Goal: Task Accomplishment & Management: Manage account settings

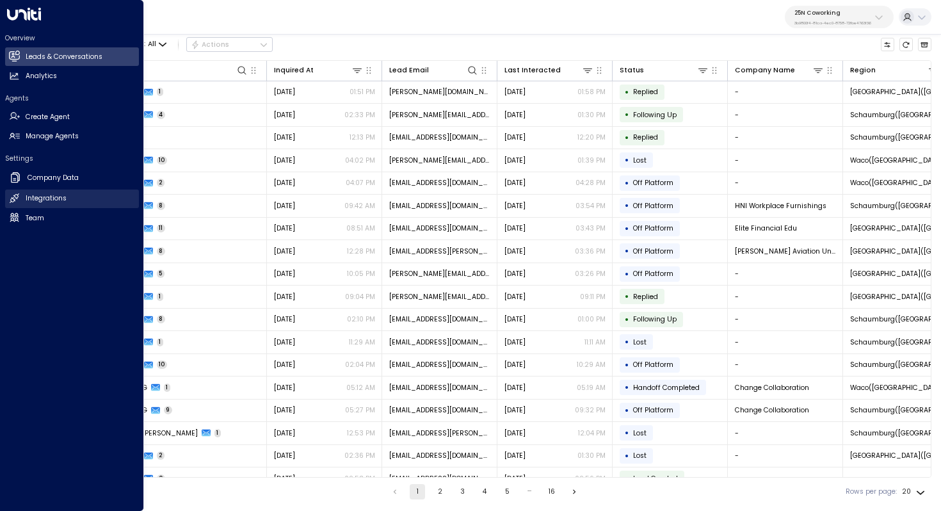
click at [51, 202] on h2 "Integrations" at bounding box center [46, 198] width 41 height 10
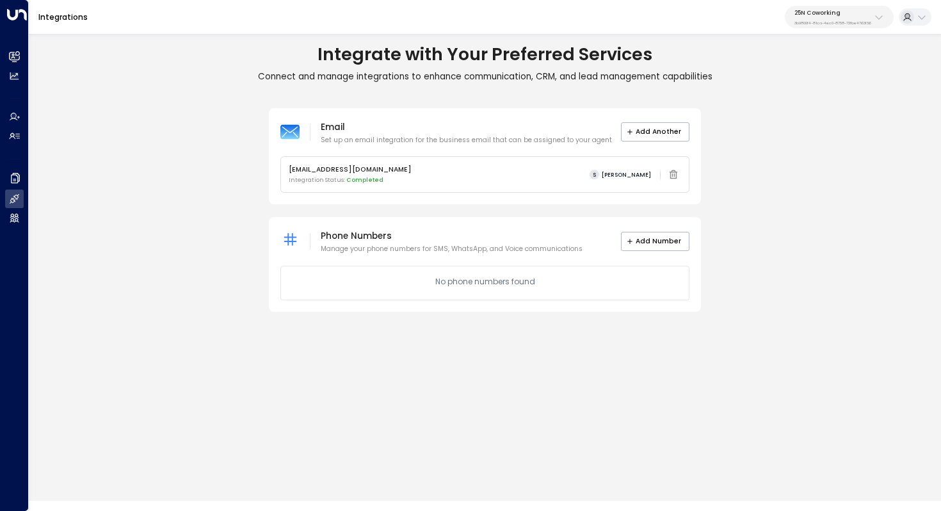
click at [822, 13] on p "25N Coworking" at bounding box center [832, 13] width 77 height 8
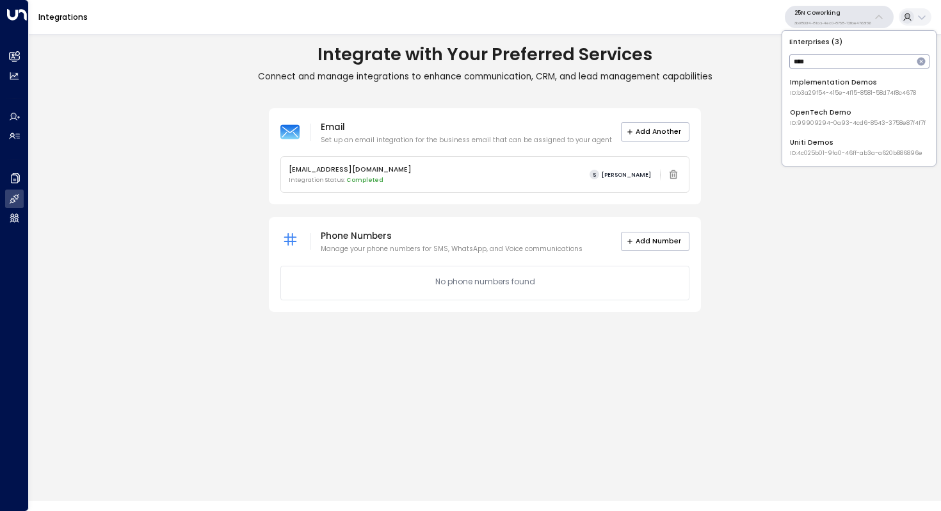
type input "****"
click at [855, 117] on div "OpenTech Demo ID: 99909294-0a93-4cd6-8543-3758e87f4f7f" at bounding box center [858, 118] width 136 height 20
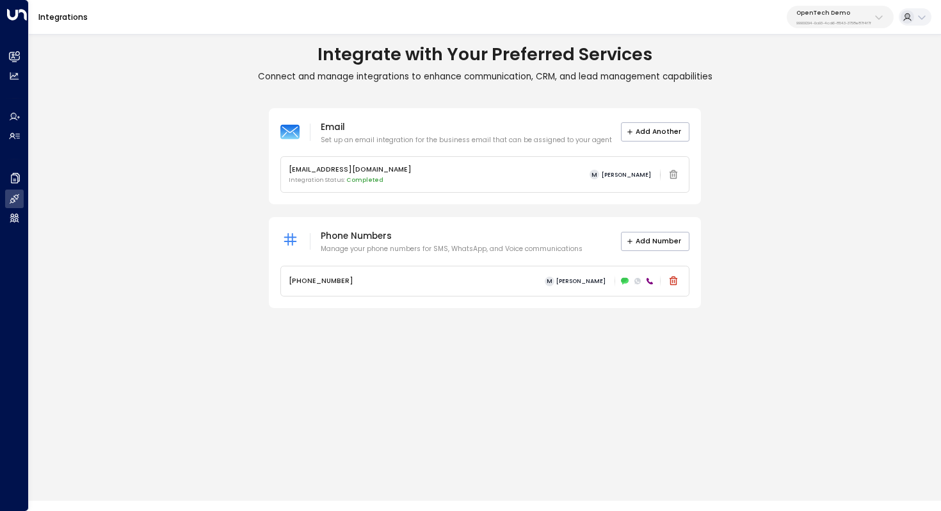
click at [835, 27] on button "OpenTech Demo 99909294-0a93-4cd6-8543-3758e87f4f7f" at bounding box center [840, 17] width 107 height 22
type input "*********"
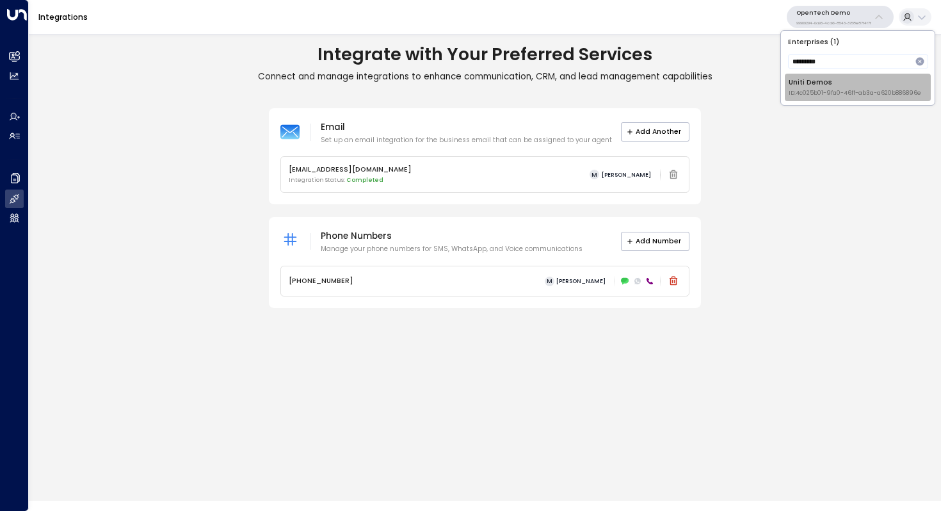
click at [841, 83] on div "Uniti Demos ID: 4c025b01-9fa0-46ff-ab3a-a620b886896e" at bounding box center [855, 87] width 133 height 20
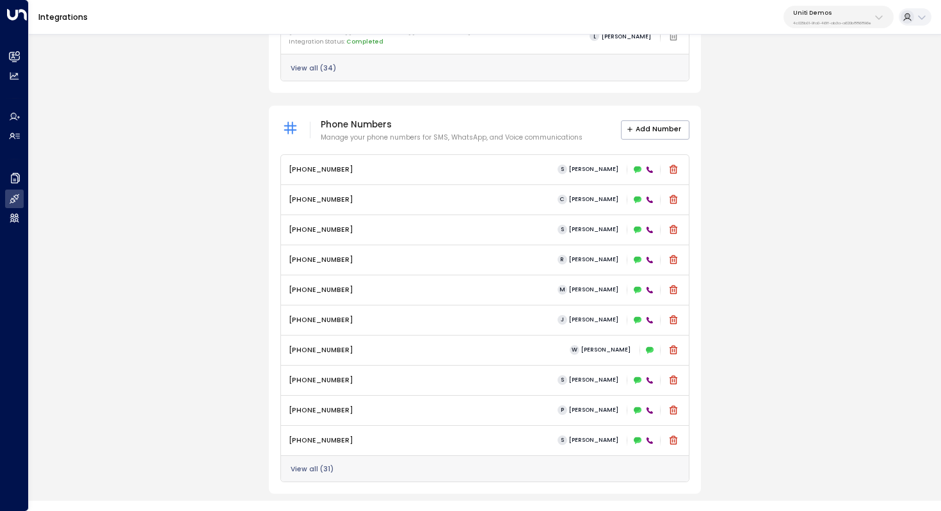
scroll to position [468, 0]
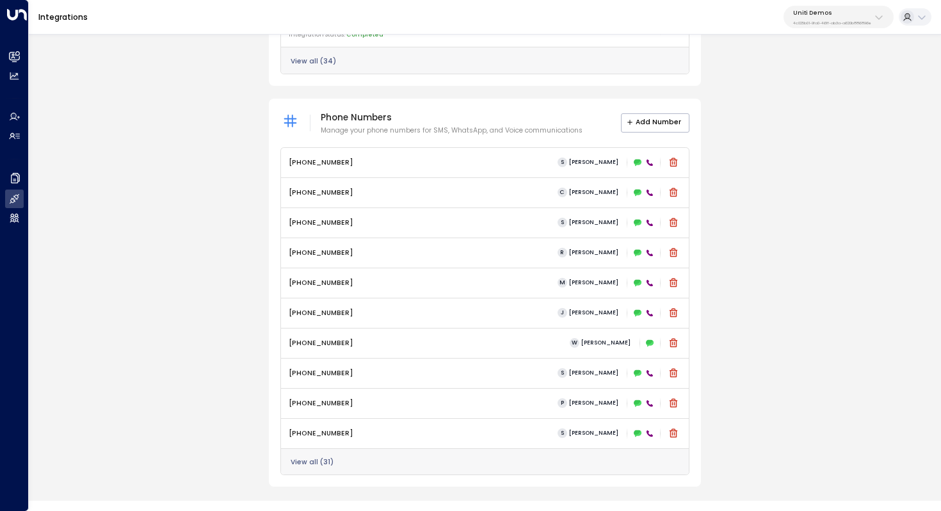
click at [648, 163] on icon at bounding box center [650, 163] width 8 height 8
click at [639, 162] on icon at bounding box center [638, 162] width 8 height 6
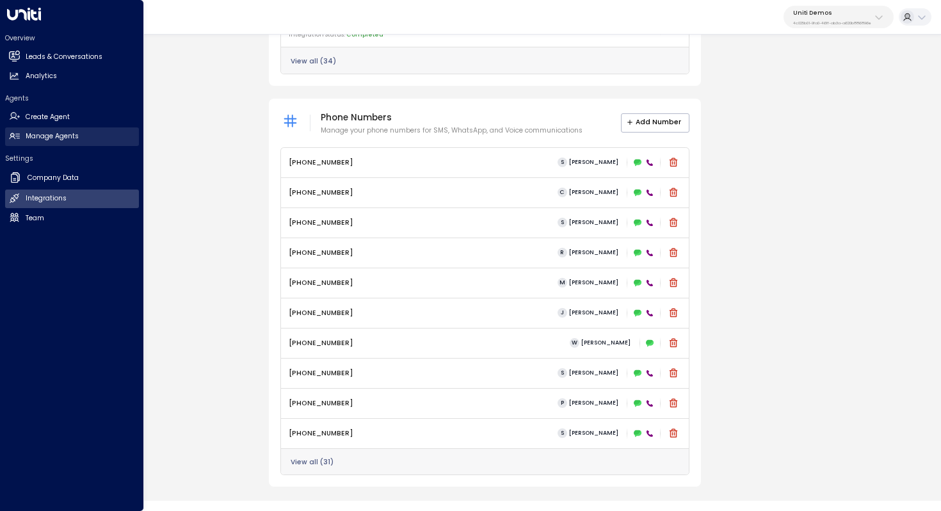
click at [83, 132] on link "Manage Agents Manage Agents" at bounding box center [72, 136] width 134 height 19
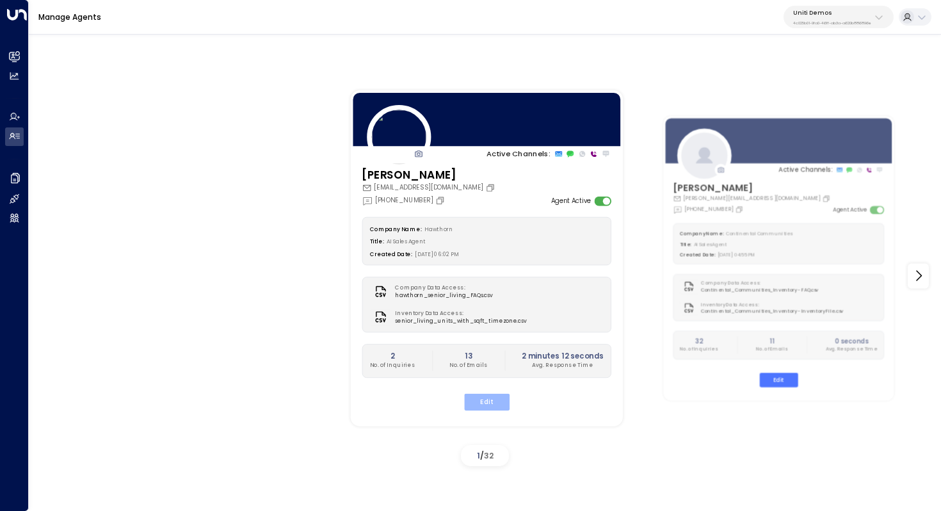
click at [488, 401] on button "Edit" at bounding box center [485, 401] width 45 height 17
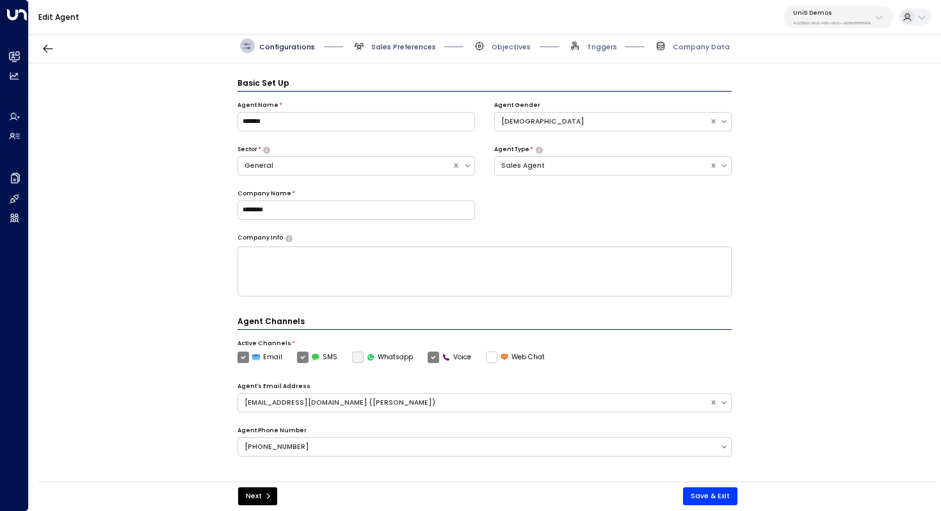
click at [414, 45] on span "Sales Preferences" at bounding box center [403, 47] width 65 height 10
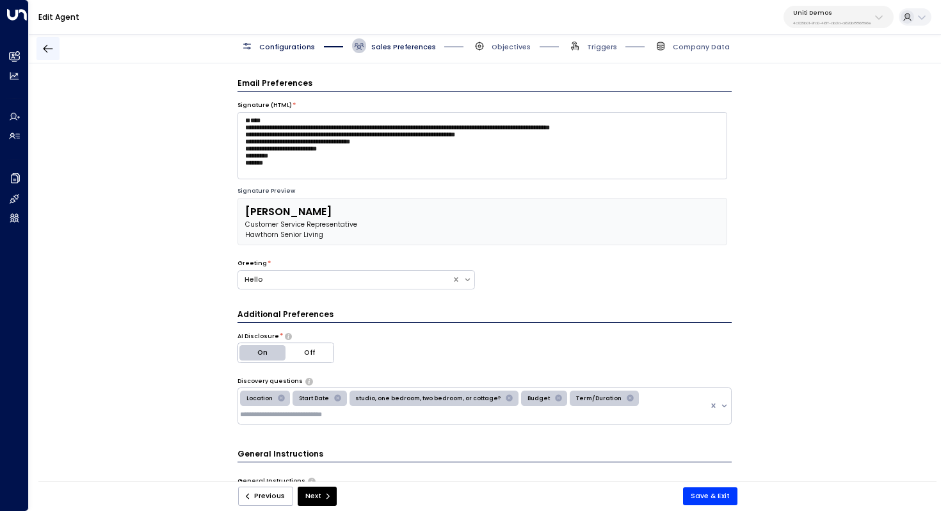
click at [46, 45] on icon "button" at bounding box center [49, 49] width 10 height 8
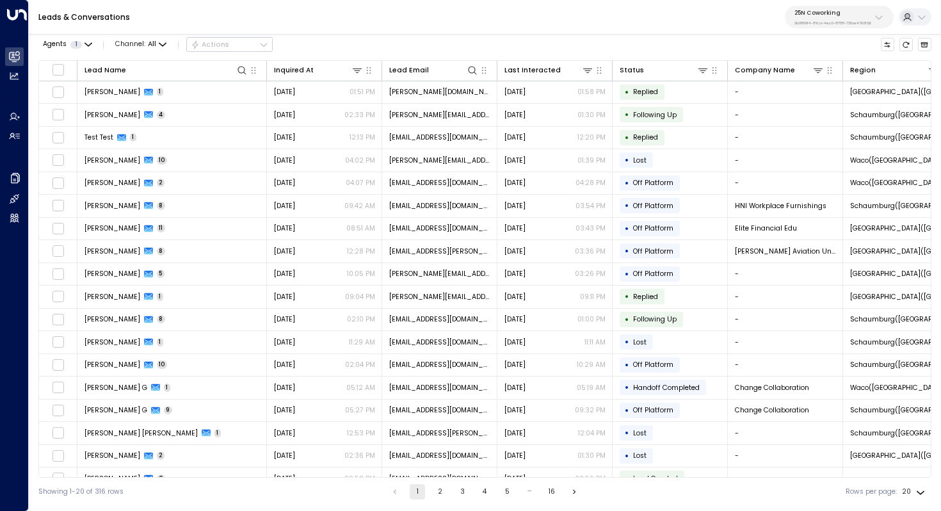
click at [836, 14] on p "25N Coworking" at bounding box center [832, 13] width 77 height 8
type input "***"
click at [839, 89] on span "ID: 85bcf151-53e1-49fd-8d4c-7708fbeee317" at bounding box center [852, 93] width 125 height 9
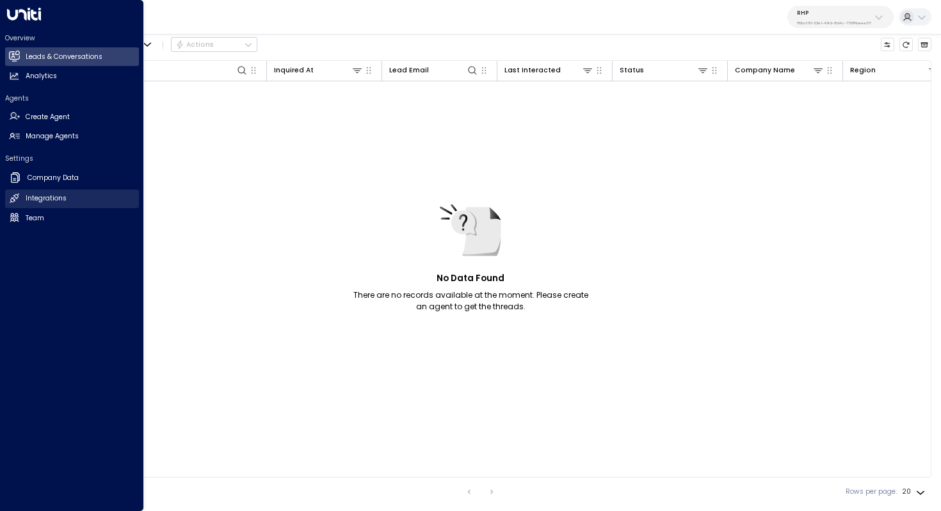
click at [76, 192] on link "Integrations Integrations" at bounding box center [72, 198] width 134 height 19
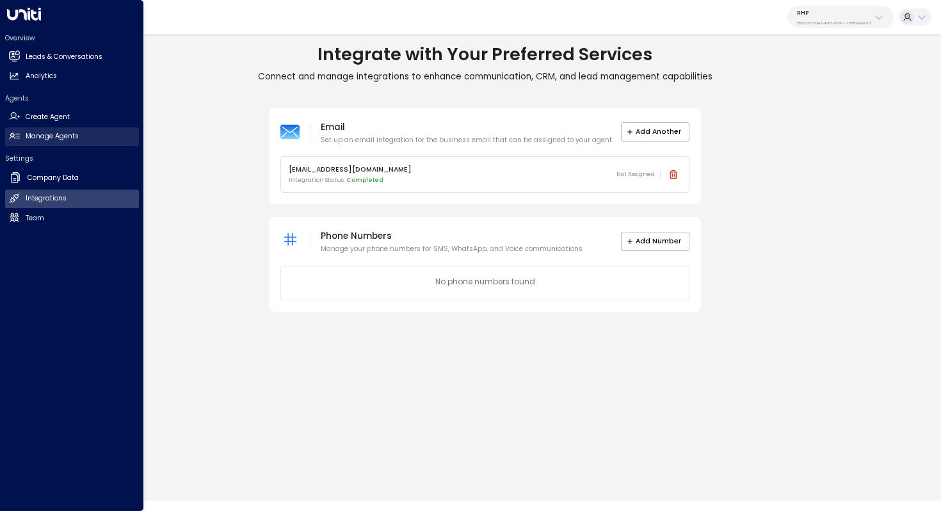
click at [69, 131] on link "Manage Agents Manage Agents" at bounding box center [72, 136] width 134 height 19
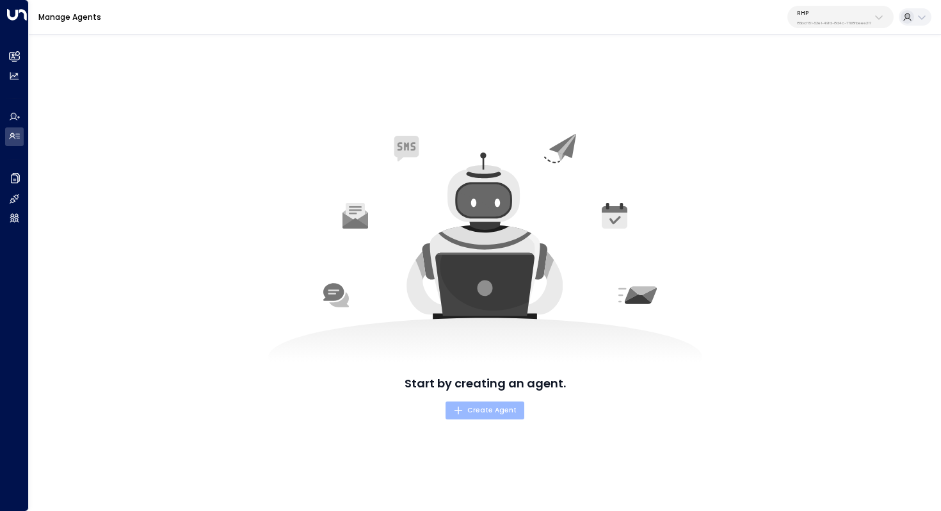
click at [500, 412] on span "Create Agent" at bounding box center [484, 411] width 63 height 12
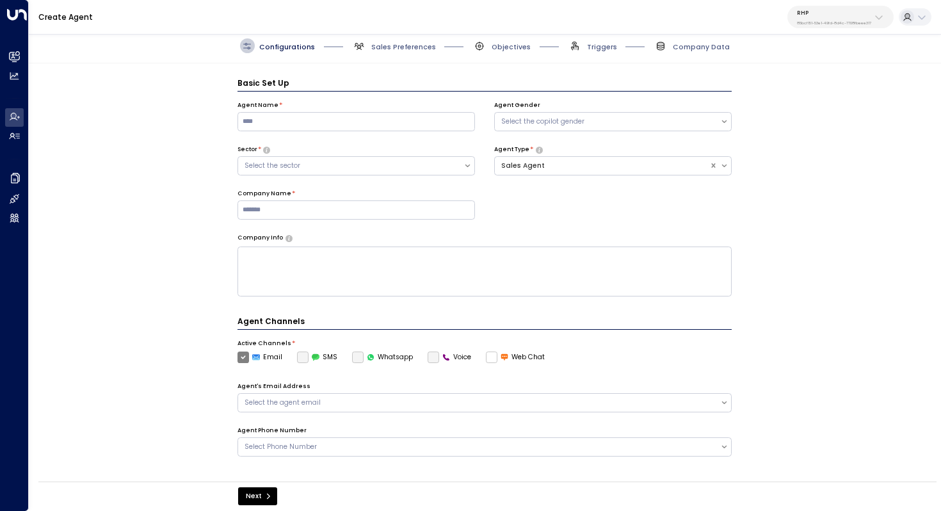
scroll to position [14, 0]
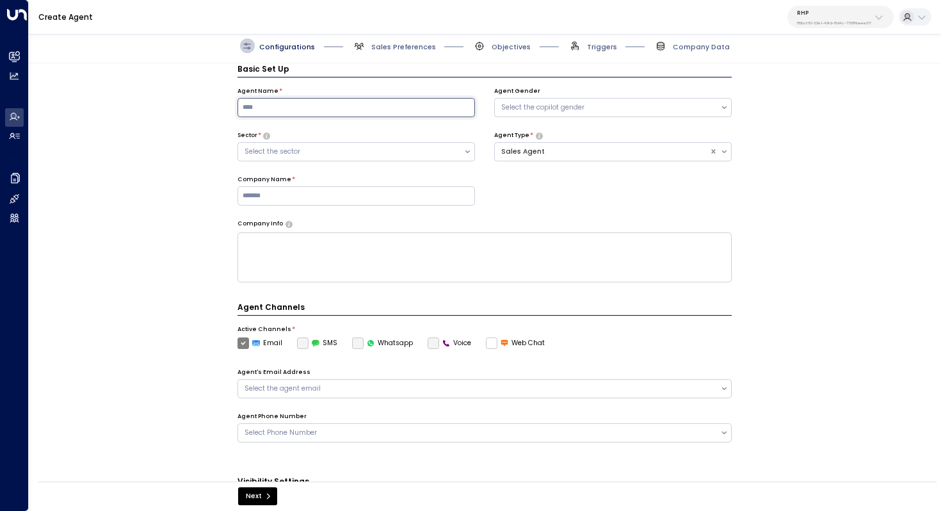
click at [383, 105] on input at bounding box center [357, 107] width 238 height 19
click at [405, 105] on input "****" at bounding box center [357, 107] width 238 height 19
type input "**********"
click at [597, 104] on div "Select the copilot gender" at bounding box center [607, 107] width 213 height 10
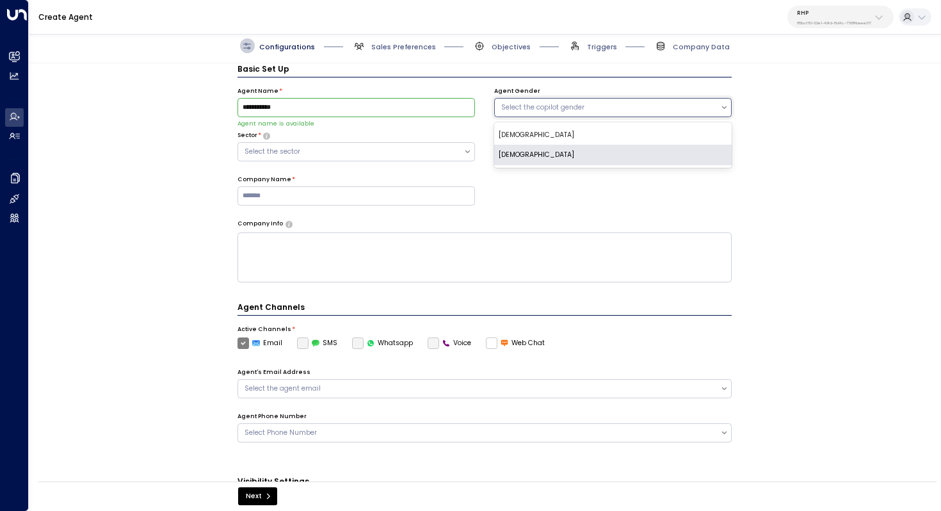
click at [561, 151] on div "Female" at bounding box center [613, 155] width 238 height 20
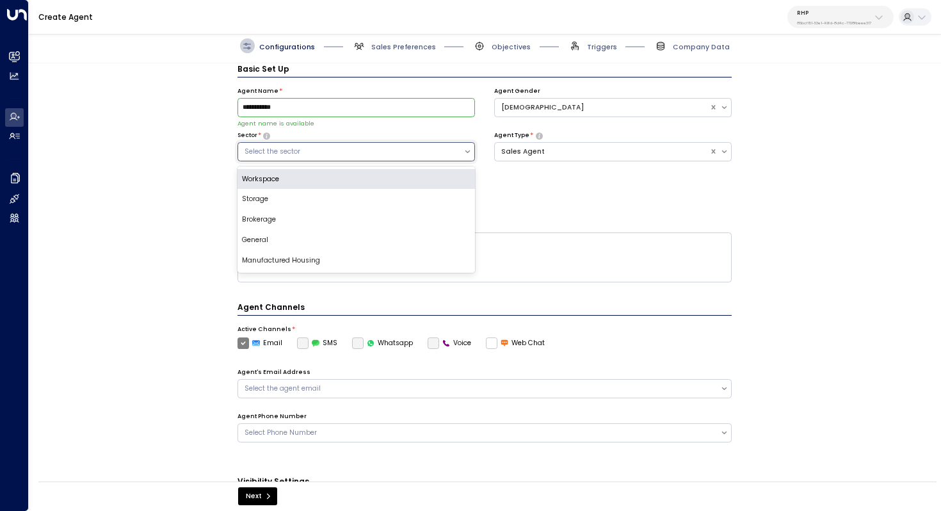
click at [359, 152] on div "Select the sector" at bounding box center [351, 152] width 213 height 10
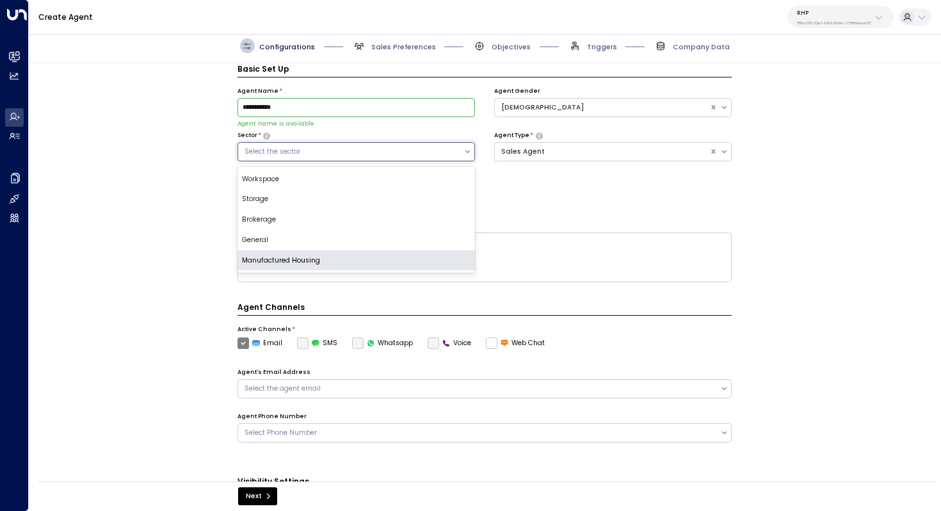
click at [330, 257] on div "Manufactured Housing" at bounding box center [357, 260] width 238 height 20
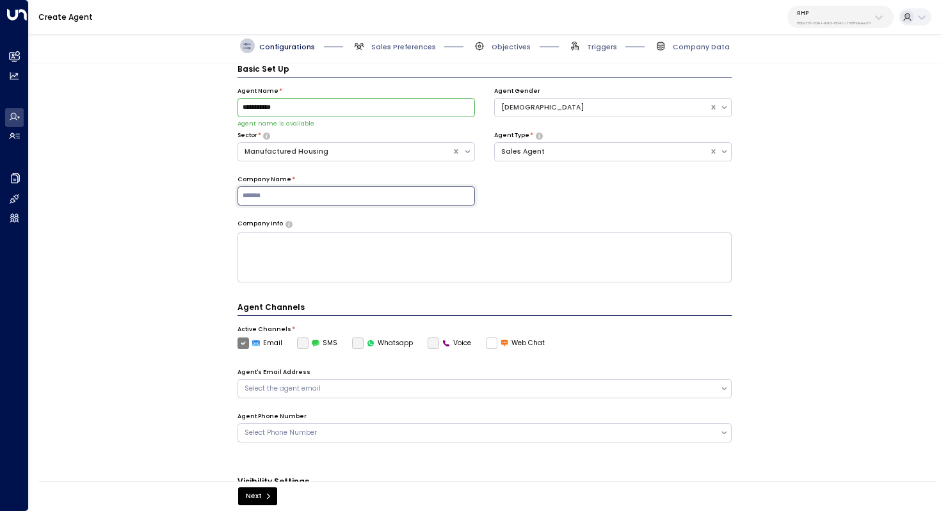
click at [389, 193] on input at bounding box center [357, 195] width 238 height 19
type input "***"
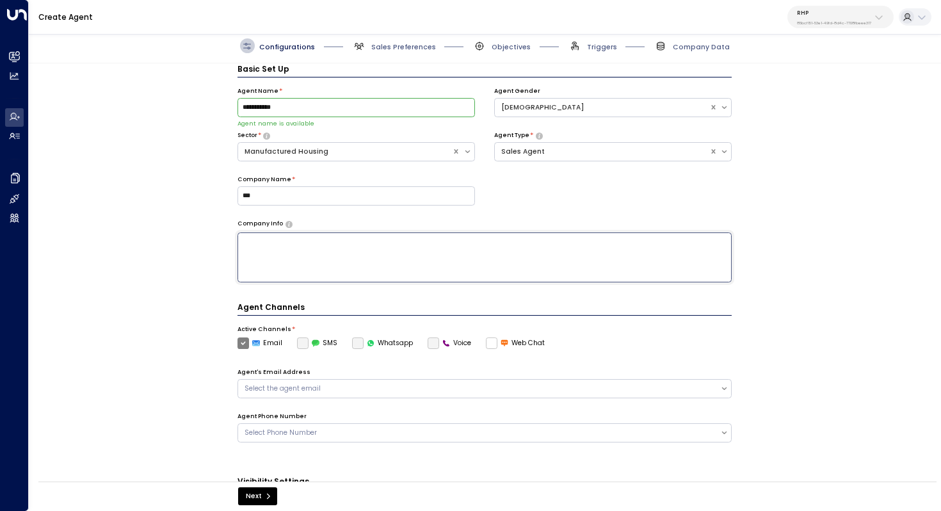
click at [382, 270] on textarea at bounding box center [485, 257] width 495 height 50
click at [809, 294] on div "**********" at bounding box center [485, 275] width 912 height 424
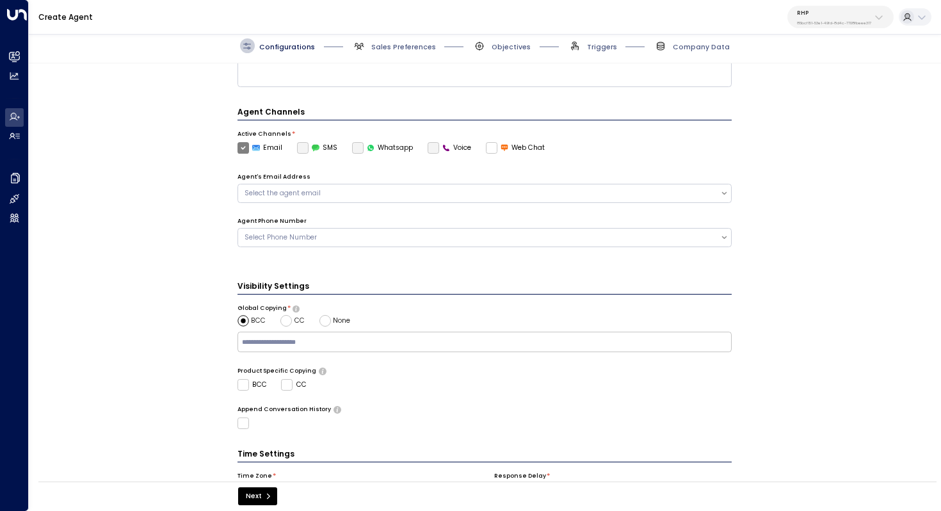
scroll to position [214, 0]
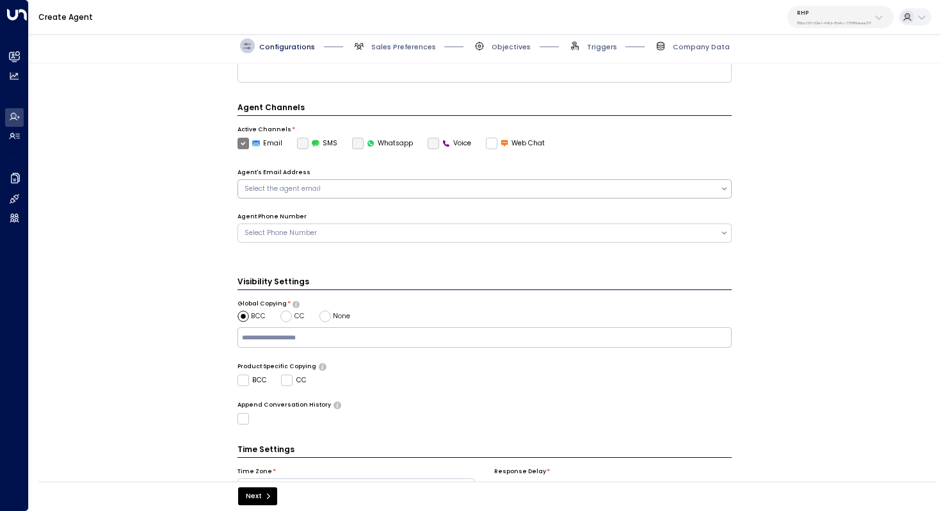
click at [346, 192] on div "Select the agent email" at bounding box center [479, 189] width 469 height 10
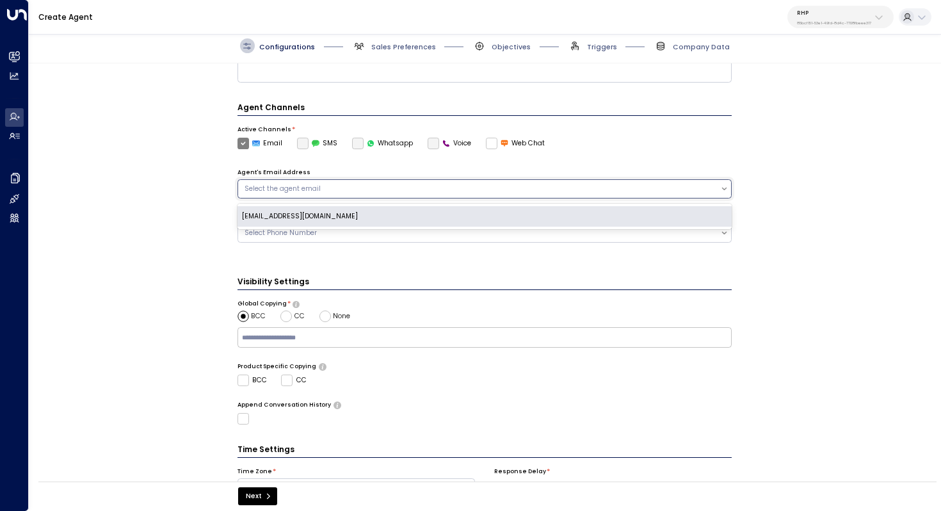
click at [325, 220] on div "mbrooks@rhp.com" at bounding box center [485, 216] width 495 height 20
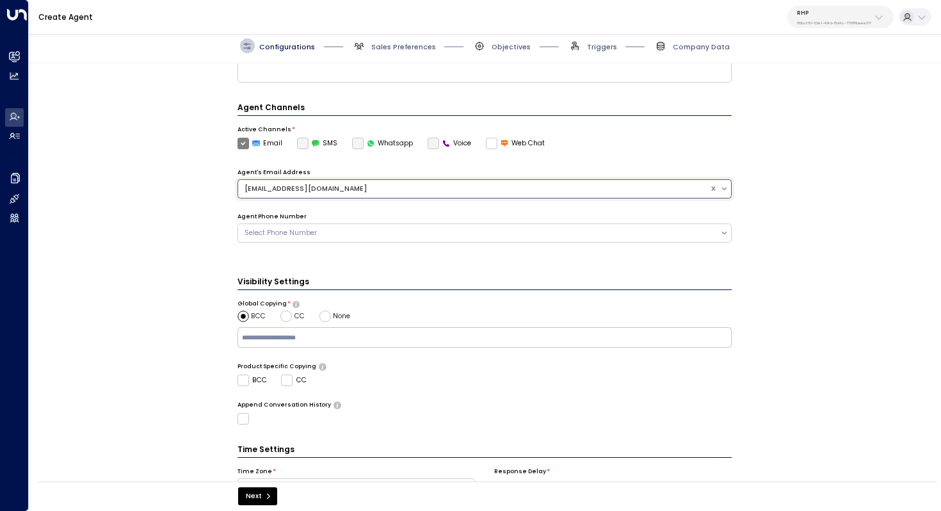
click at [800, 218] on div "**********" at bounding box center [485, 275] width 912 height 424
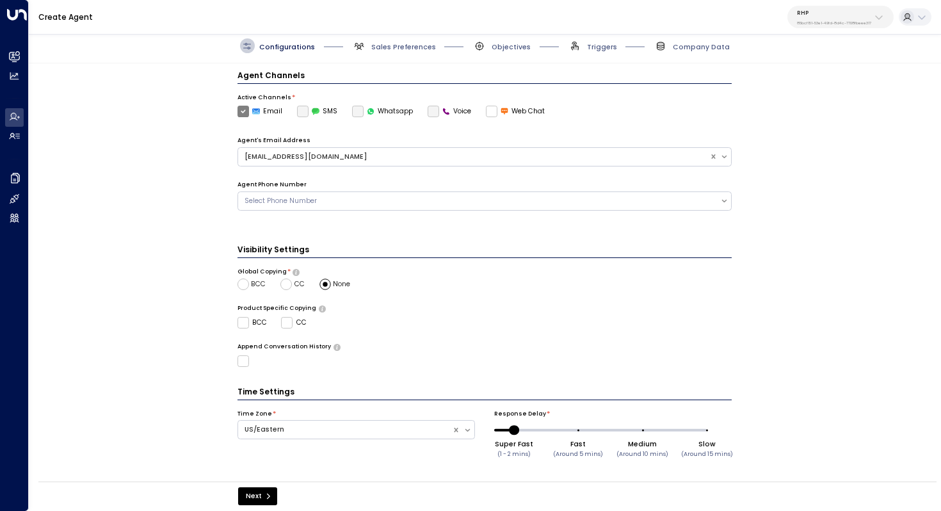
scroll to position [245, 0]
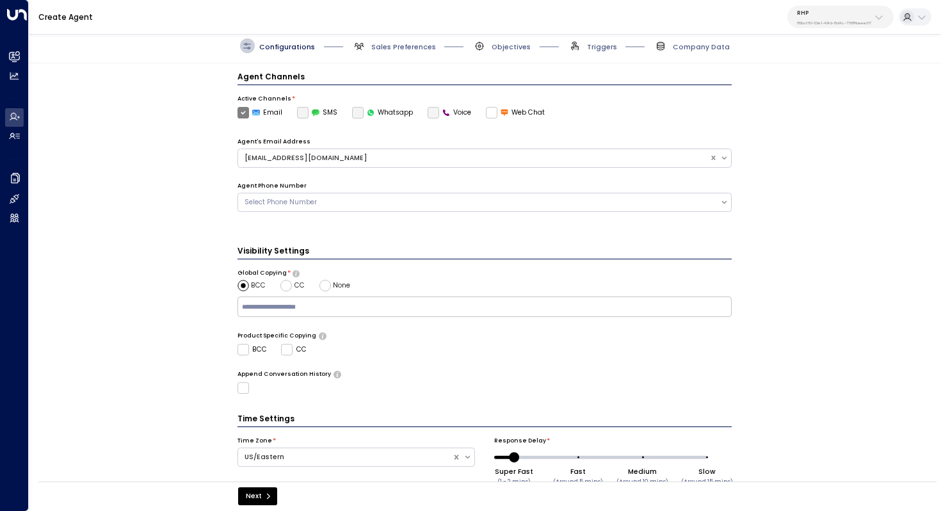
click at [273, 300] on input "text" at bounding box center [484, 307] width 490 height 16
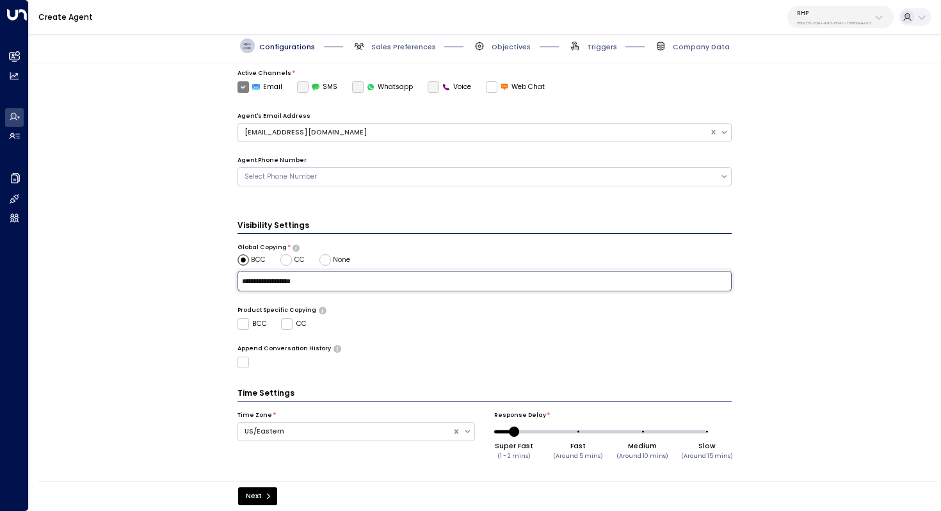
type input "**********"
click at [411, 428] on div "Time Zone * US/Eastern" at bounding box center [357, 426] width 238 height 30
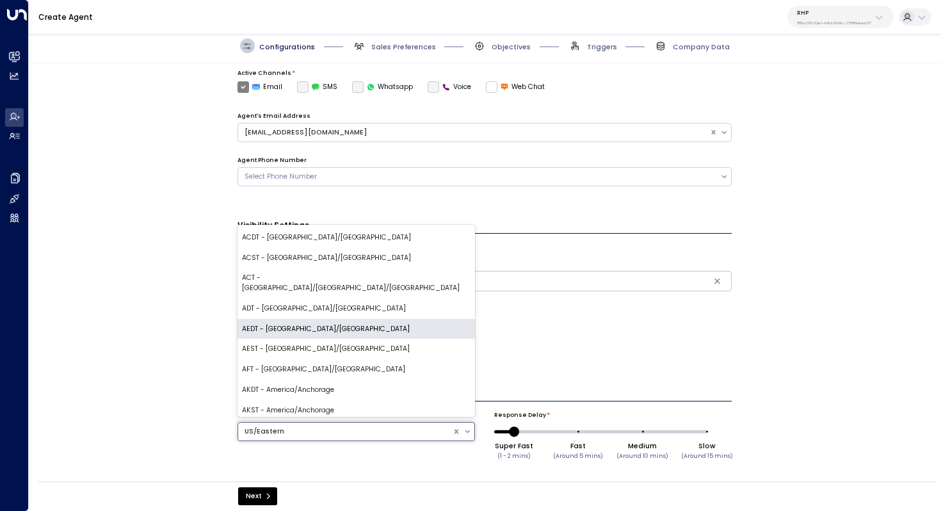
scroll to position [41, 0]
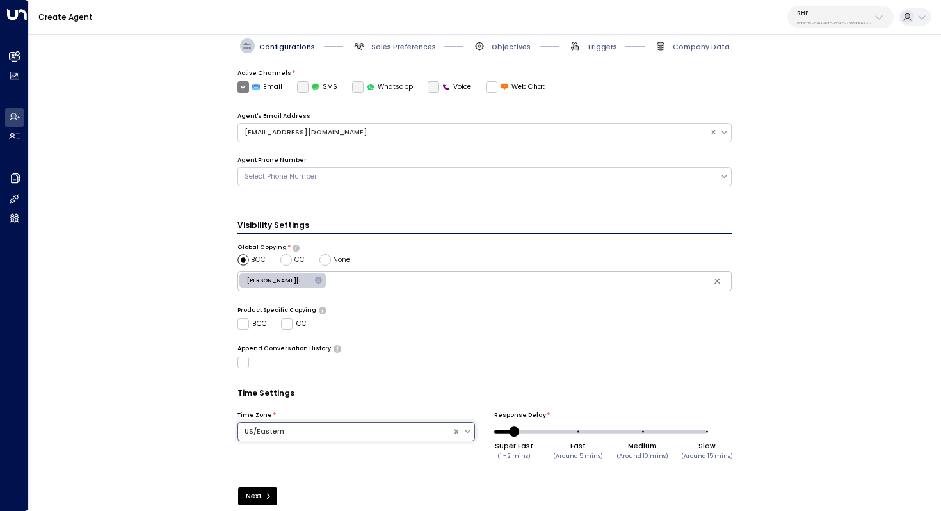
click at [412, 428] on div at bounding box center [346, 431] width 202 height 13
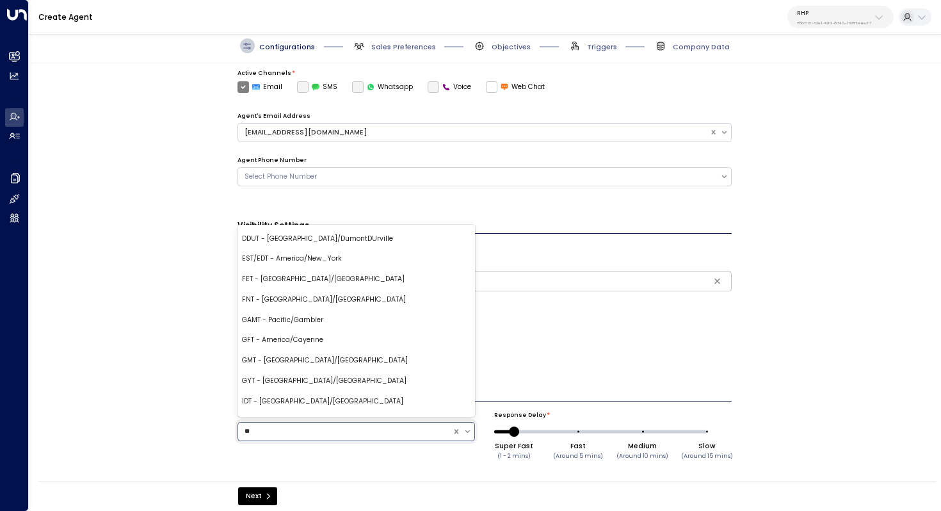
scroll to position [0, 0]
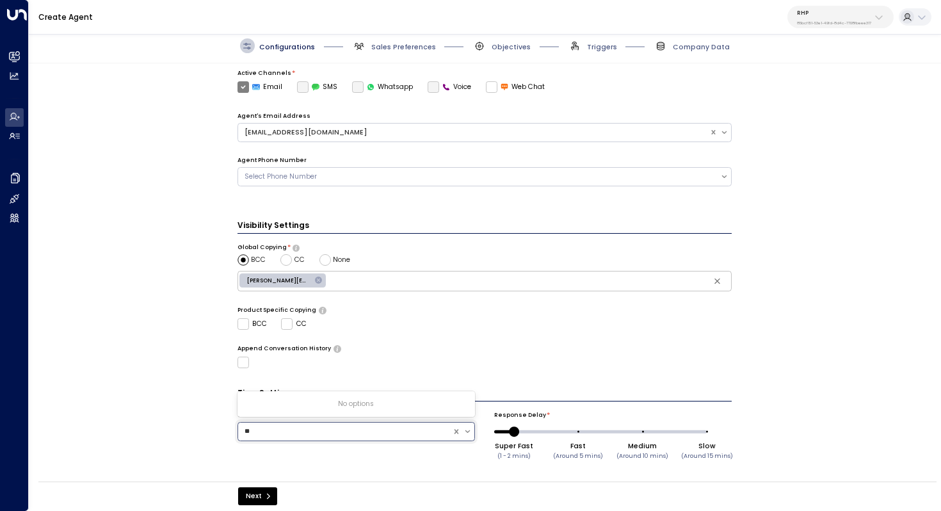
type input "*"
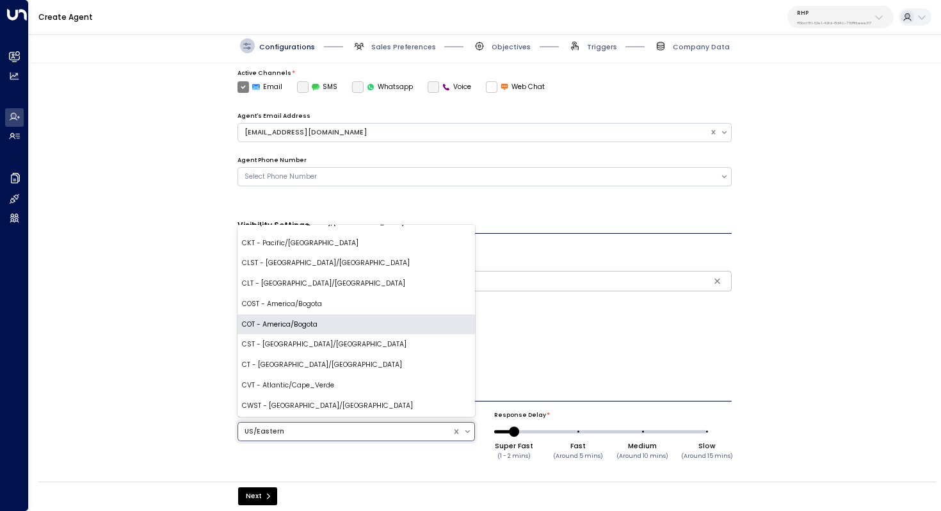
scroll to position [825, 0]
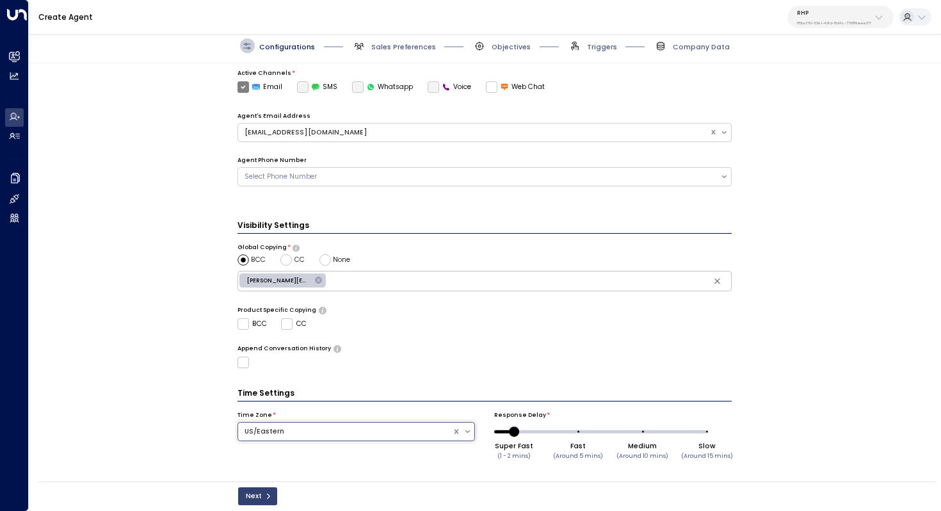
click at [265, 492] on icon "submit" at bounding box center [268, 496] width 8 height 8
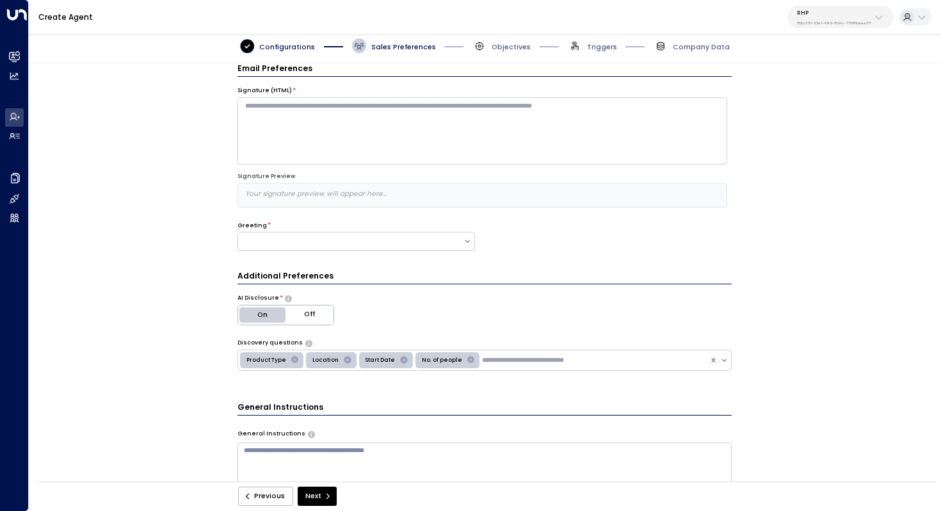
scroll to position [14, 0]
click at [397, 132] on textarea at bounding box center [483, 131] width 490 height 67
type textarea "**********"
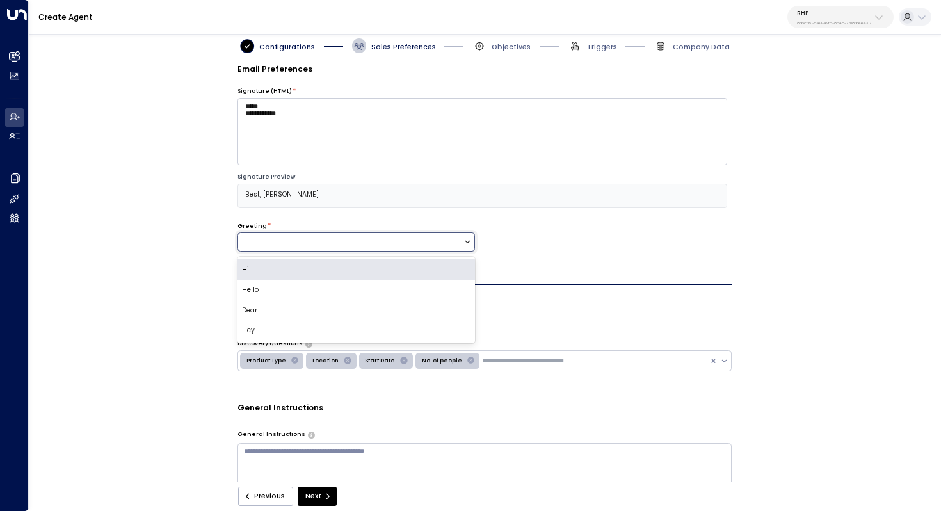
click at [468, 246] on div at bounding box center [468, 242] width 11 height 13
click at [408, 280] on div "Hello" at bounding box center [357, 290] width 238 height 20
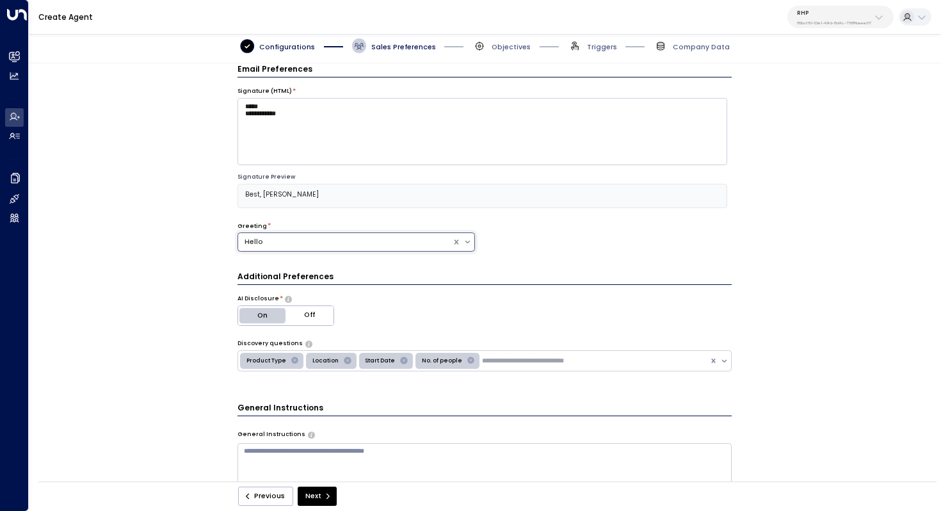
click at [425, 241] on div "Hello" at bounding box center [346, 242] width 202 height 10
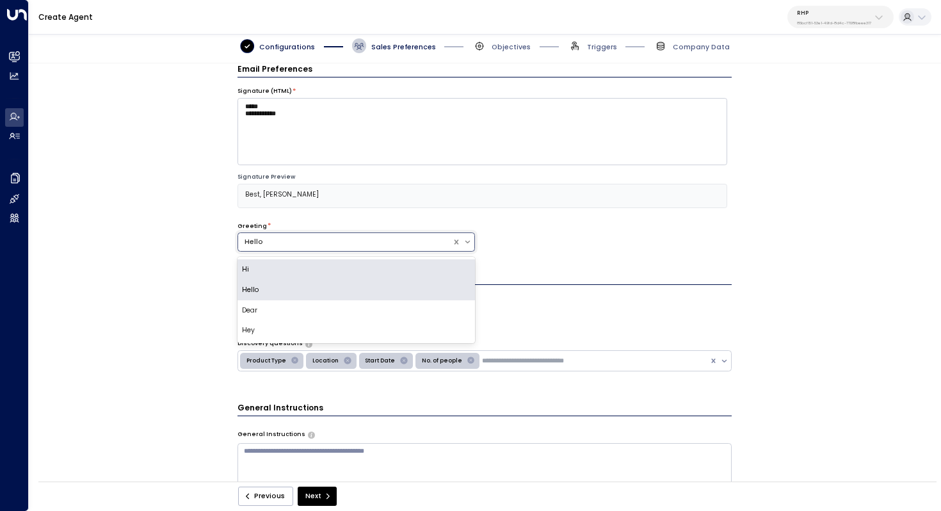
click at [389, 264] on div "Hi" at bounding box center [357, 269] width 238 height 20
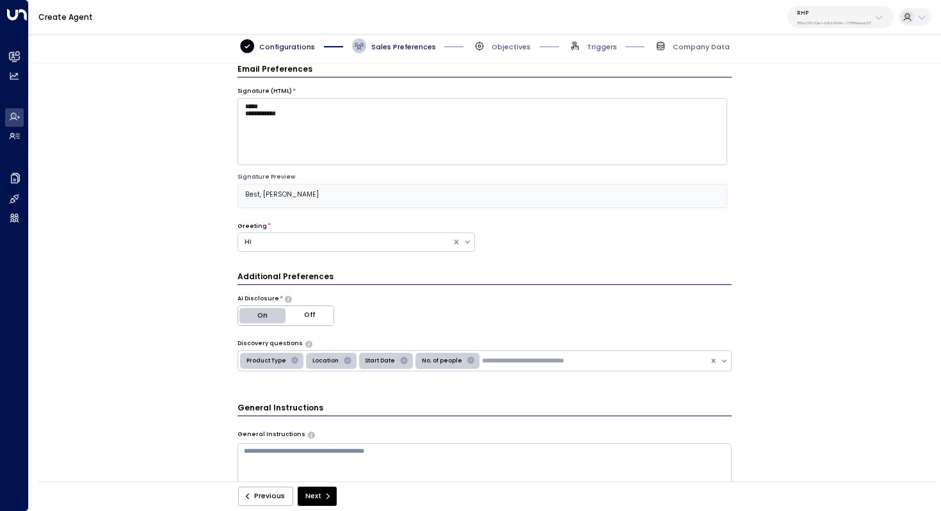
click at [813, 230] on div "**********" at bounding box center [485, 275] width 912 height 424
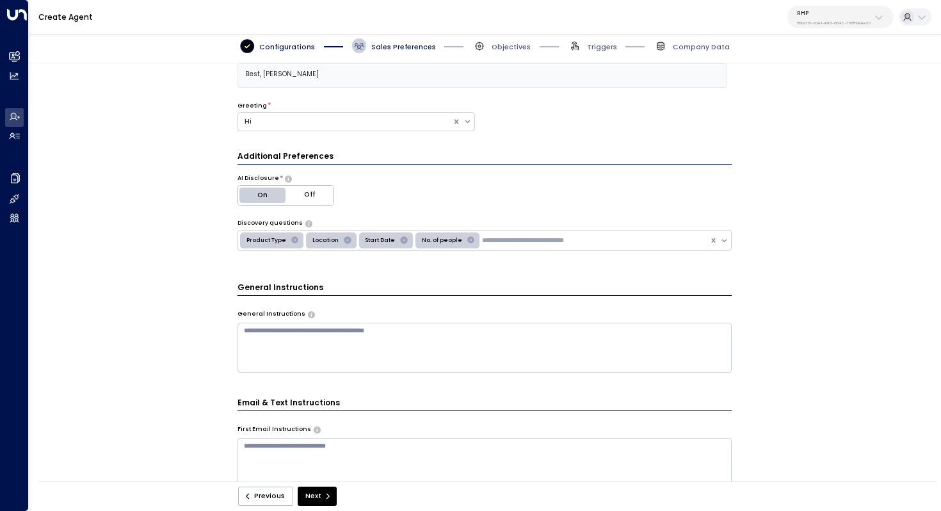
scroll to position [160, 0]
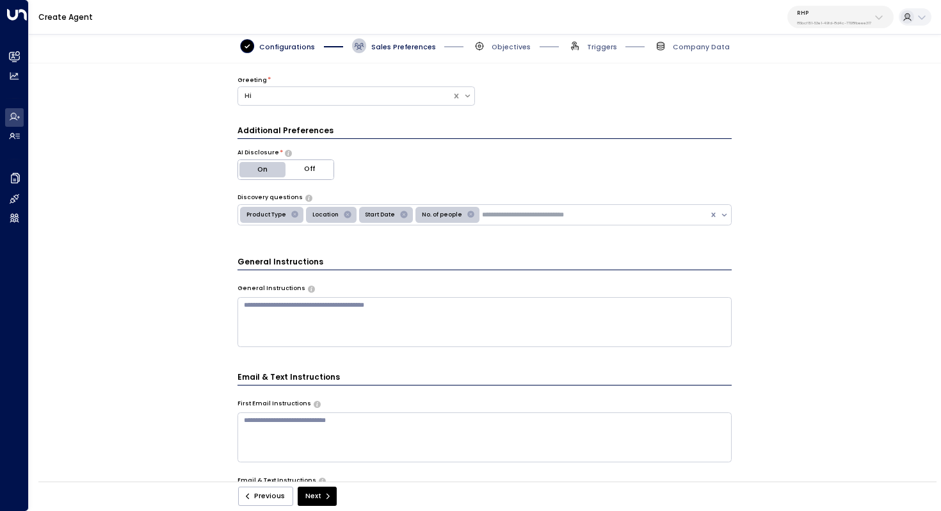
click at [323, 169] on button "Off" at bounding box center [310, 169] width 48 height 19
click at [399, 214] on icon "Remove Start Date" at bounding box center [403, 214] width 9 height 9
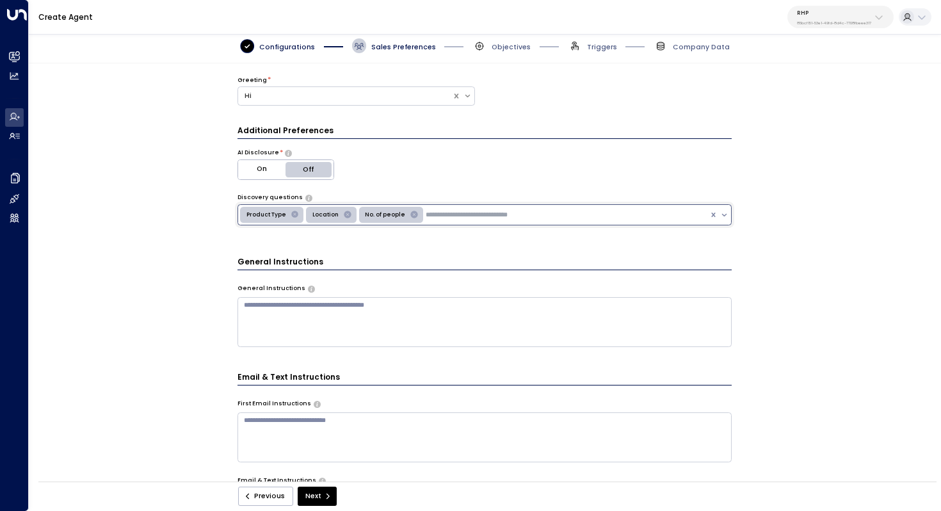
click at [411, 211] on icon "Remove No. of people" at bounding box center [414, 214] width 7 height 7
click at [291, 216] on icon "Remove Product Type" at bounding box center [294, 214] width 7 height 7
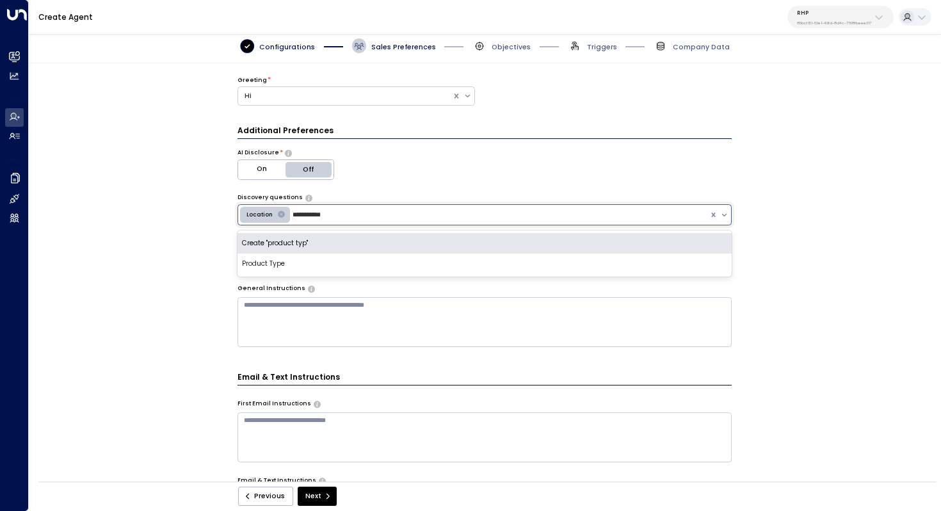
type input "**********"
click at [270, 244] on div "Product Type" at bounding box center [485, 243] width 495 height 20
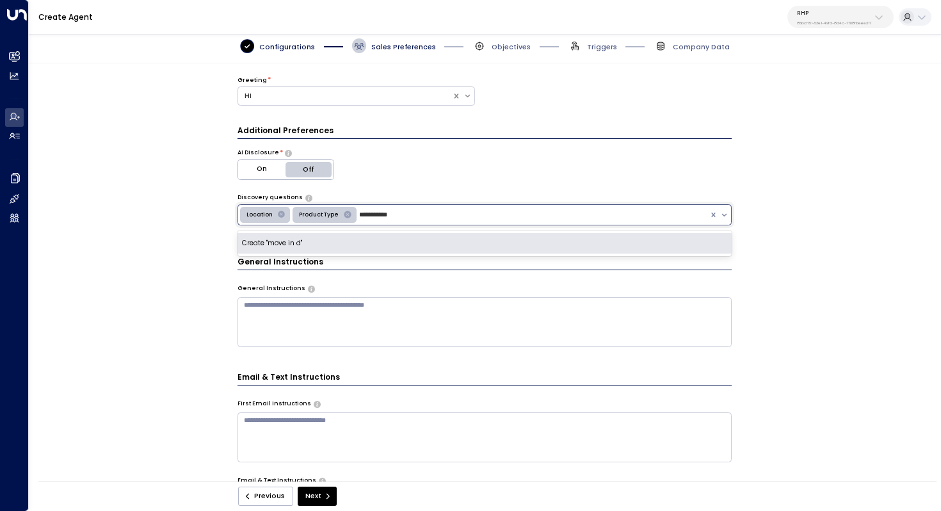
type input "**********"
click at [319, 242] on div "Create "move in date"" at bounding box center [485, 243] width 495 height 20
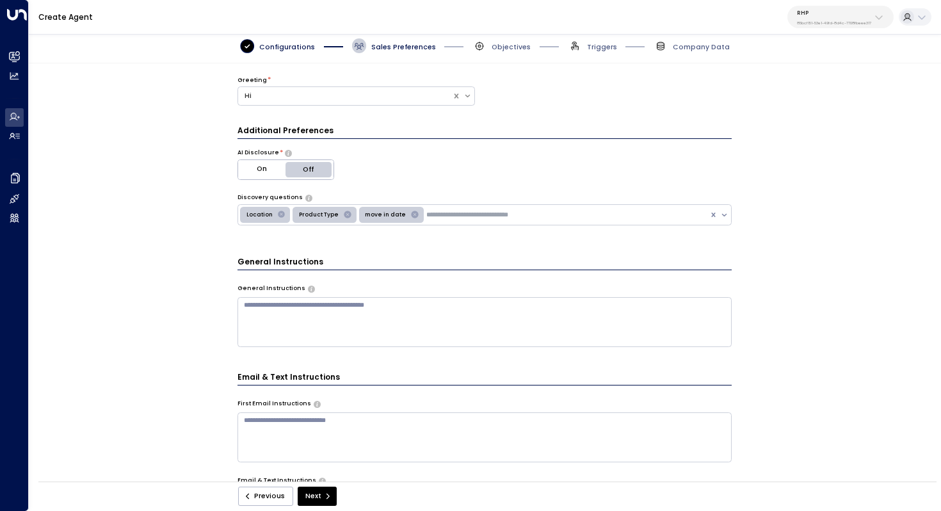
click at [182, 291] on div "**********" at bounding box center [485, 275] width 912 height 424
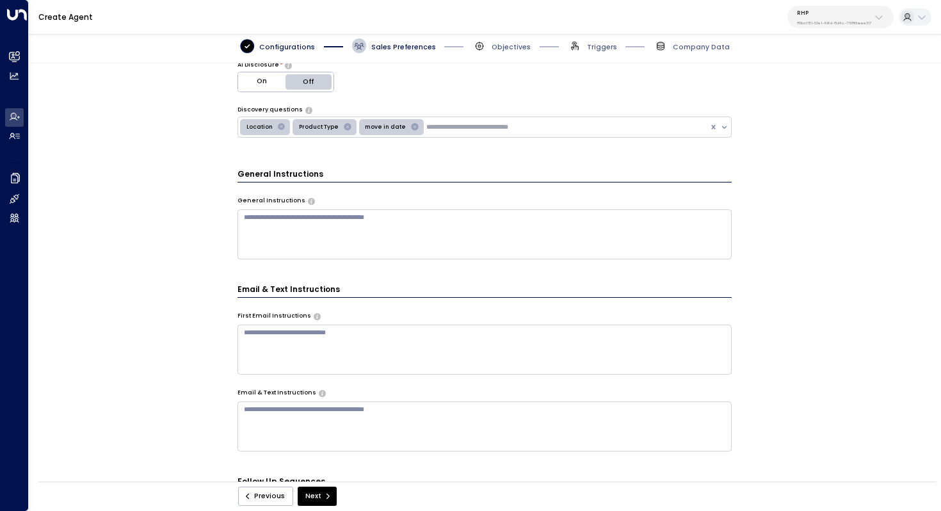
scroll to position [262, 0]
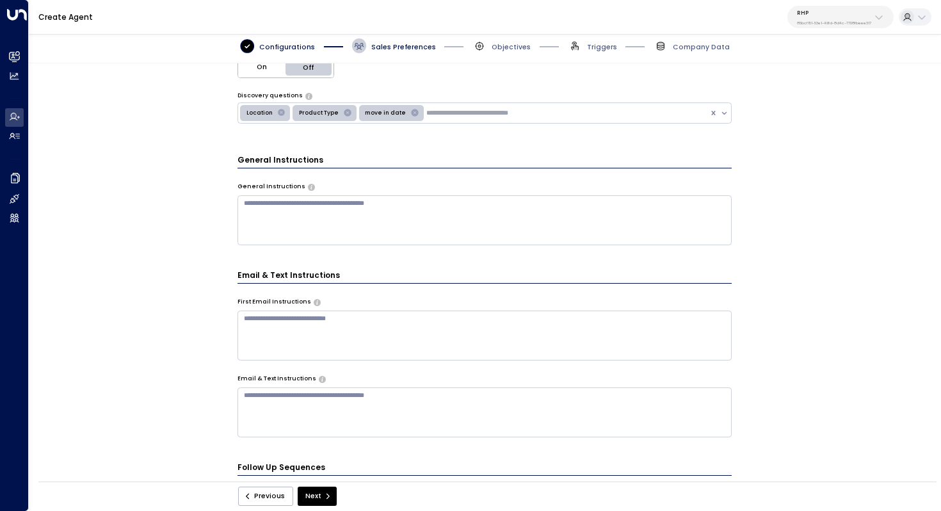
click at [822, 235] on div "**********" at bounding box center [485, 275] width 912 height 424
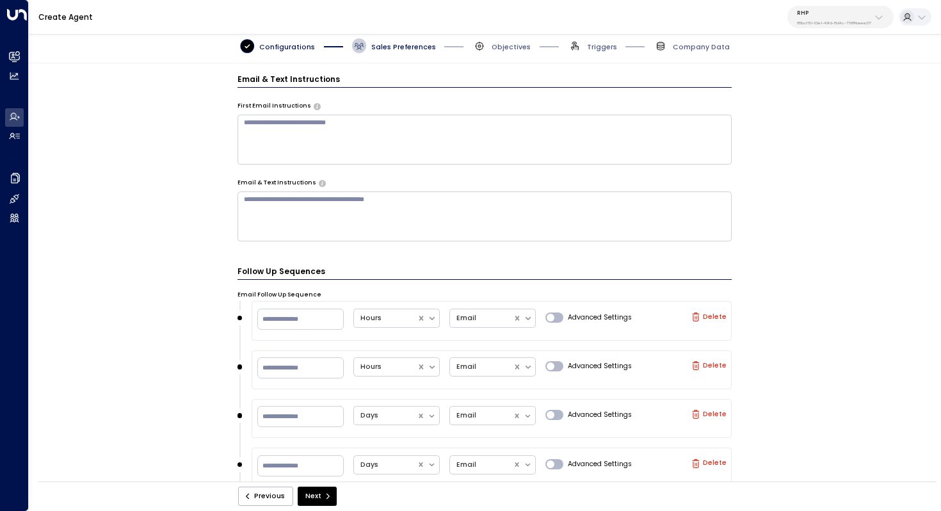
scroll to position [538, 0]
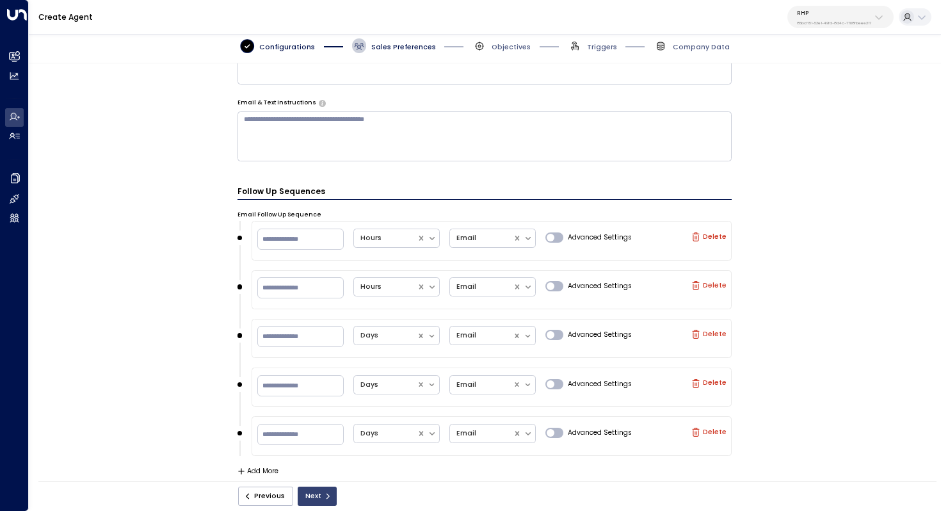
click at [319, 495] on button "Next" at bounding box center [317, 496] width 39 height 19
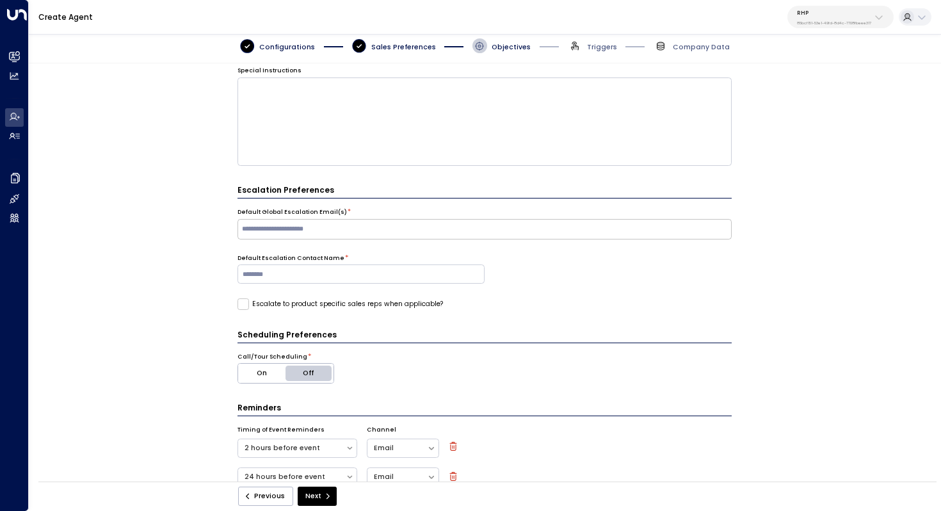
scroll to position [246, 0]
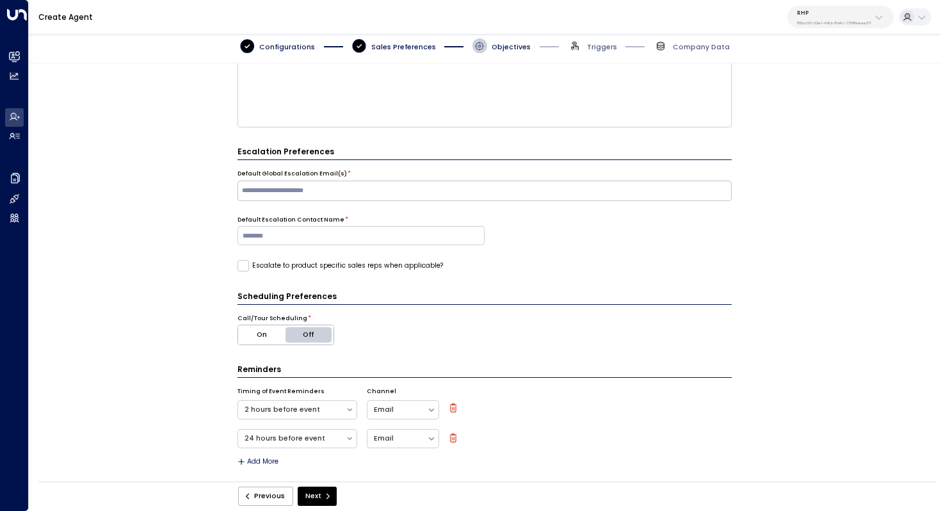
click at [257, 330] on button "On" at bounding box center [262, 334] width 48 height 19
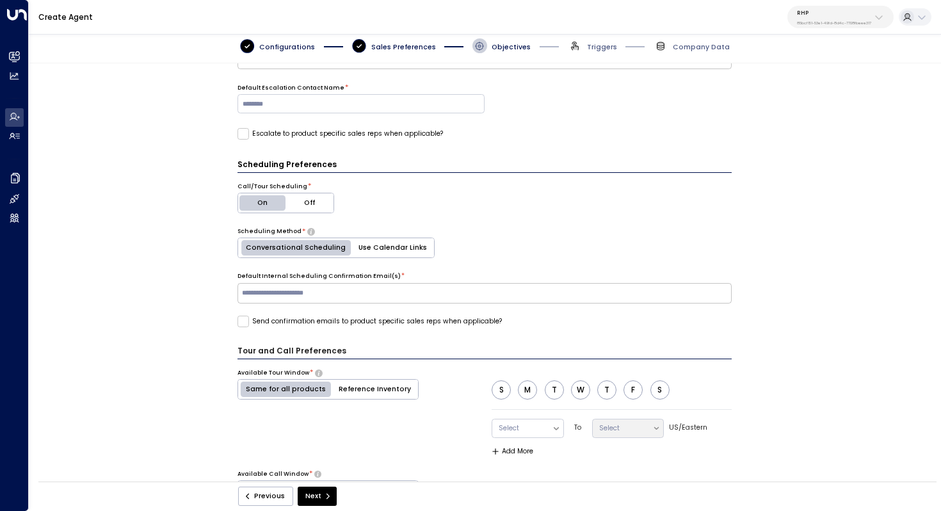
scroll to position [384, 0]
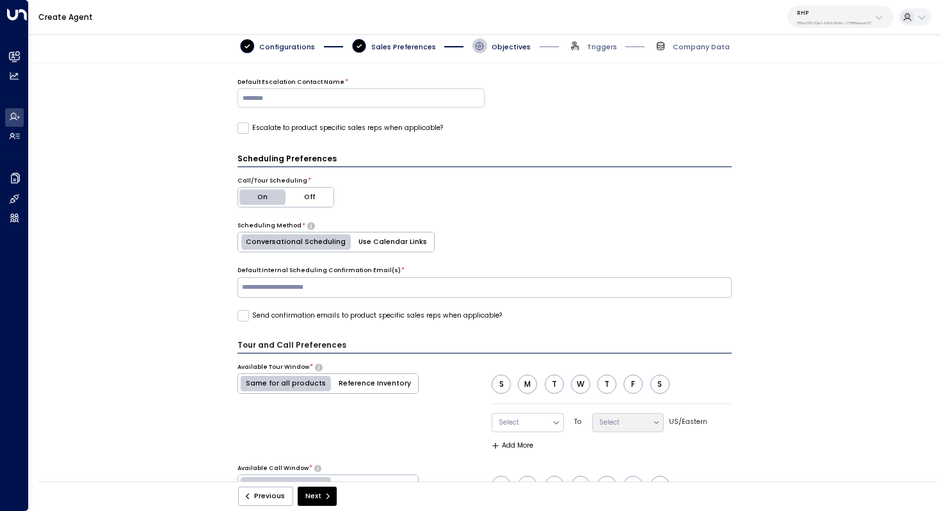
click at [307, 277] on div "​" at bounding box center [485, 287] width 495 height 20
type input "**********"
click at [177, 299] on div "**********" at bounding box center [485, 275] width 912 height 424
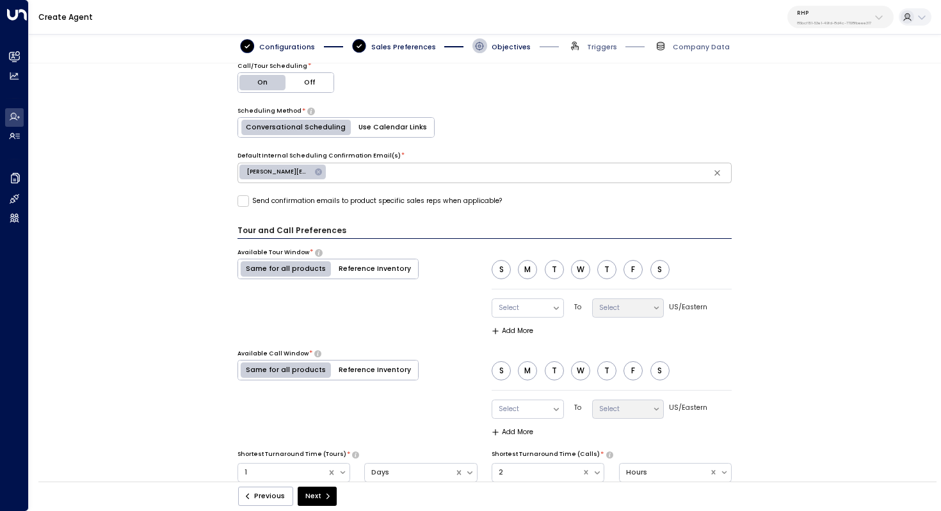
scroll to position [491, 0]
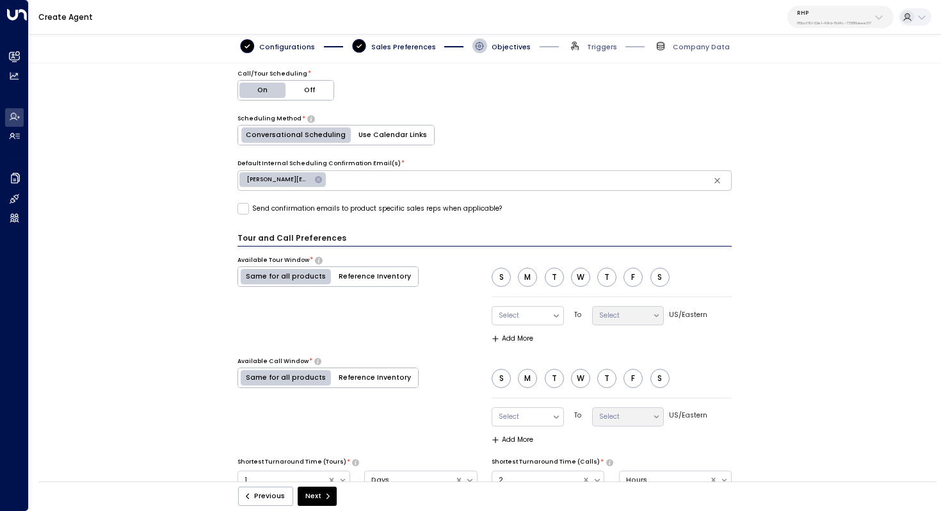
click at [530, 273] on button "M" at bounding box center [527, 277] width 19 height 19
click at [558, 272] on button "T" at bounding box center [554, 277] width 19 height 19
click at [577, 275] on button "W" at bounding box center [580, 277] width 19 height 19
click at [610, 275] on button "T" at bounding box center [606, 277] width 19 height 19
click at [633, 275] on button "F" at bounding box center [633, 277] width 19 height 19
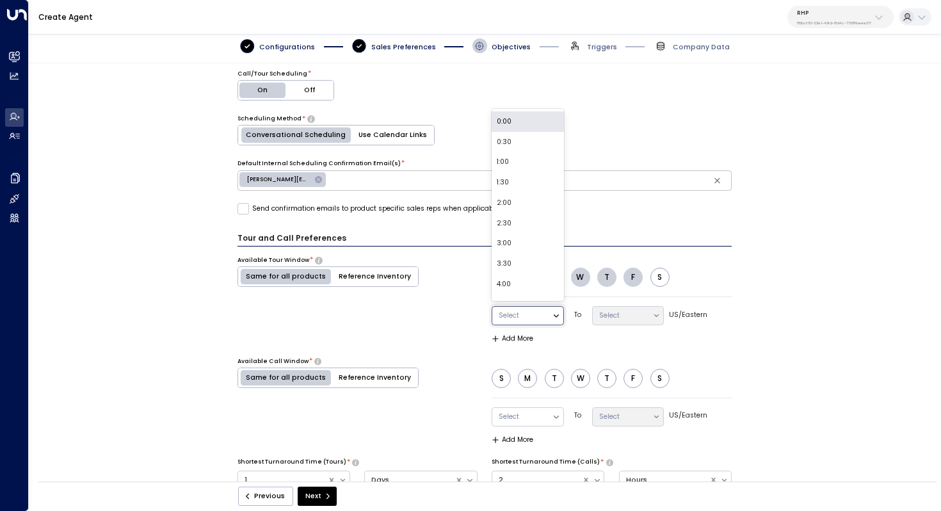
click at [557, 314] on icon at bounding box center [556, 315] width 9 height 9
click at [323, 221] on div "Scheduling Preferences Call/Tour Scheduling * On Off Scheduling Method * Conver…" at bounding box center [485, 328] width 495 height 565
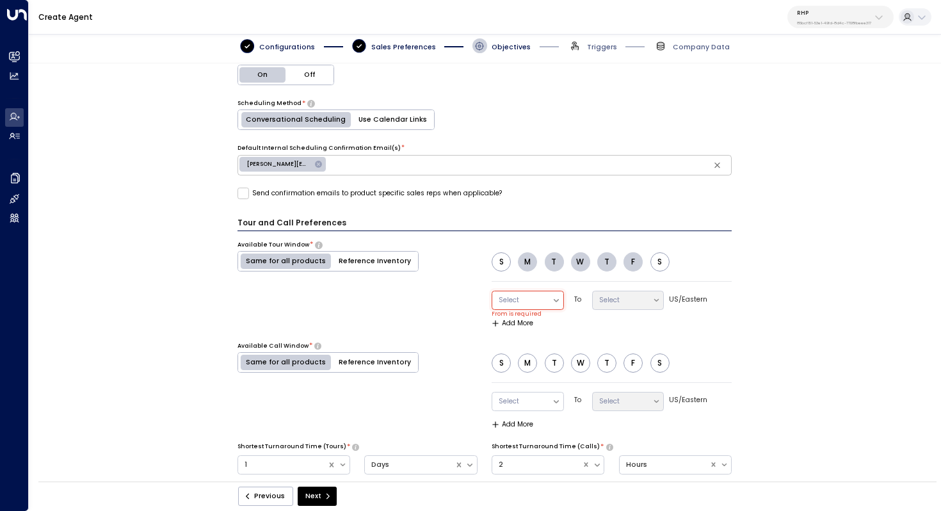
click at [555, 299] on icon at bounding box center [556, 300] width 5 height 3
click at [517, 242] on div "9:00" at bounding box center [528, 250] width 72 height 20
click at [655, 297] on icon at bounding box center [656, 300] width 9 height 9
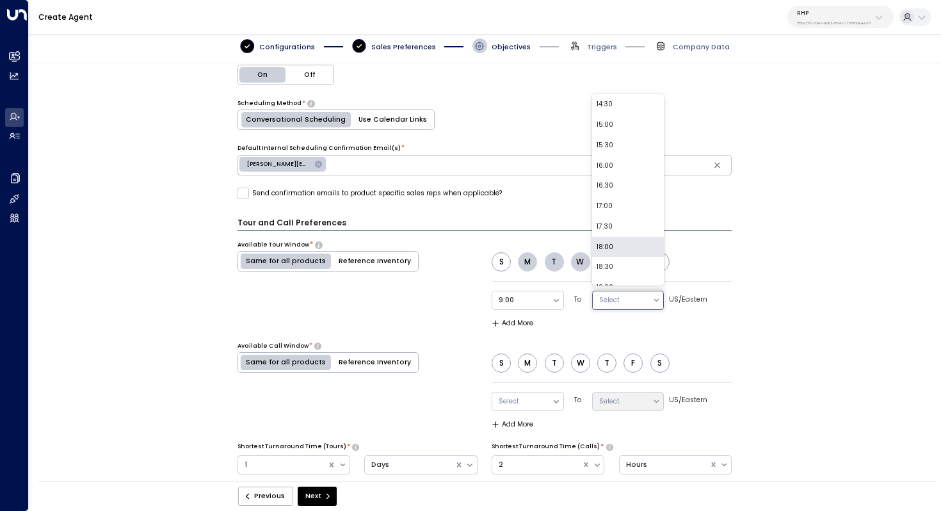
scroll to position [243, 0]
click at [631, 168] on div "17:00" at bounding box center [628, 168] width 72 height 20
click at [745, 289] on div "**********" at bounding box center [485, 275] width 912 height 424
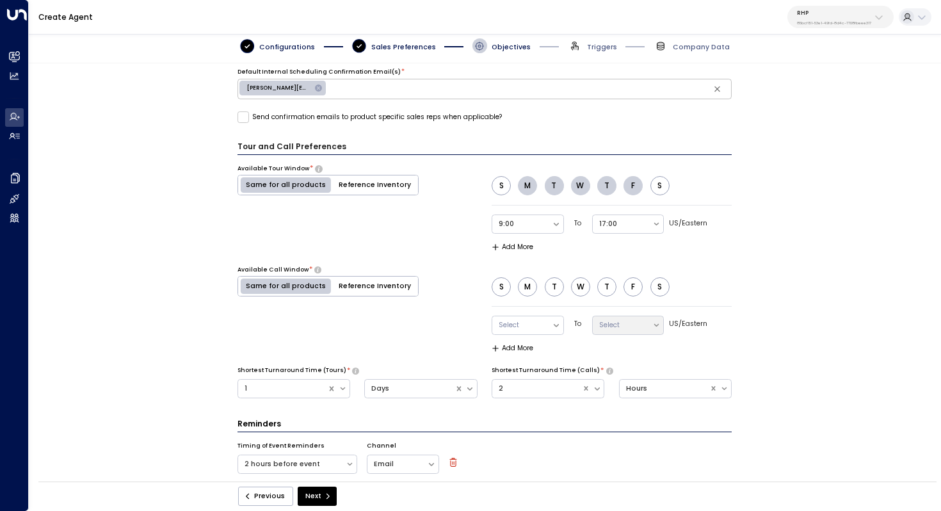
scroll to position [600, 0]
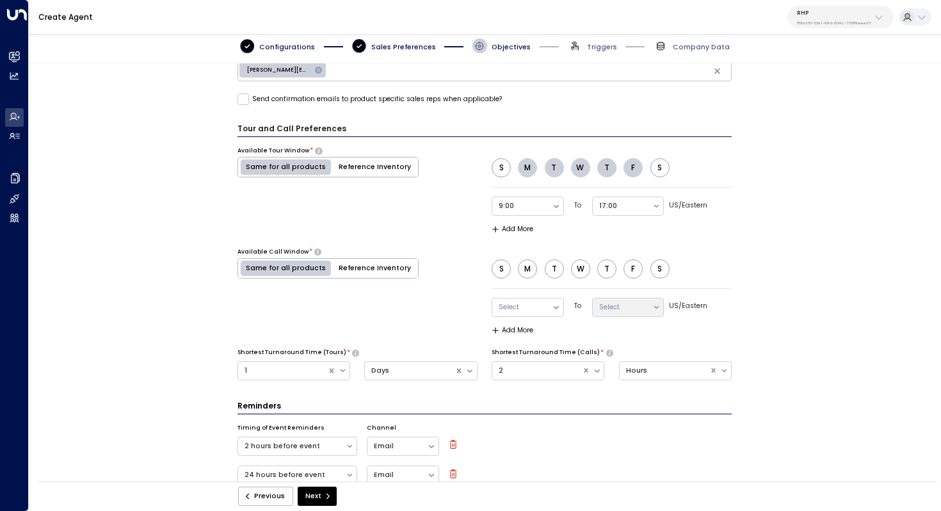
click at [523, 271] on button "M" at bounding box center [527, 268] width 19 height 19
click at [558, 269] on button "T" at bounding box center [554, 268] width 19 height 19
click at [576, 269] on button "W" at bounding box center [580, 268] width 19 height 19
click at [608, 268] on button "T" at bounding box center [606, 268] width 19 height 19
click at [633, 269] on button "F" at bounding box center [633, 268] width 19 height 19
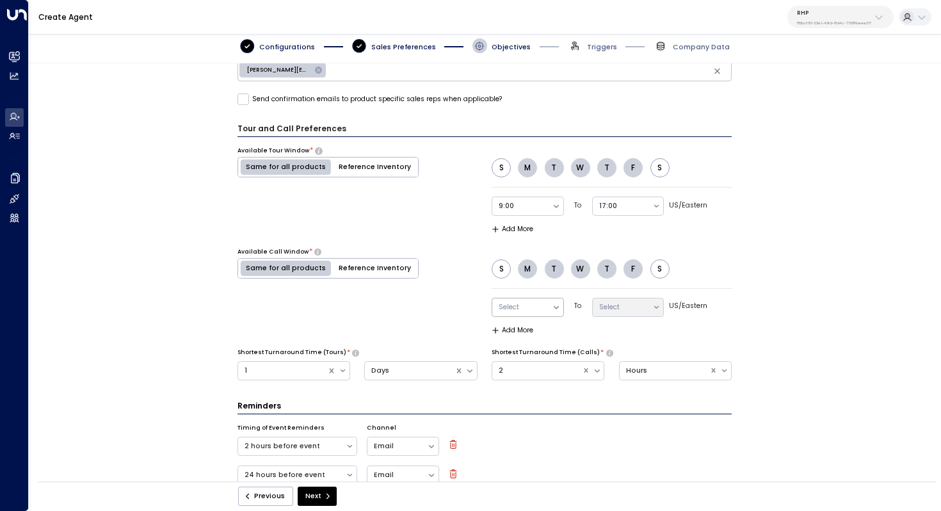
click at [547, 303] on div "Select" at bounding box center [522, 307] width 60 height 18
click at [528, 243] on div "9:00" at bounding box center [528, 240] width 72 height 20
click at [655, 303] on icon at bounding box center [656, 307] width 9 height 9
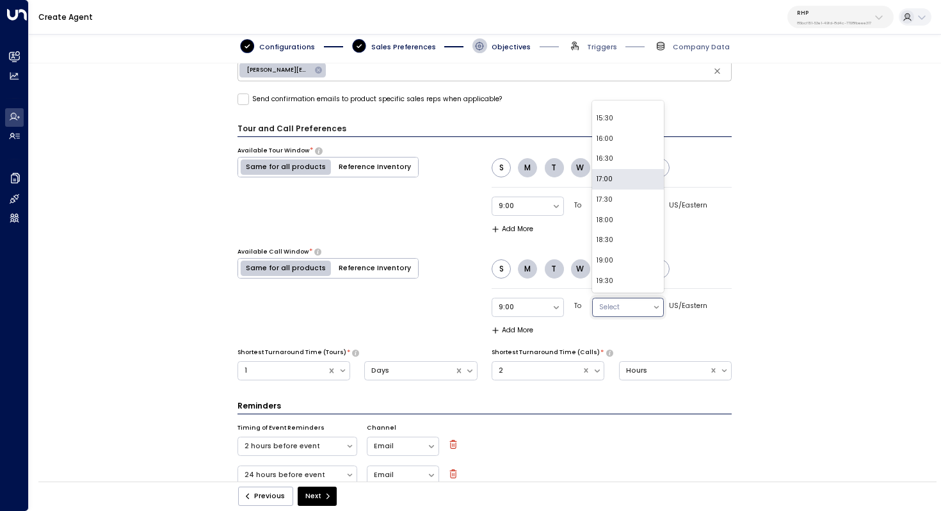
click at [633, 186] on div "17:00" at bounding box center [628, 179] width 72 height 20
click at [787, 275] on div "**********" at bounding box center [485, 275] width 912 height 424
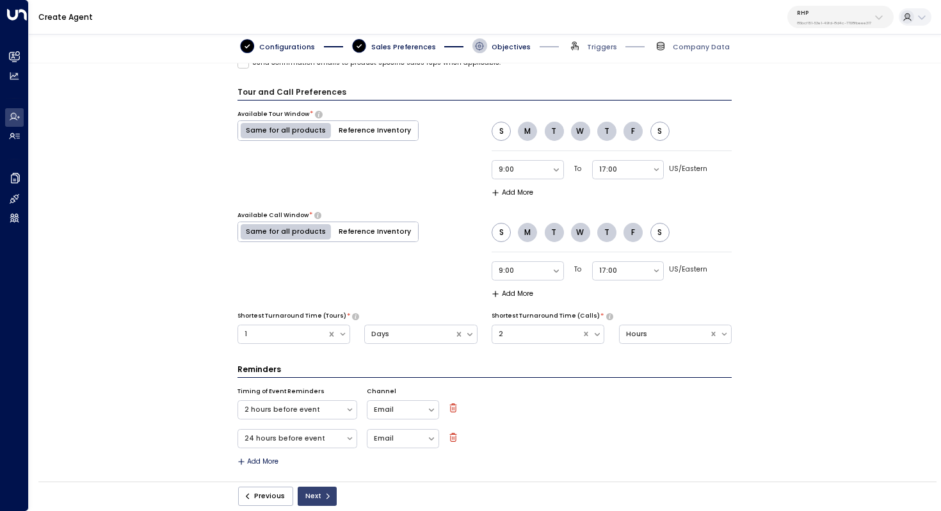
click at [324, 495] on icon "submit" at bounding box center [328, 496] width 8 height 8
click at [320, 492] on button "Next" at bounding box center [317, 496] width 39 height 19
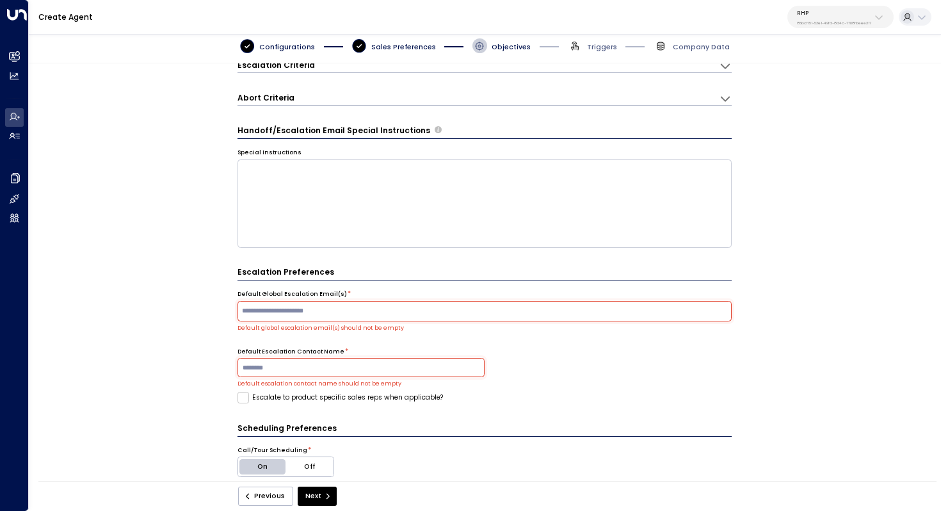
scroll to position [157, 0]
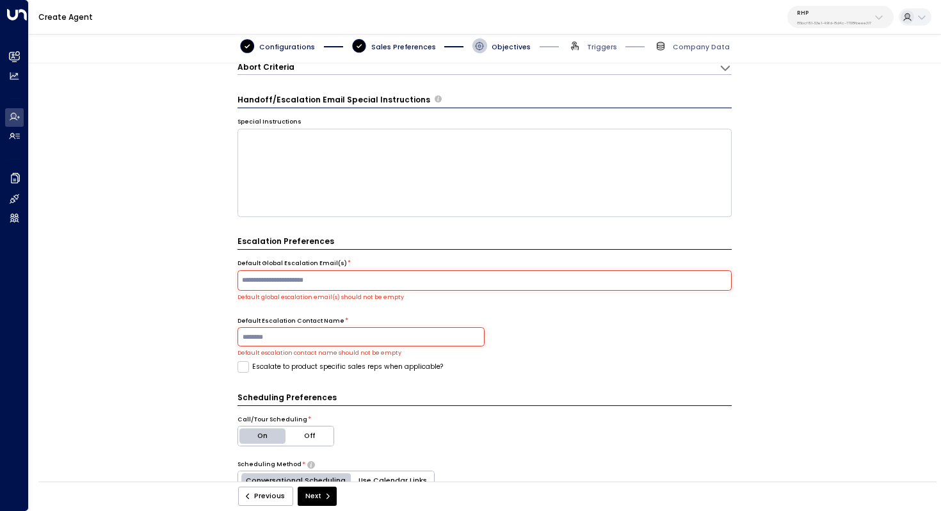
click at [478, 283] on input "text" at bounding box center [484, 281] width 490 height 16
type input "**********"
click at [380, 338] on input at bounding box center [361, 336] width 247 height 19
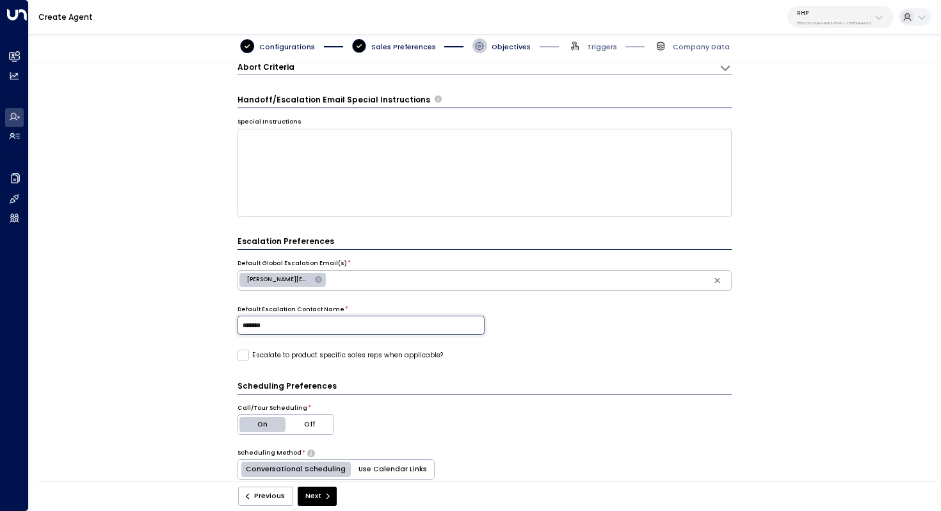
type input "**********"
click at [163, 383] on div "**********" at bounding box center [485, 275] width 912 height 424
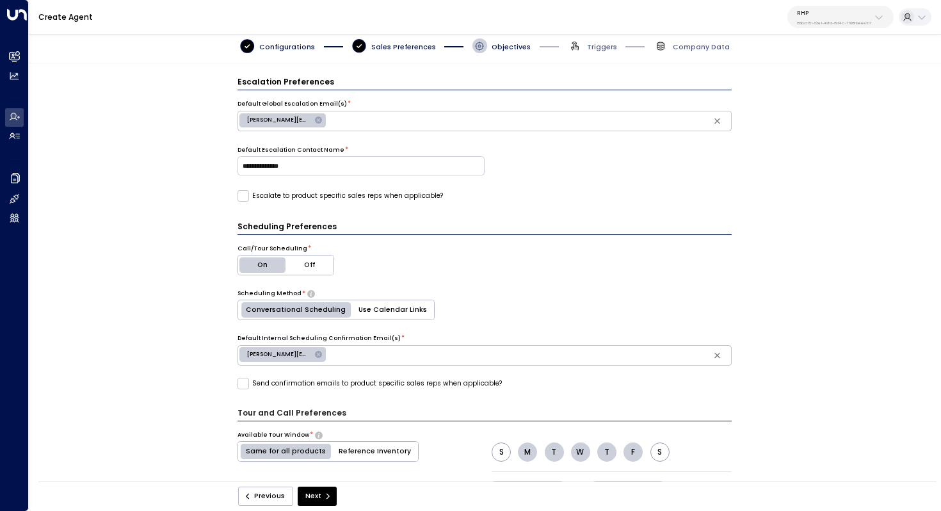
scroll to position [637, 0]
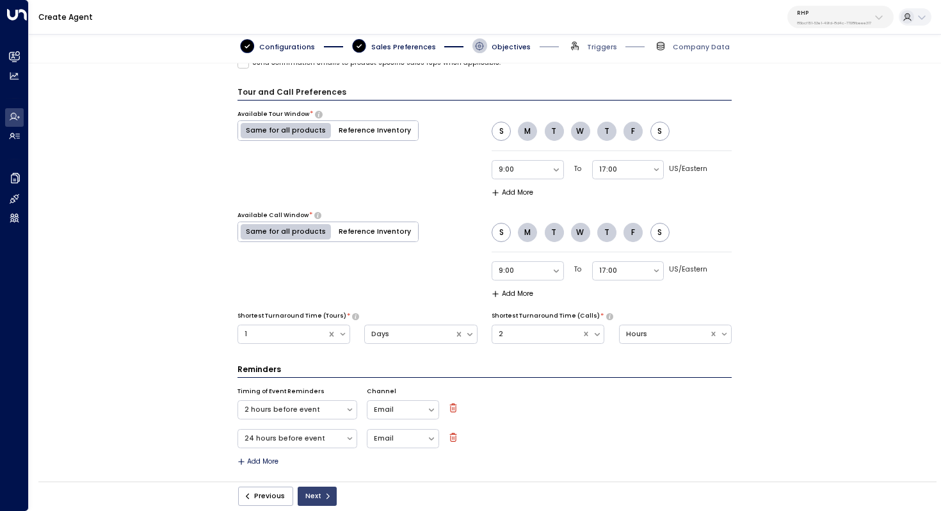
click at [314, 495] on button "Next" at bounding box center [317, 496] width 39 height 19
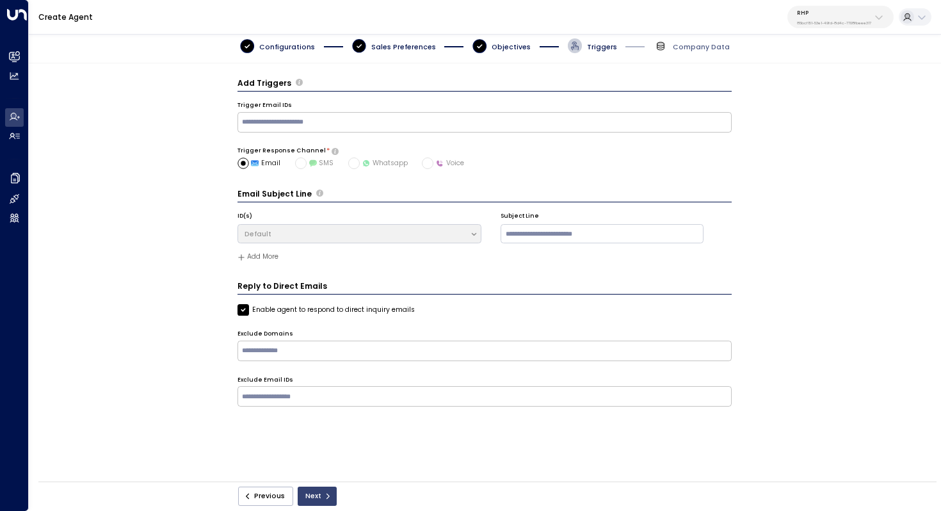
click at [314, 501] on button "Next" at bounding box center [317, 496] width 39 height 19
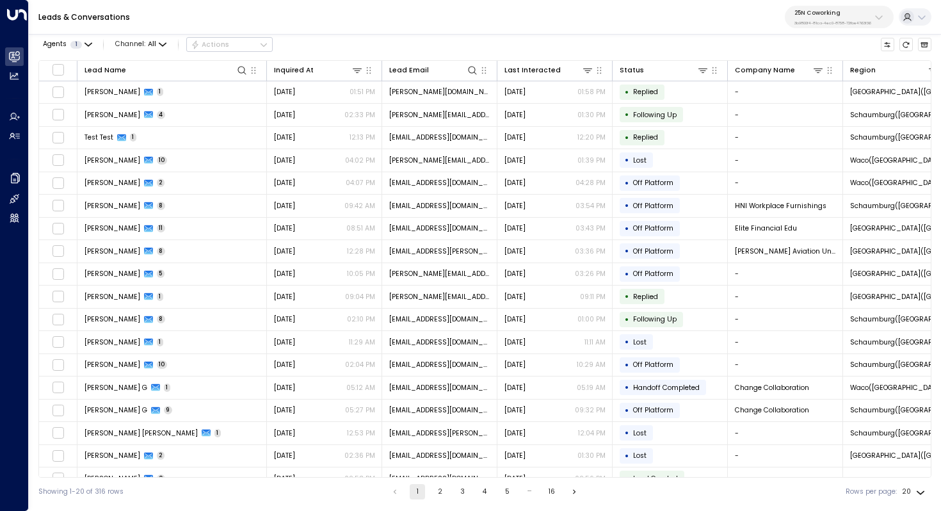
click at [833, 19] on div "25N Coworking 3b9800f4-81ca-4ec0-8758-72fbe4763f36" at bounding box center [832, 17] width 77 height 17
type input "*****"
click at [822, 75] on li "Havenpark ID: 413dacf9-5485-402c-a519-14108c614857" at bounding box center [859, 88] width 146 height 28
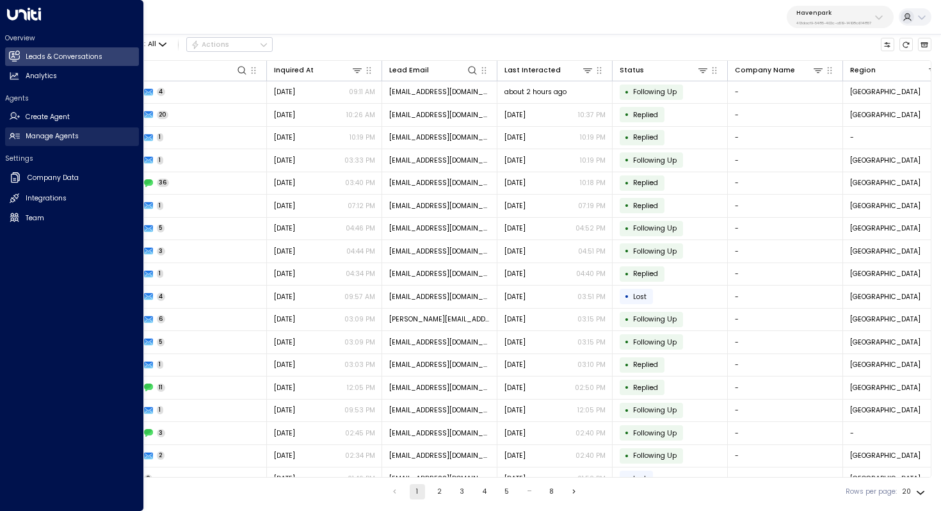
click at [71, 134] on h2 "Manage Agents" at bounding box center [52, 136] width 53 height 10
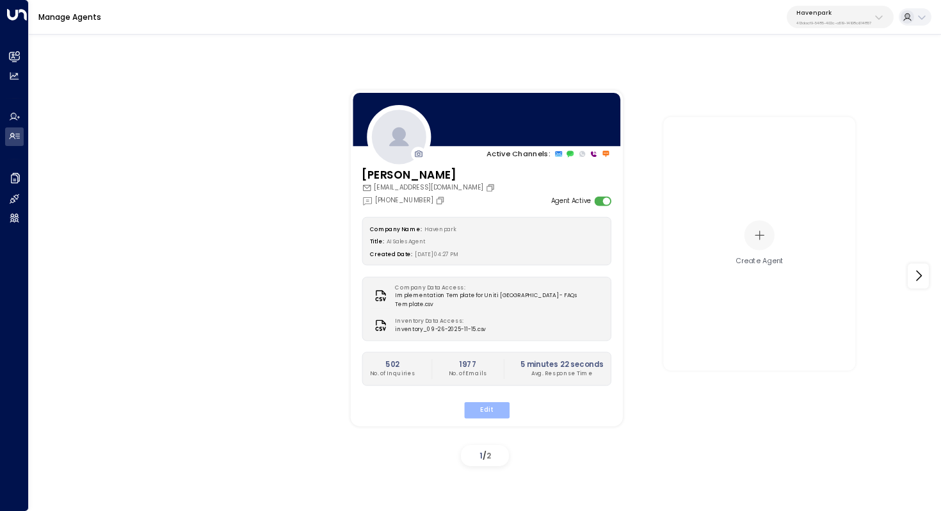
click at [489, 405] on button "Edit" at bounding box center [485, 409] width 45 height 17
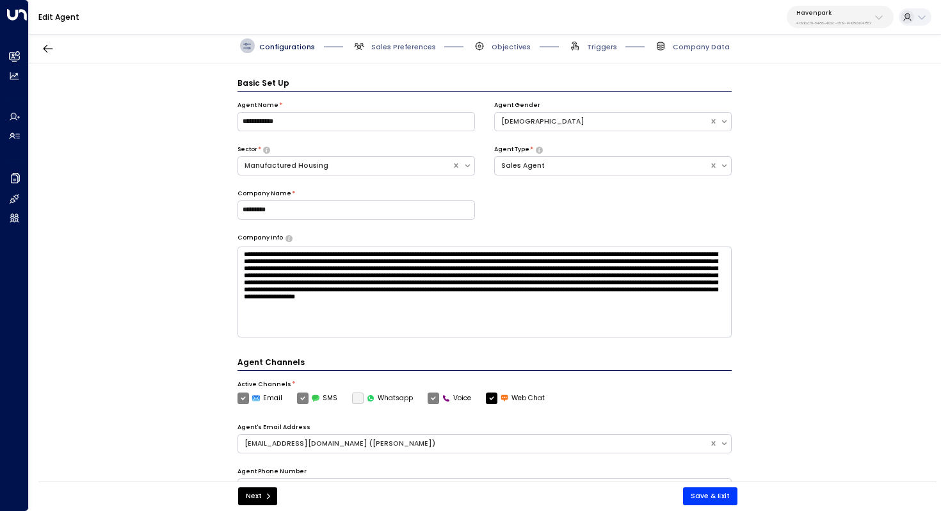
scroll to position [14, 0]
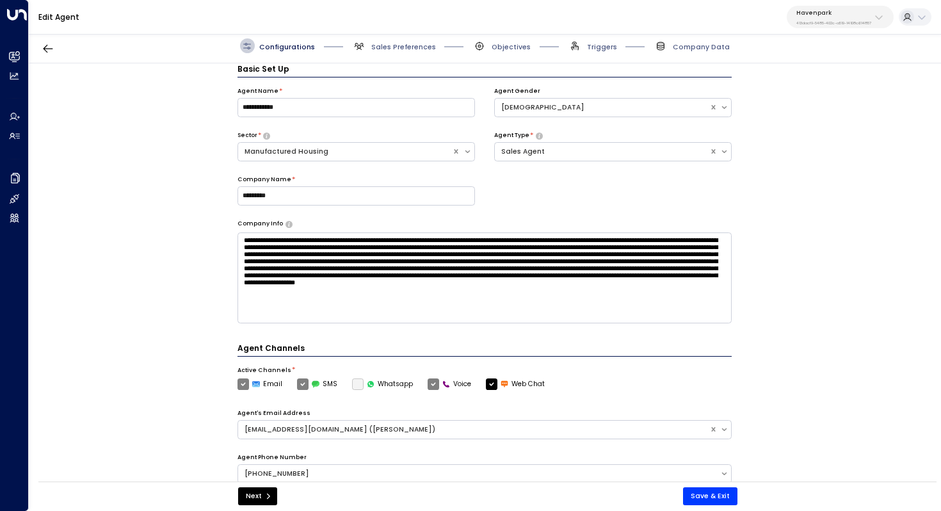
click at [503, 41] on span "Objectives" at bounding box center [501, 45] width 58 height 15
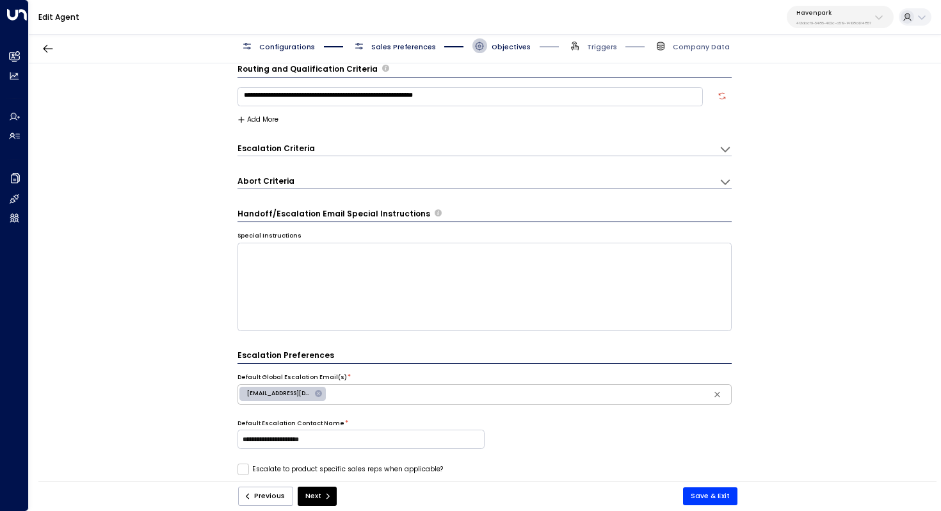
click at [401, 45] on span "Sales Preferences" at bounding box center [403, 47] width 65 height 10
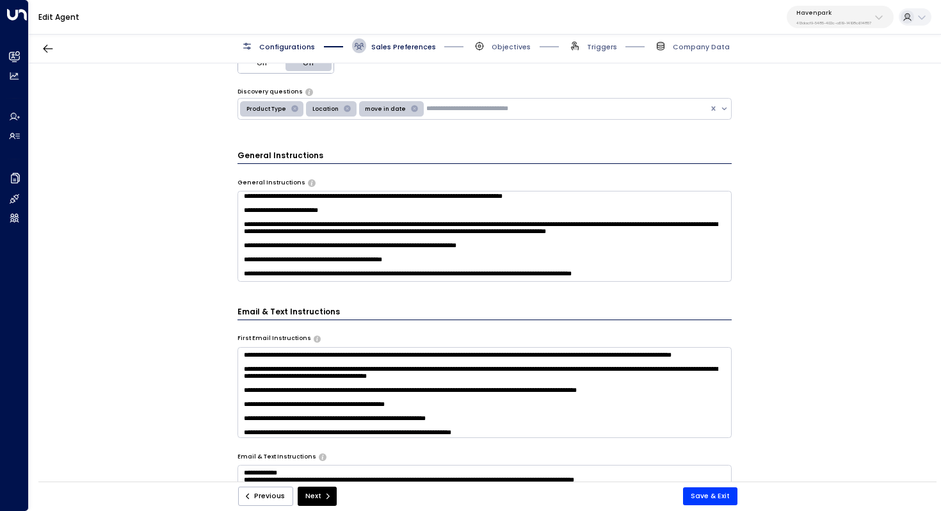
scroll to position [169, 0]
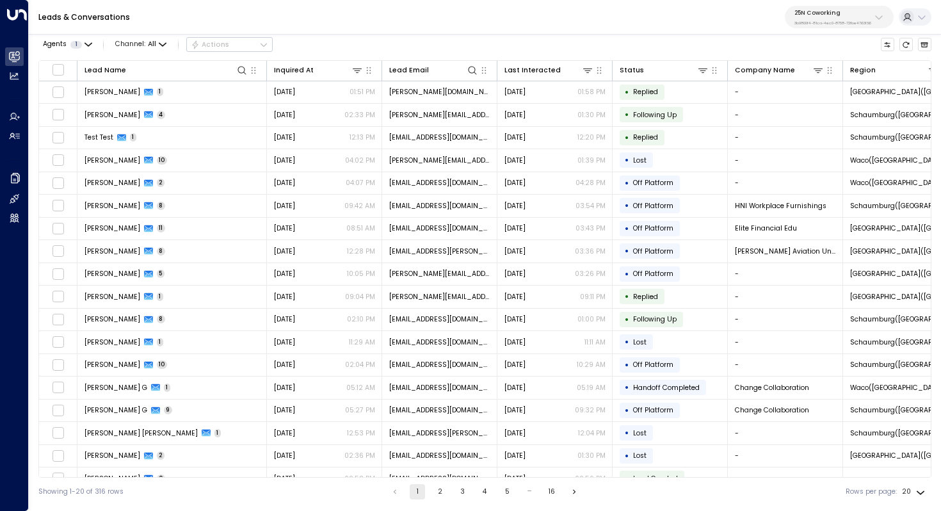
click at [817, 20] on p "3b9800f4-81ca-4ec0-8758-72fbe4763f36" at bounding box center [832, 22] width 77 height 5
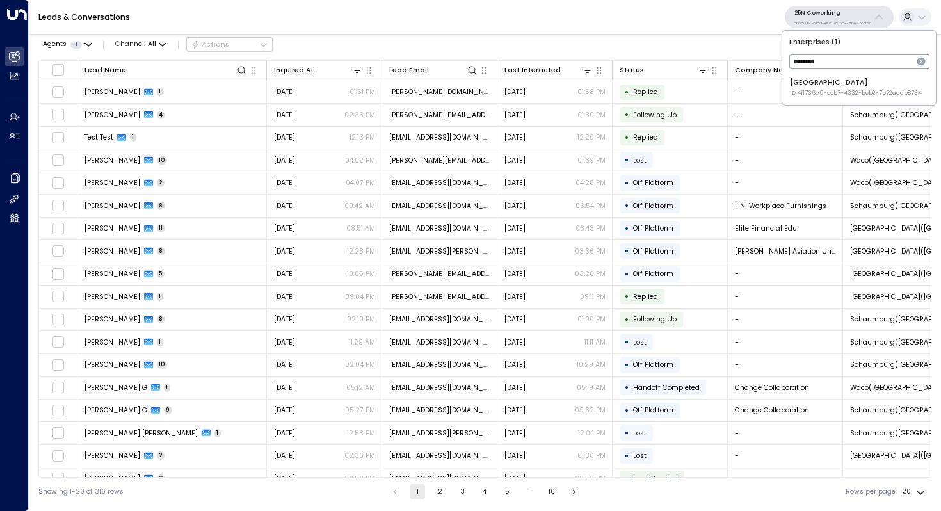
type input "********"
click at [814, 84] on div "Space Station ID: 4f1736e9-ccb7-4332-bcb2-7b72aeab8734" at bounding box center [856, 87] width 132 height 20
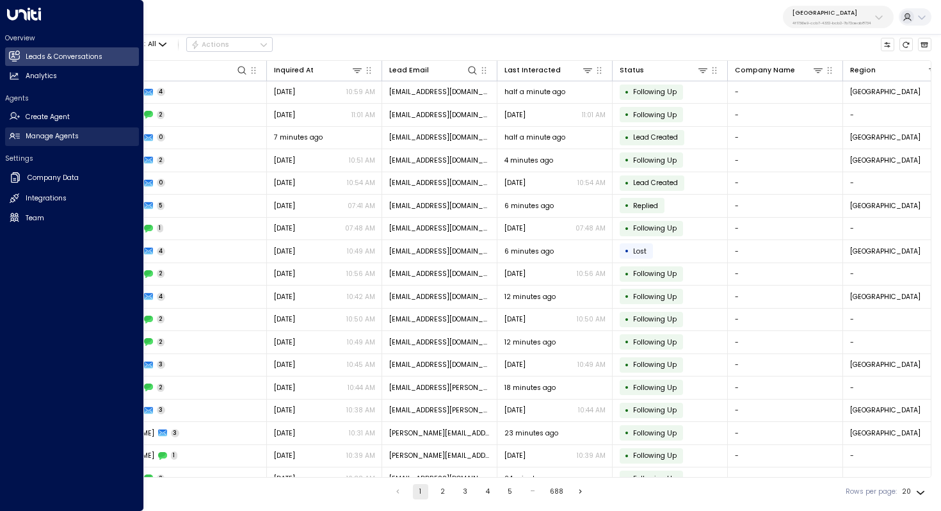
click at [38, 143] on link "Manage Agents Manage Agents" at bounding box center [72, 136] width 134 height 19
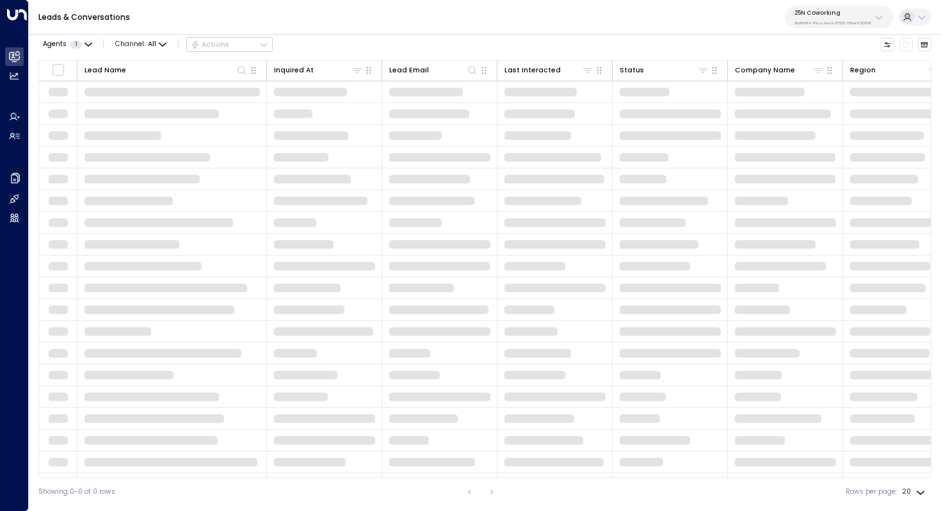
click at [837, 19] on div "25N Coworking 3b9800f4-81ca-4ec0-8758-72fbe4763f36" at bounding box center [832, 17] width 77 height 17
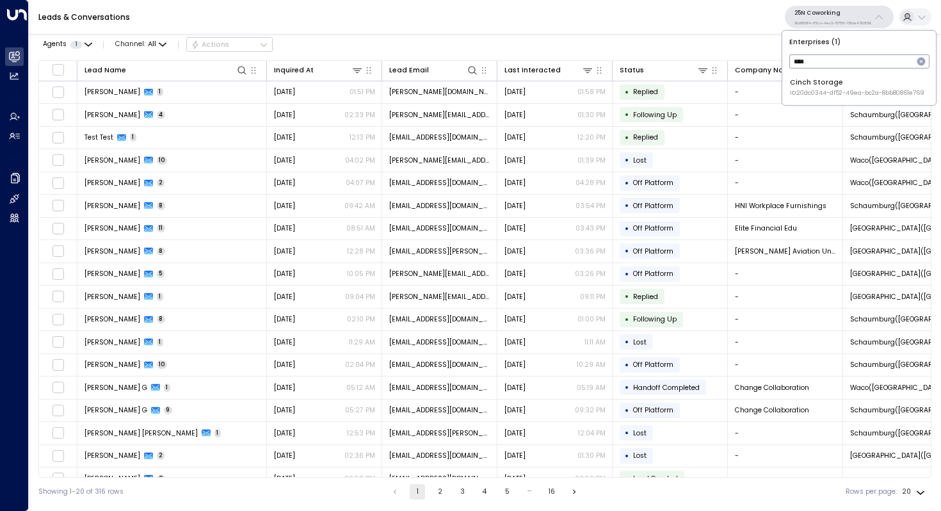
type input "****"
click at [834, 79] on div "Cinch Storage ID: 20dc0344-df52-49ea-bc2a-8bb80861e769" at bounding box center [857, 87] width 134 height 20
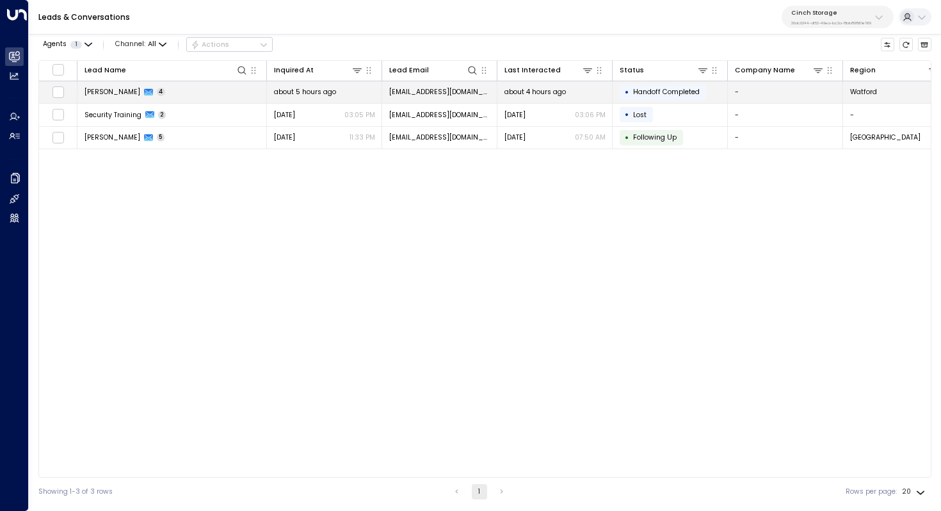
click at [172, 98] on td "Alex Dunbar 4" at bounding box center [171, 92] width 189 height 22
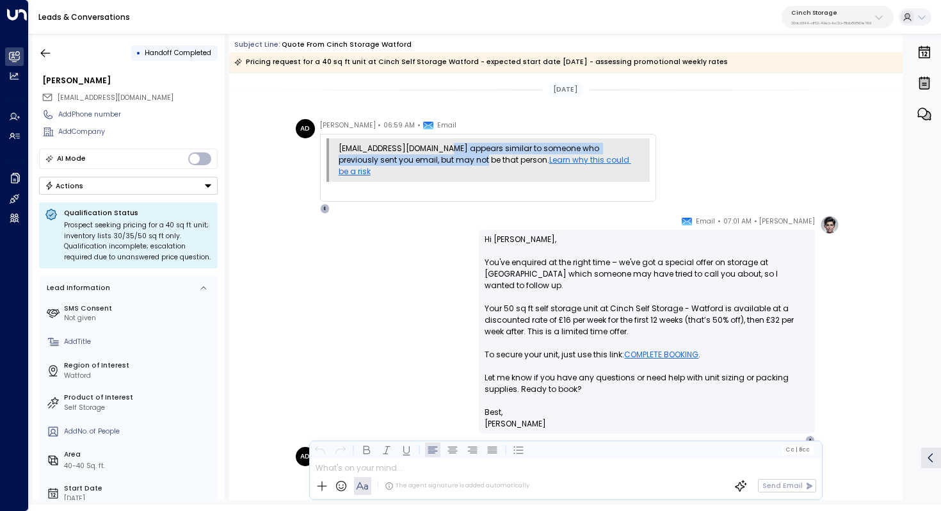
drag, startPoint x: 444, startPoint y: 147, endPoint x: 442, endPoint y: 157, distance: 10.4
click at [442, 157] on div "alexdunbar1@hotmail.com appears similar to someone who previously sent you emai…" at bounding box center [490, 160] width 302 height 35
click at [449, 154] on div "alexdunbar1@hotmail.com appears similar to someone who previously sent you emai…" at bounding box center [490, 160] width 302 height 35
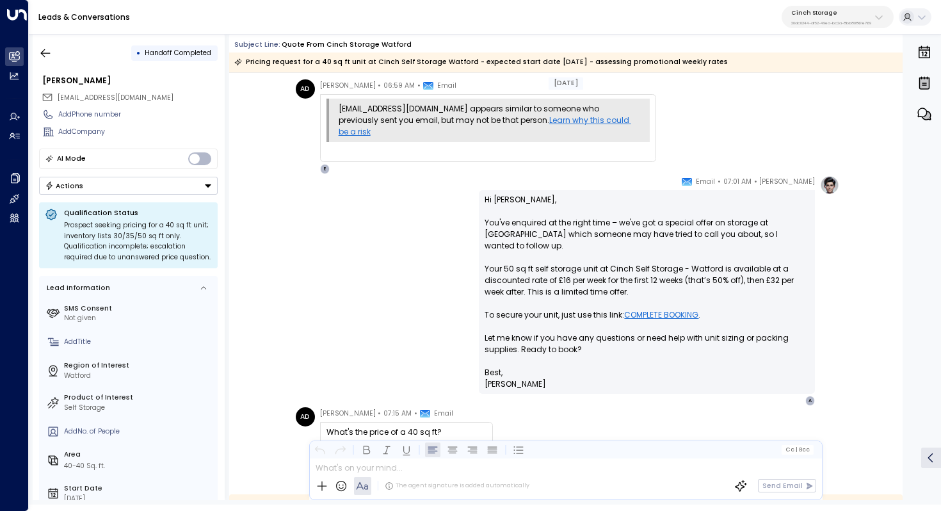
scroll to position [47, 0]
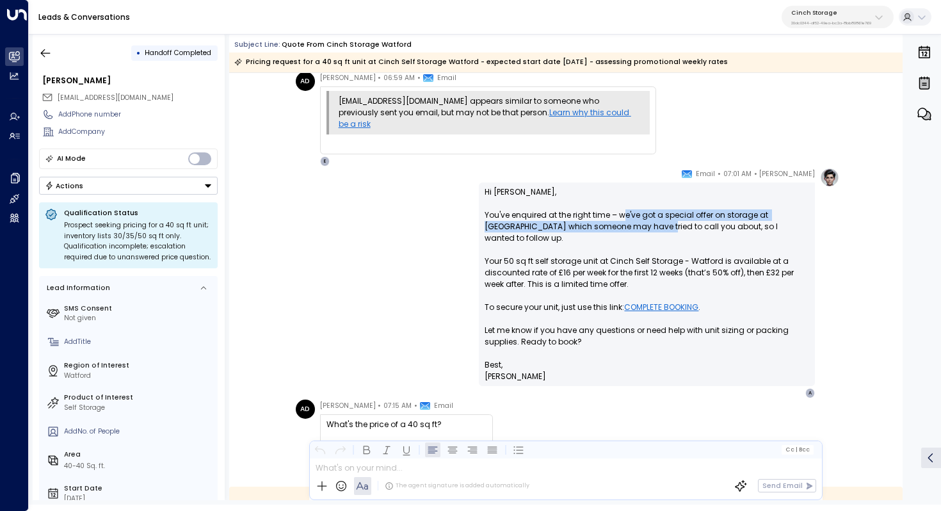
click at [625, 221] on p "Hi Alex, You've enquired at the right time – we've got a special offer on stora…" at bounding box center [647, 272] width 325 height 173
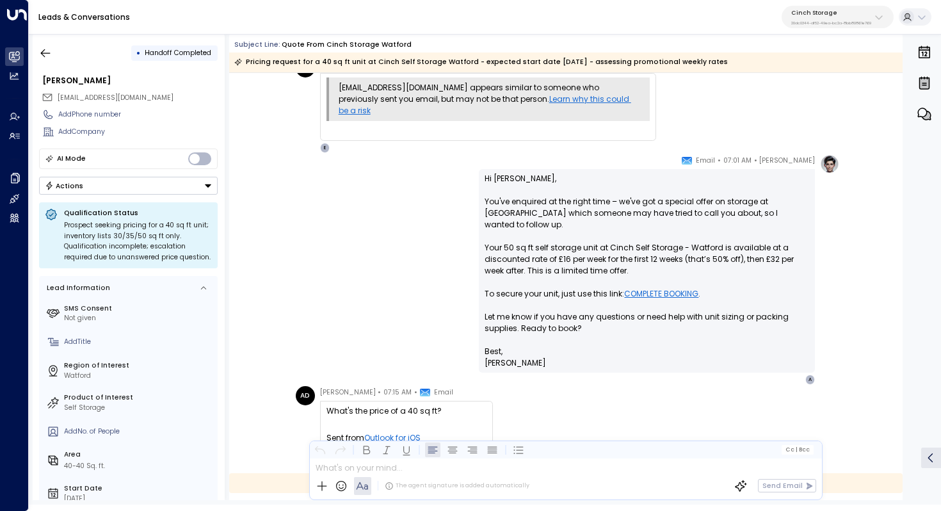
click at [631, 207] on p "Hi Alex, You've enquired at the right time – we've got a special offer on stora…" at bounding box center [647, 259] width 325 height 173
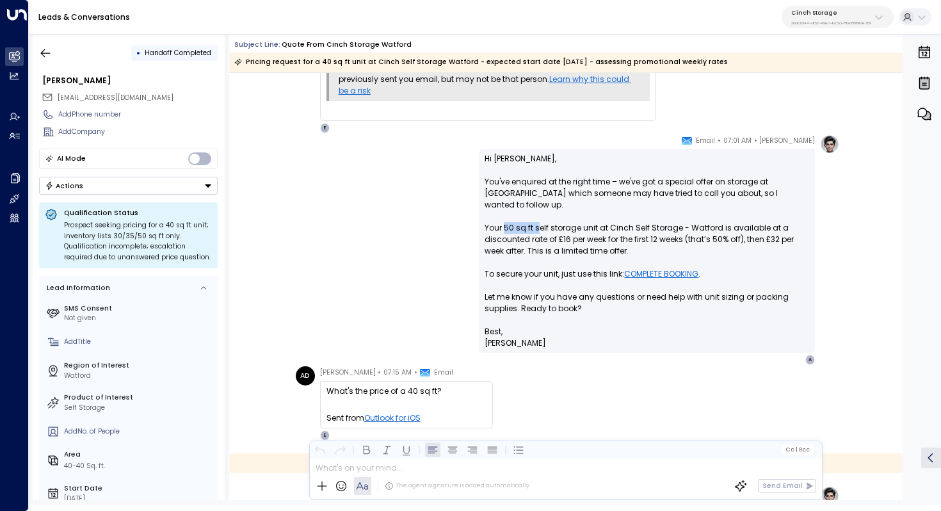
drag, startPoint x: 503, startPoint y: 215, endPoint x: 536, endPoint y: 215, distance: 33.3
click at [536, 215] on p "Hi Alex, You've enquired at the right time – we've got a special offer on stora…" at bounding box center [647, 239] width 325 height 173
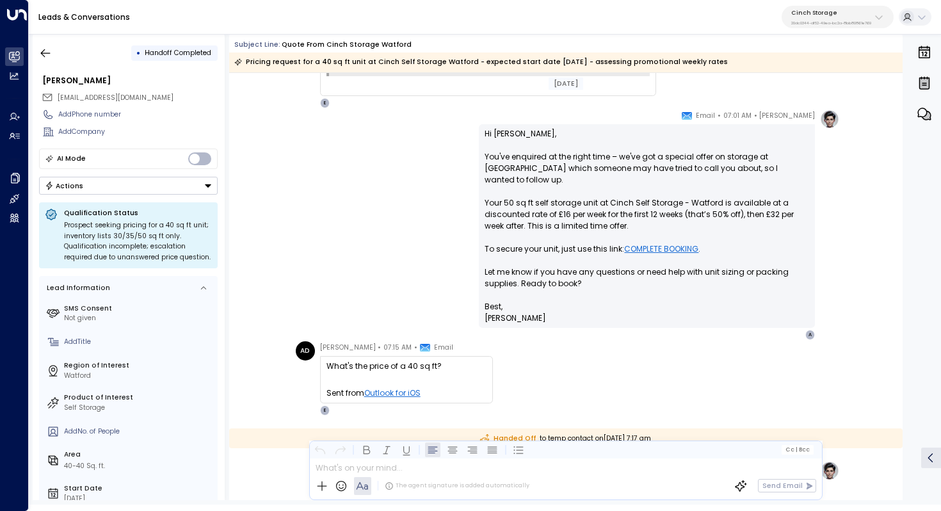
scroll to position [109, 0]
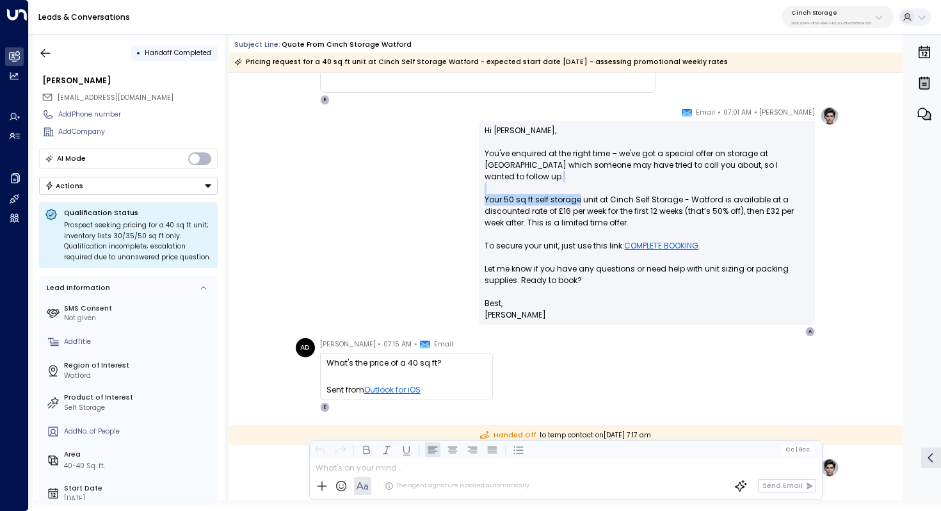
drag, startPoint x: 581, startPoint y: 182, endPoint x: 579, endPoint y: 193, distance: 11.1
click at [579, 193] on p "Hi Alex, You've enquired at the right time – we've got a special offer on stora…" at bounding box center [647, 211] width 325 height 173
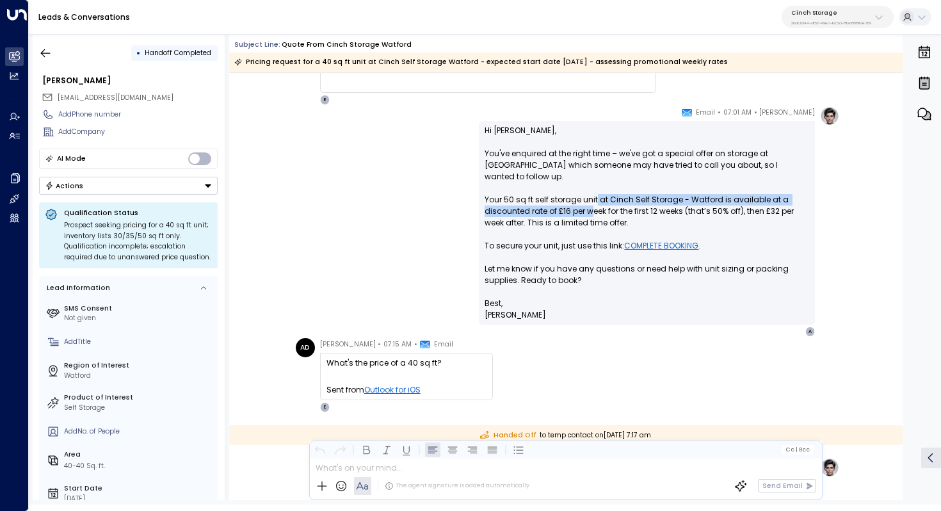
click at [593, 198] on p "Hi Alex, You've enquired at the right time – we've got a special offer on stora…" at bounding box center [647, 211] width 325 height 173
click at [600, 195] on p "Hi Alex, You've enquired at the right time – we've got a special offer on stora…" at bounding box center [647, 211] width 325 height 173
click at [608, 193] on p "Hi Alex, You've enquired at the right time – we've got a special offer on stora…" at bounding box center [647, 211] width 325 height 173
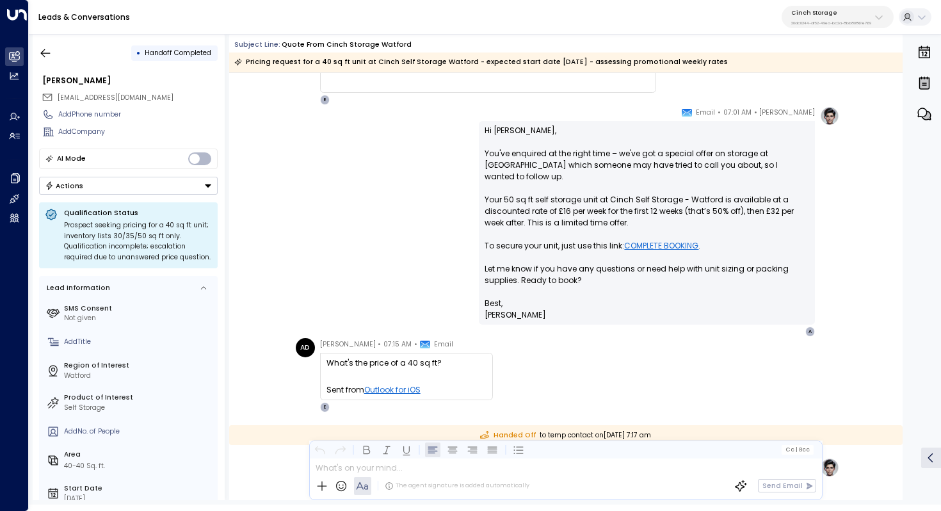
click at [608, 193] on p "Hi Alex, You've enquired at the right time – we've got a special offer on stora…" at bounding box center [647, 211] width 325 height 173
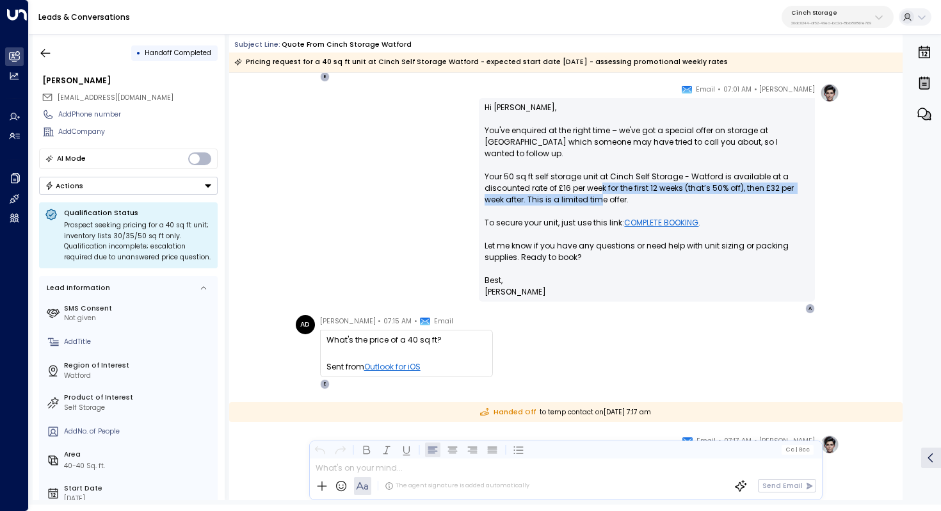
drag, startPoint x: 600, startPoint y: 175, endPoint x: 600, endPoint y: 186, distance: 10.2
click at [600, 186] on p "Hi Alex, You've enquired at the right time – we've got a special offer on stora…" at bounding box center [647, 188] width 325 height 173
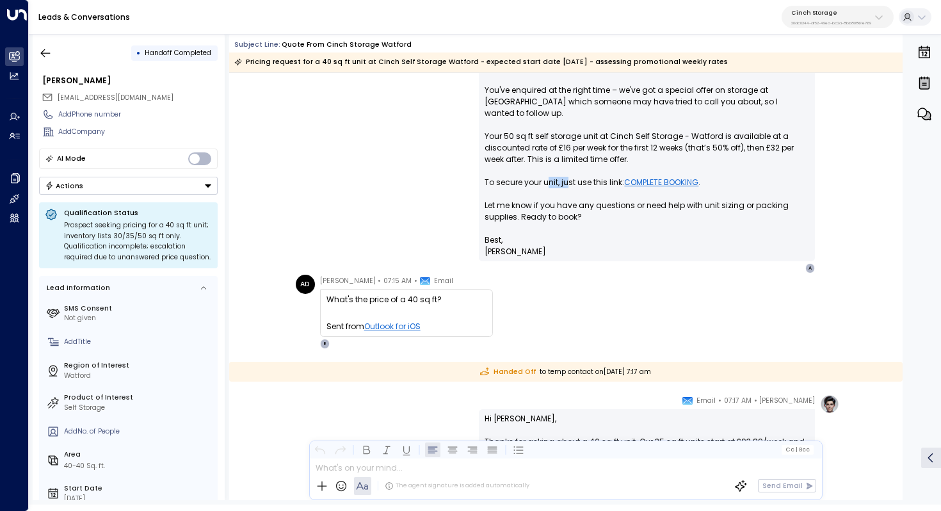
drag, startPoint x: 549, startPoint y: 176, endPoint x: 566, endPoint y: 176, distance: 17.3
click at [566, 176] on p "Hi Alex, You've enquired at the right time – we've got a special offer on stora…" at bounding box center [647, 147] width 325 height 173
drag, startPoint x: 526, startPoint y: 176, endPoint x: 542, endPoint y: 176, distance: 16.6
click at [542, 176] on p "Hi Alex, You've enquired at the right time – we've got a special offer on stora…" at bounding box center [647, 147] width 325 height 173
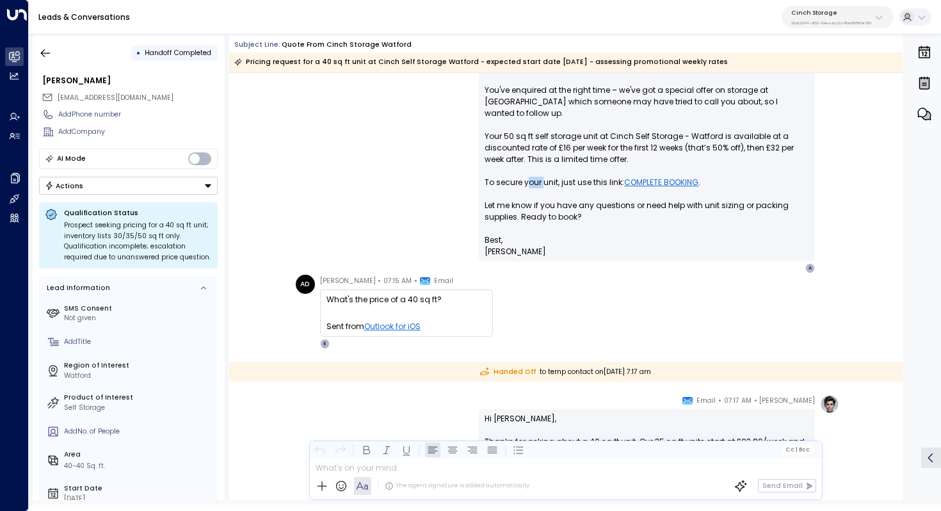
click at [542, 176] on p "Hi Alex, You've enquired at the right time – we've got a special offer on stora…" at bounding box center [647, 147] width 325 height 173
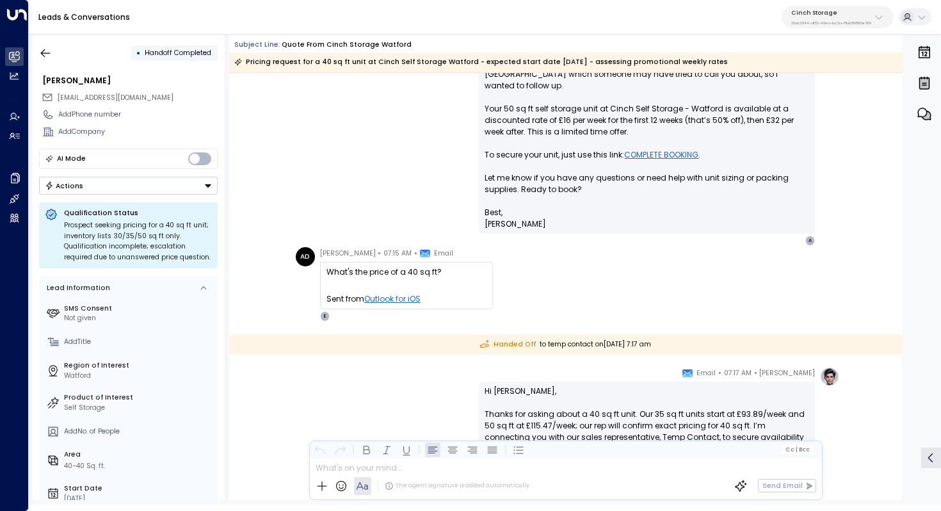
scroll to position [202, 0]
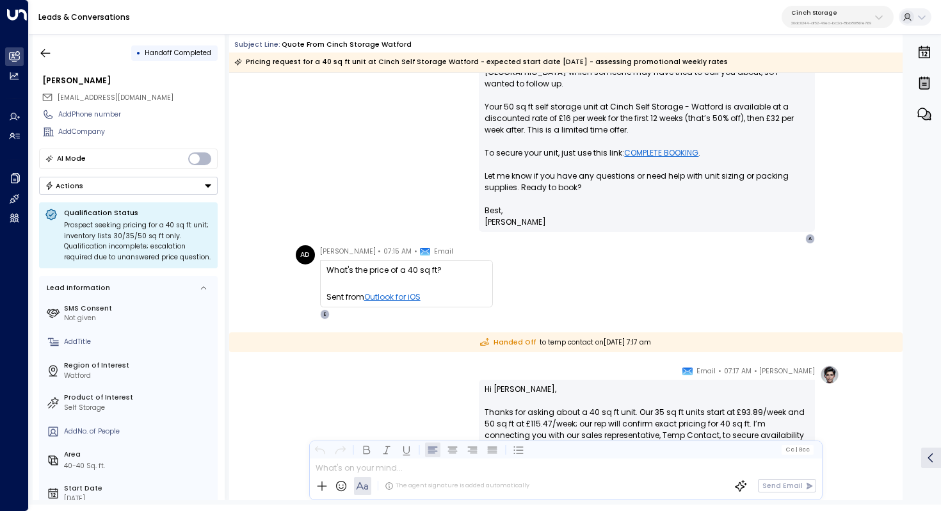
click at [643, 147] on link "COMPLETE BOOKING" at bounding box center [661, 153] width 74 height 12
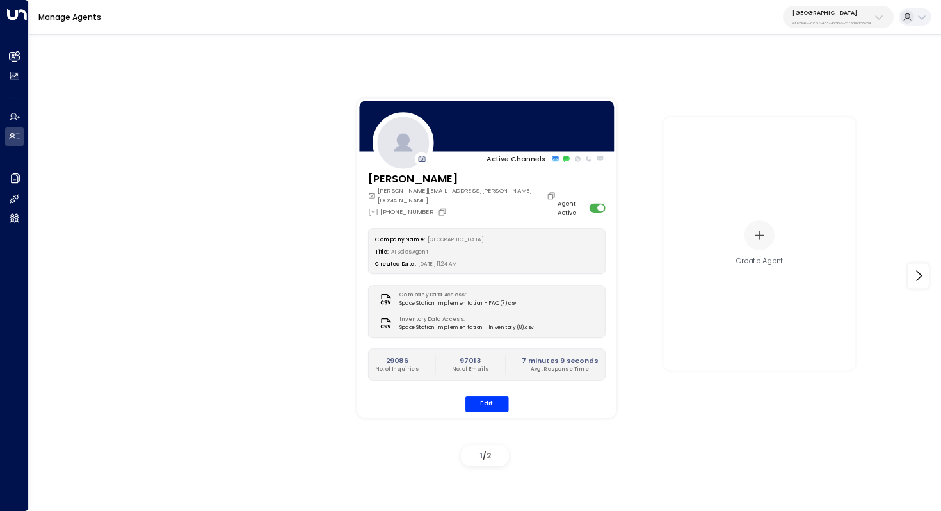
click at [810, 13] on p "Space Station" at bounding box center [832, 13] width 79 height 8
type input "***"
click at [805, 89] on span "ID: 58c4b32c-92b1-4356-be9b-1247e2c02228" at bounding box center [855, 93] width 132 height 9
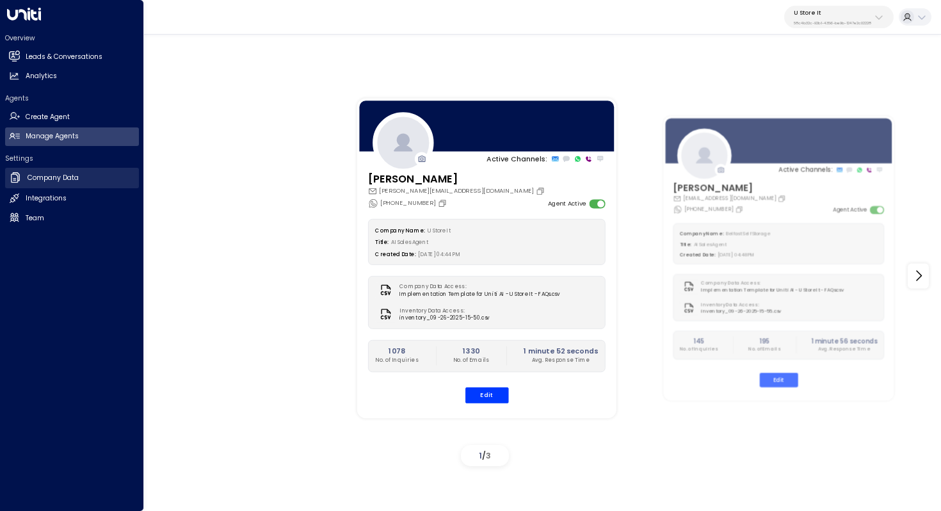
click at [67, 180] on h2 "Company Data" at bounding box center [53, 178] width 51 height 10
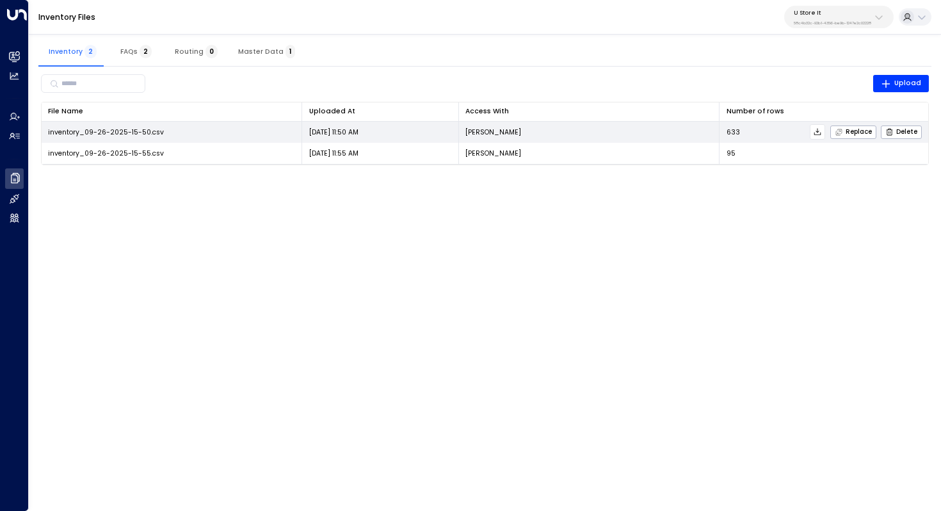
click at [820, 129] on icon at bounding box center [817, 131] width 9 height 9
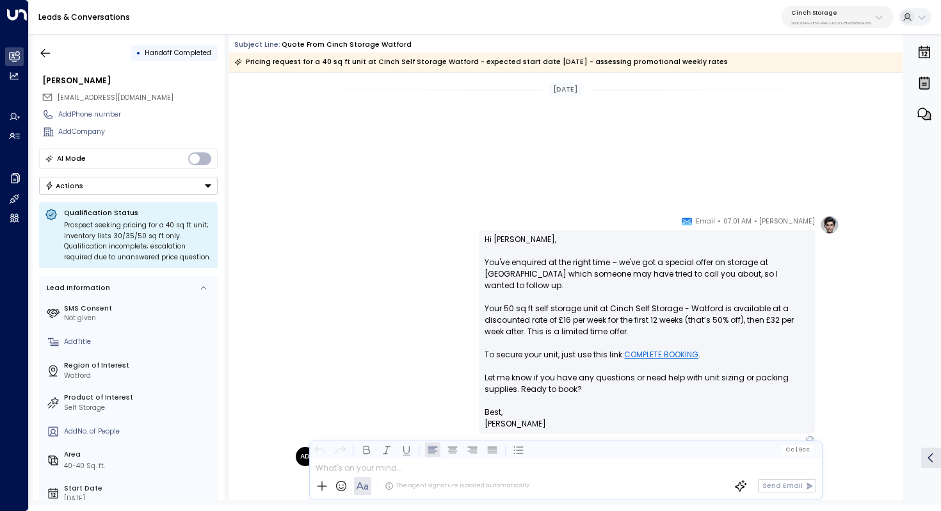
scroll to position [378, 0]
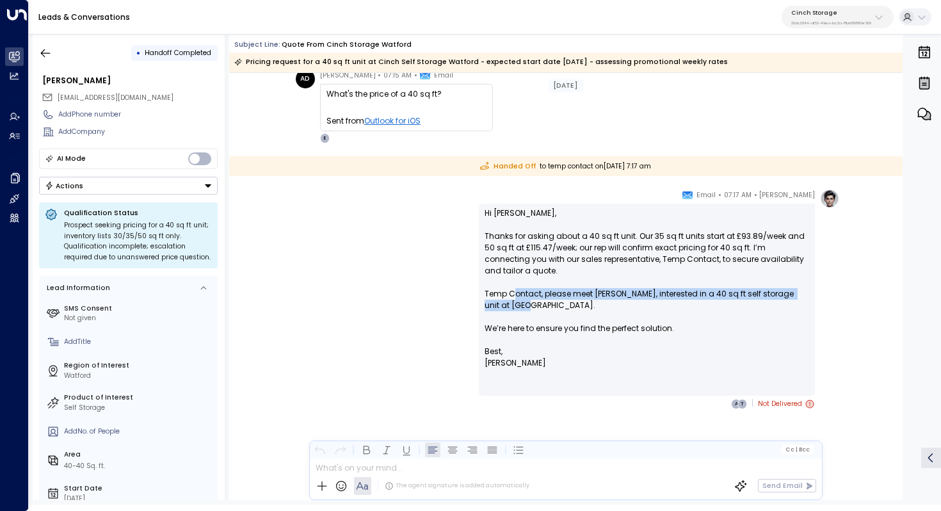
drag, startPoint x: 512, startPoint y: 293, endPoint x: 509, endPoint y: 310, distance: 16.9
click at [509, 310] on p "Hi [PERSON_NAME], Thanks for asking about a 40 sq ft unit. Our 35 sq ft units s…" at bounding box center [647, 276] width 325 height 138
drag, startPoint x: 538, startPoint y: 290, endPoint x: 556, endPoint y: 290, distance: 17.3
click at [556, 290] on p "Hi [PERSON_NAME], Thanks for asking about a 40 sq ft unit. Our 35 sq ft units s…" at bounding box center [647, 276] width 325 height 138
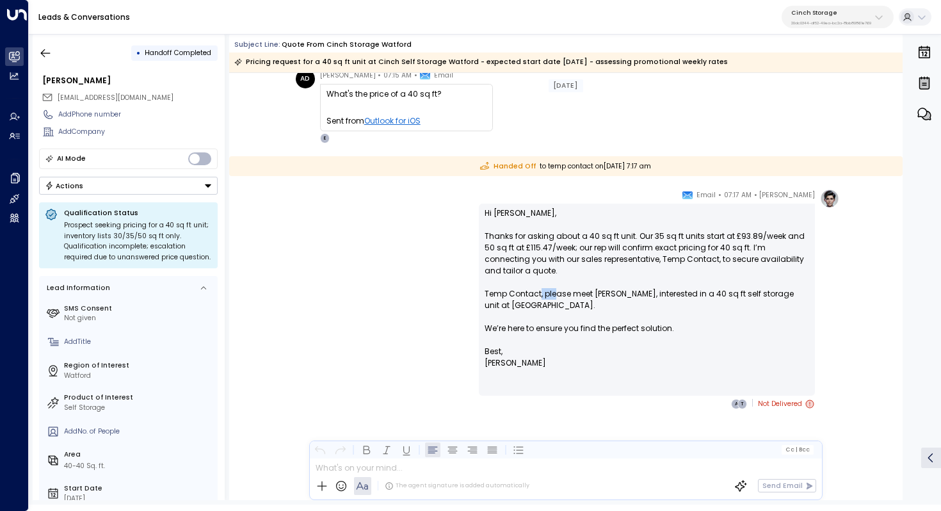
click at [556, 290] on p "Hi [PERSON_NAME], Thanks for asking about a 40 sq ft unit. Our 35 sq ft units s…" at bounding box center [647, 276] width 325 height 138
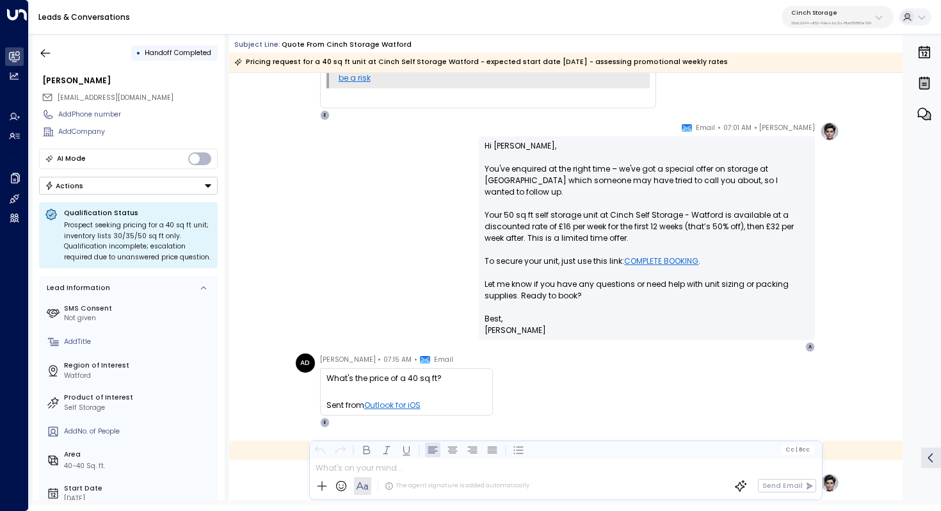
scroll to position [88, 0]
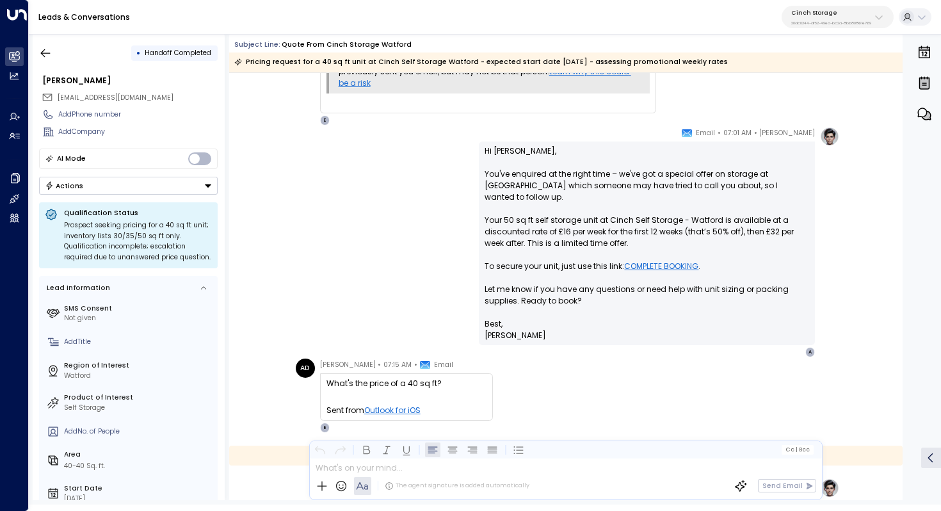
click at [588, 212] on p "Hi [PERSON_NAME], You've enquired at the right time – we've got a special offer…" at bounding box center [647, 231] width 325 height 173
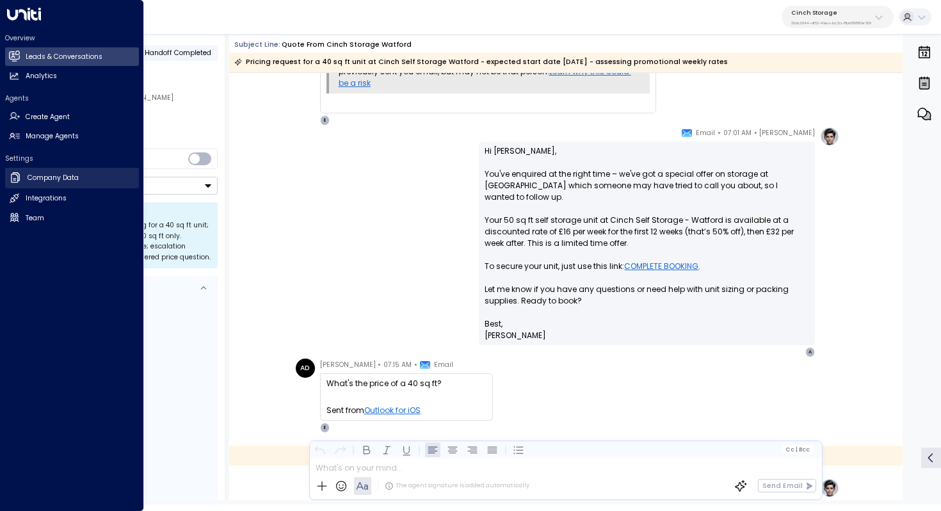
click at [65, 182] on h2 "Company Data" at bounding box center [53, 178] width 51 height 10
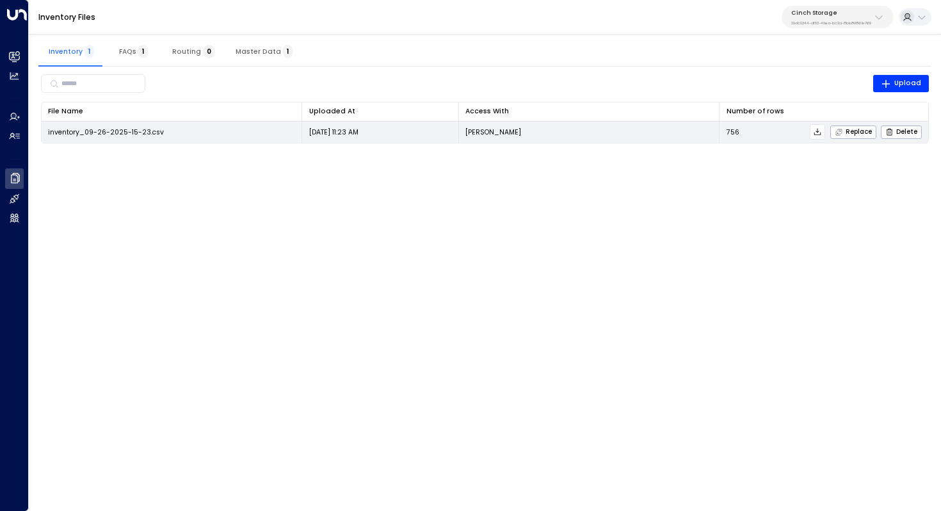
click at [822, 133] on icon at bounding box center [817, 131] width 9 height 9
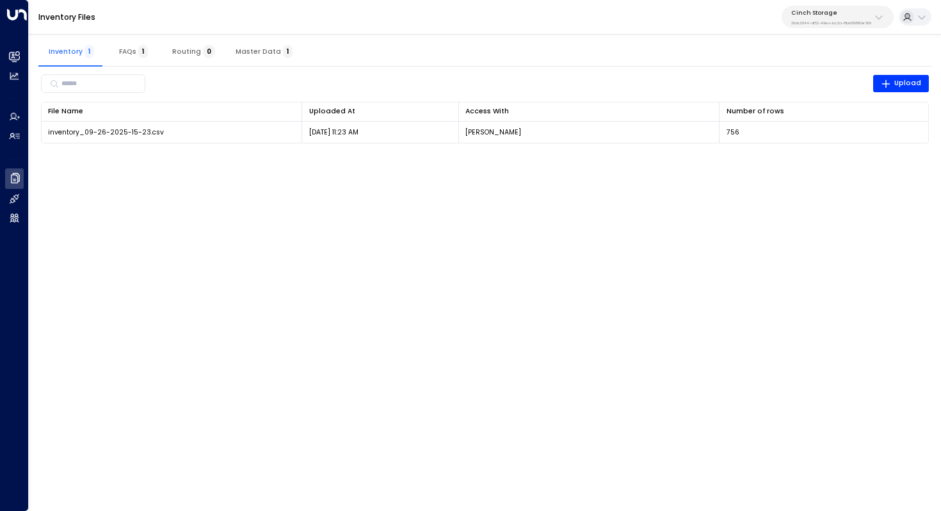
click at [197, 156] on html "Overview Leads & Conversations Leads & Conversations Analytics Analytics Agents…" at bounding box center [470, 78] width 941 height 156
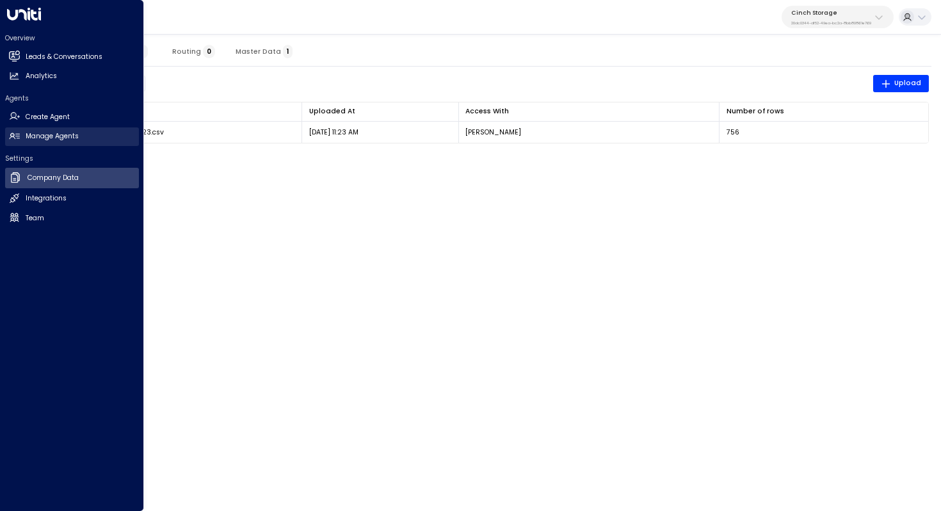
click at [70, 133] on h2 "Manage Agents" at bounding box center [52, 136] width 53 height 10
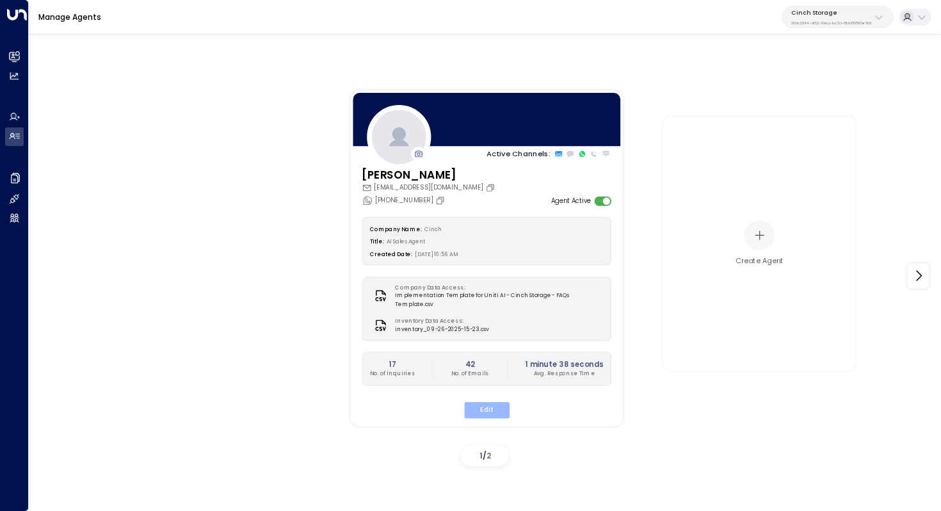
click at [495, 407] on button "Edit" at bounding box center [485, 409] width 45 height 17
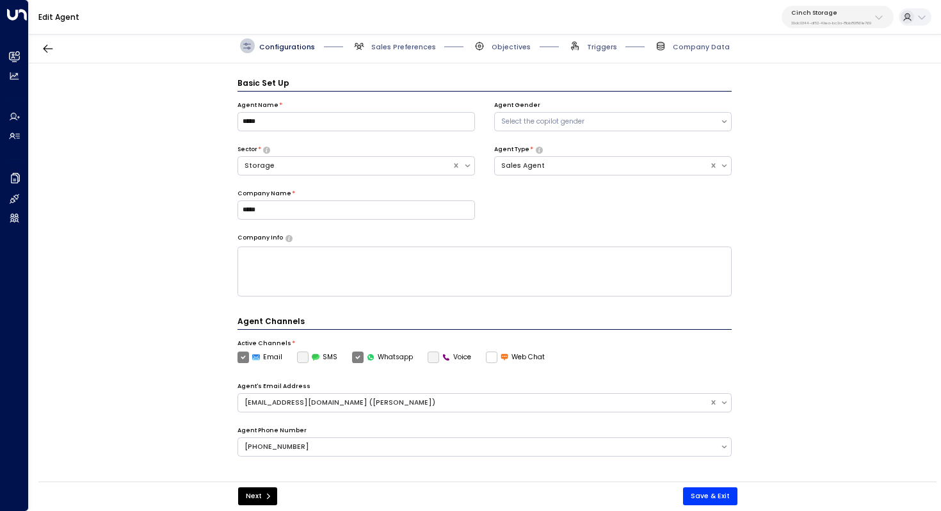
scroll to position [14, 0]
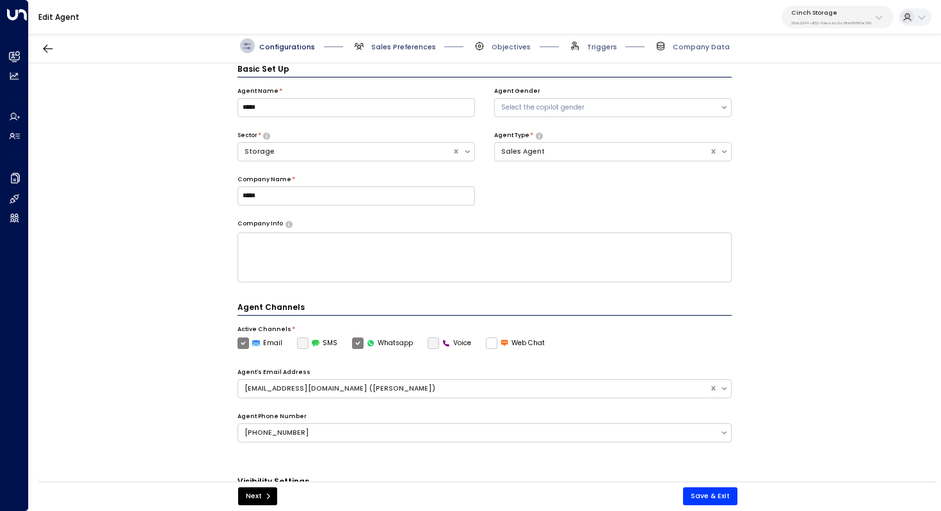
click at [404, 44] on span "Sales Preferences" at bounding box center [403, 47] width 65 height 10
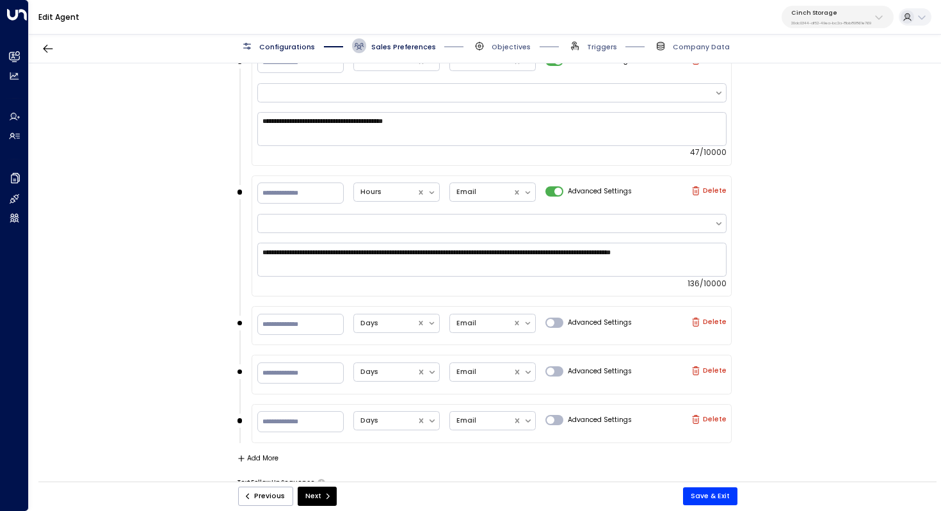
scroll to position [748, 0]
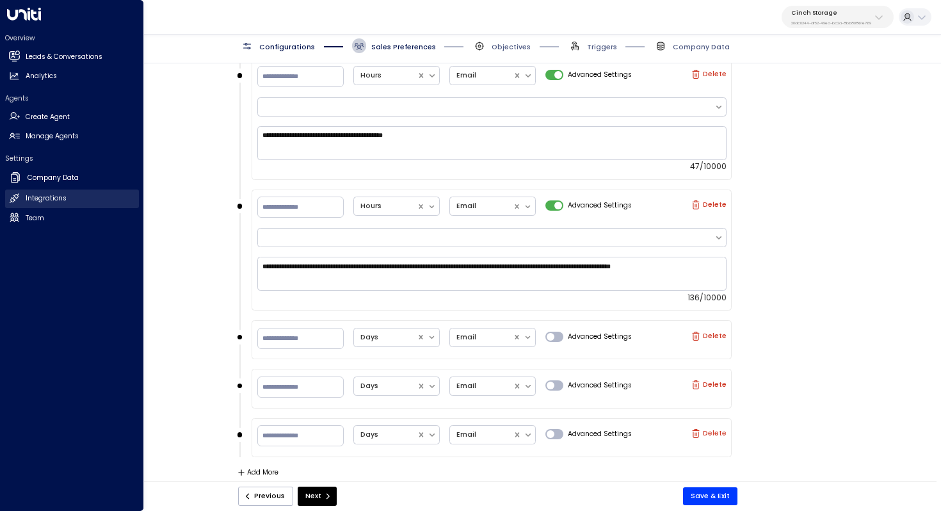
click at [52, 197] on h2 "Integrations" at bounding box center [46, 198] width 41 height 10
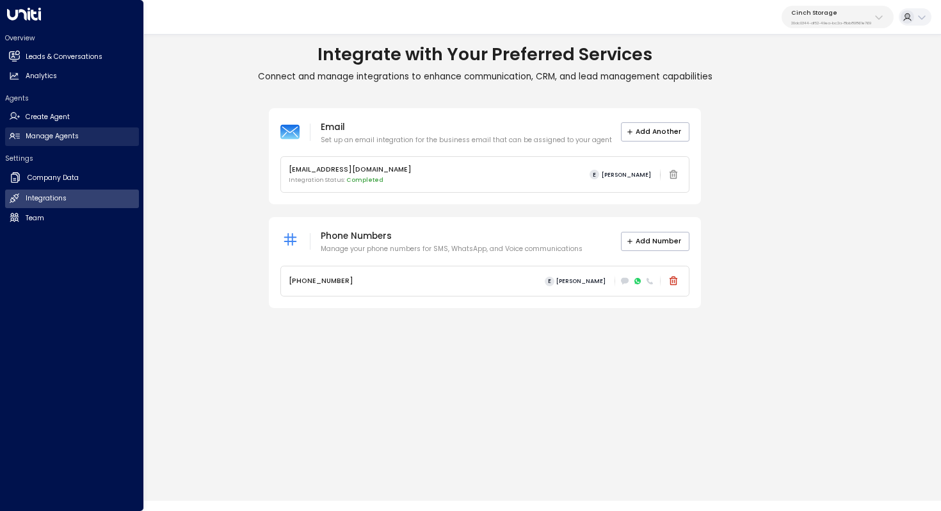
click at [91, 137] on link "Manage Agents Manage Agents" at bounding box center [72, 136] width 134 height 19
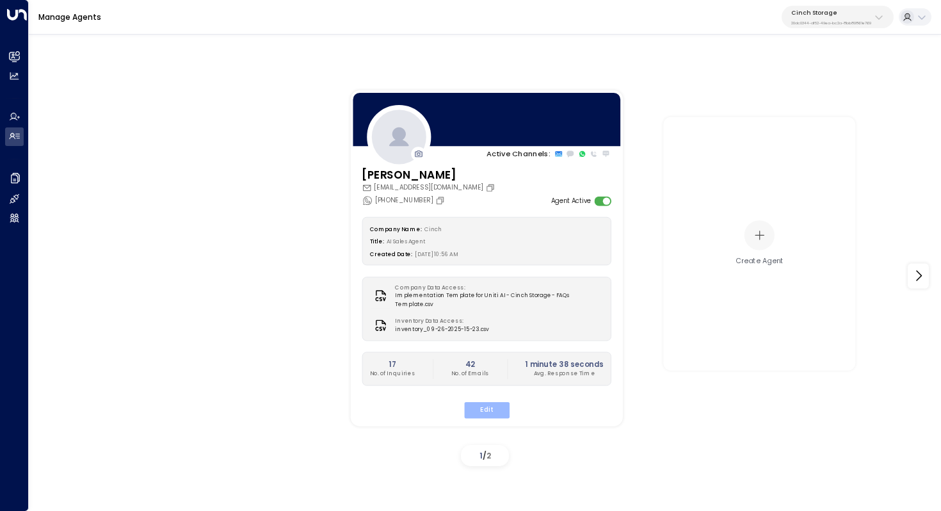
click at [481, 401] on button "Edit" at bounding box center [485, 409] width 45 height 17
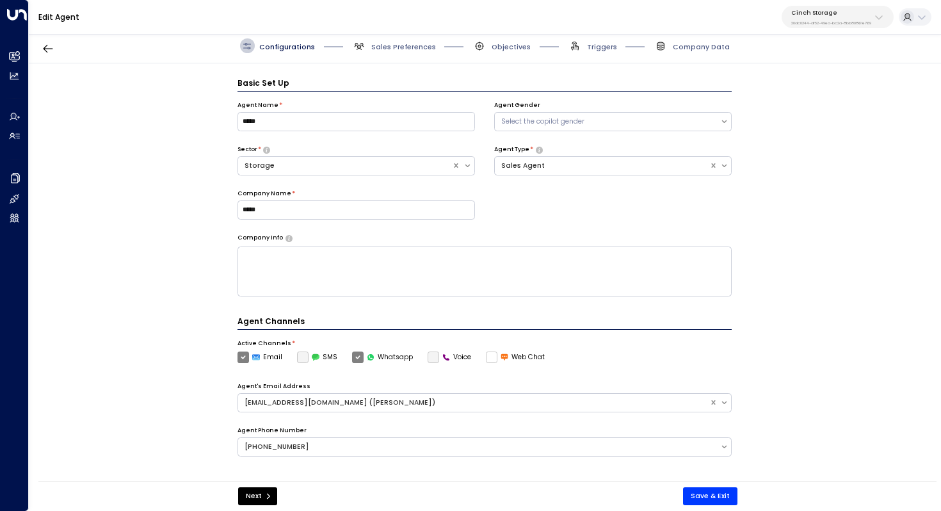
scroll to position [14, 0]
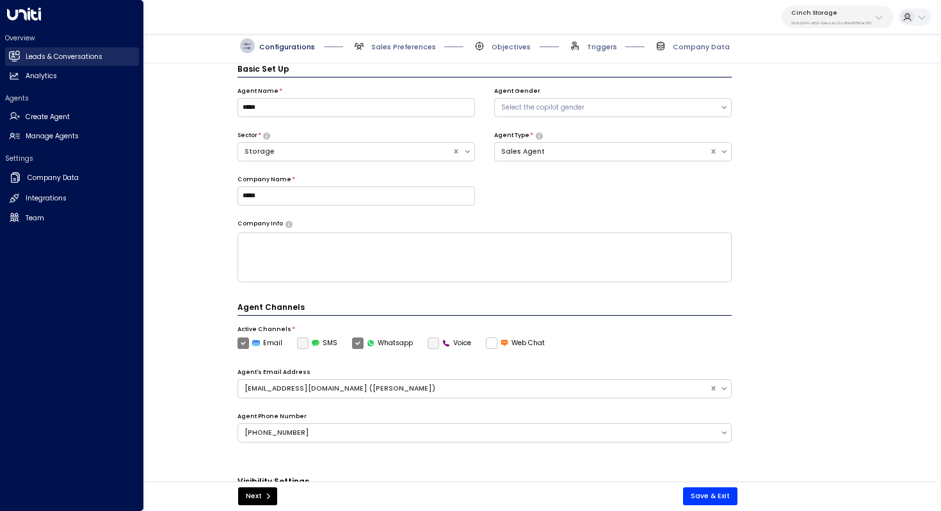
click at [47, 60] on h2 "Leads & Conversations" at bounding box center [64, 57] width 77 height 10
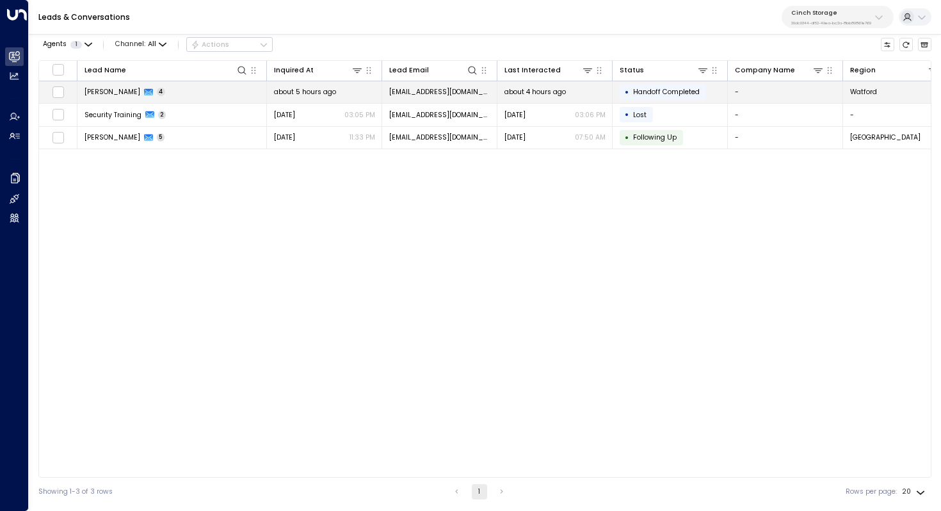
click at [202, 93] on td "[PERSON_NAME] 4" at bounding box center [171, 92] width 189 height 22
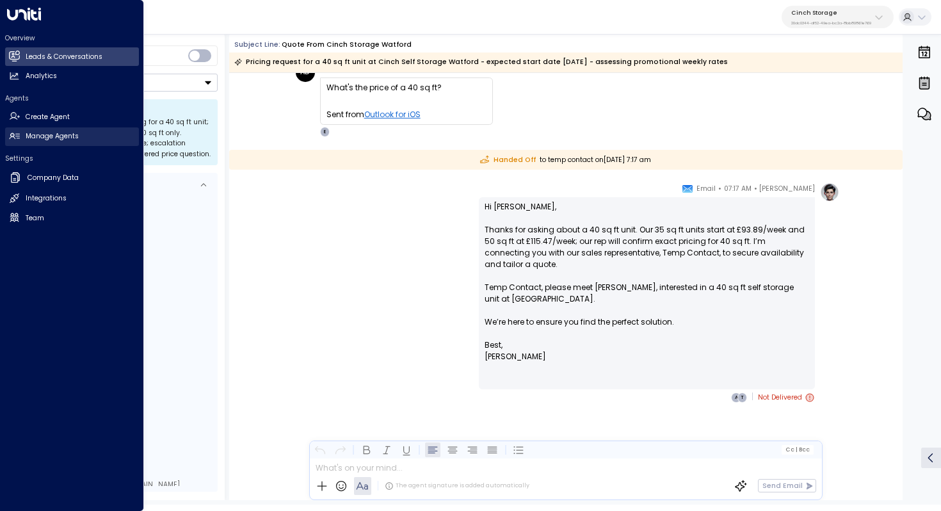
click at [63, 138] on h2 "Manage Agents" at bounding box center [52, 136] width 53 height 10
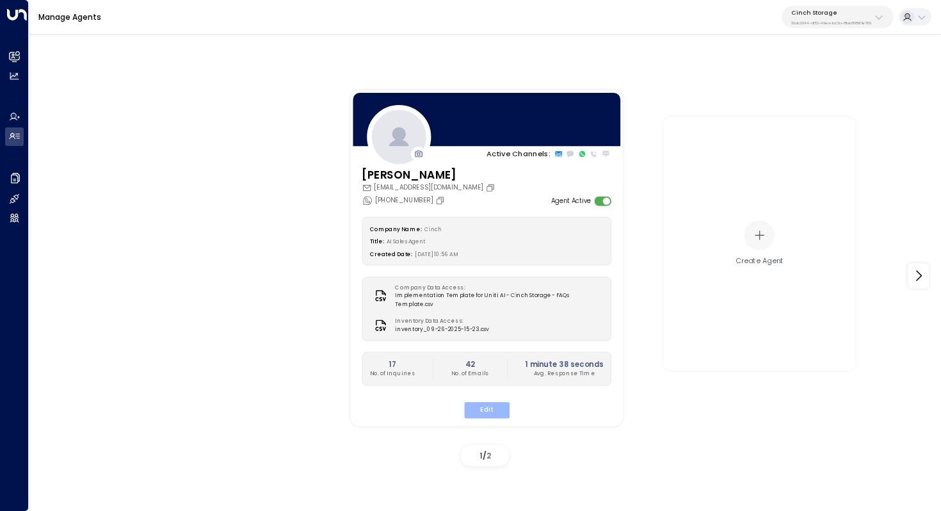
click at [491, 401] on button "Edit" at bounding box center [485, 409] width 45 height 17
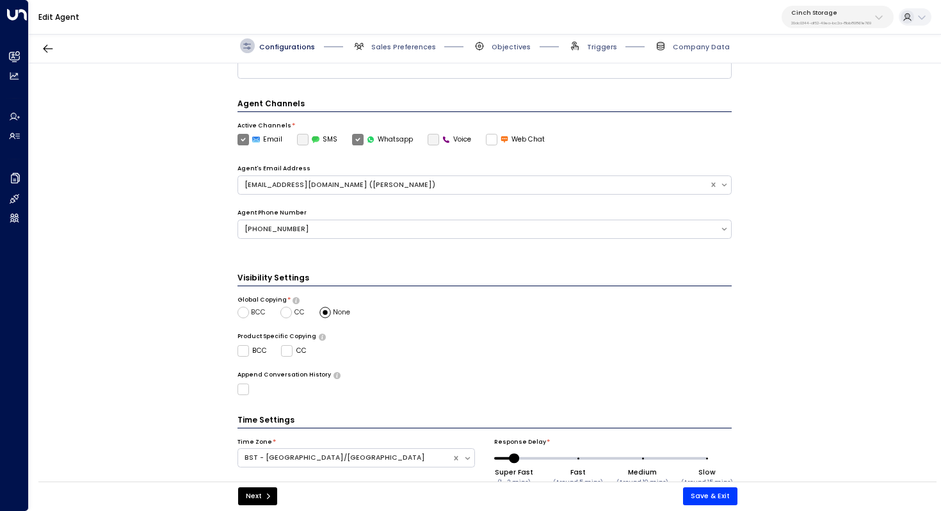
scroll to position [245, 0]
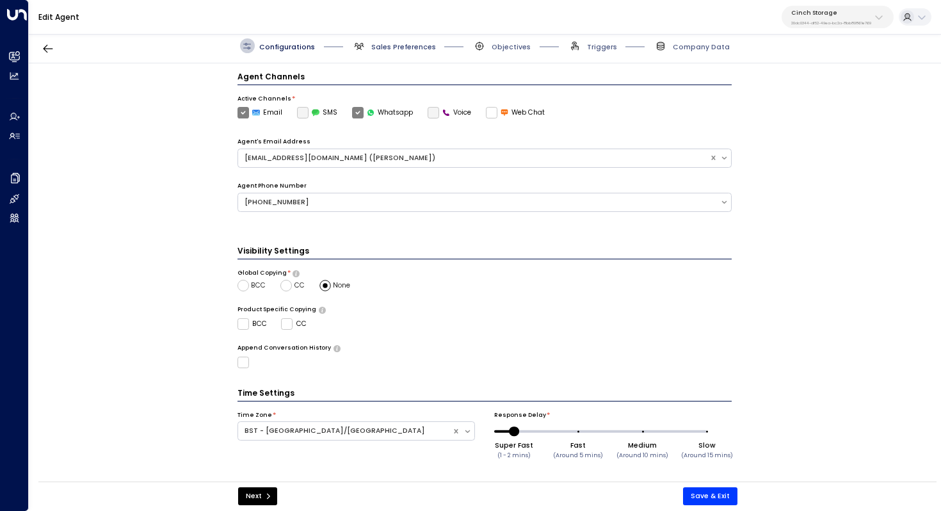
click at [419, 47] on span "Sales Preferences" at bounding box center [403, 47] width 65 height 10
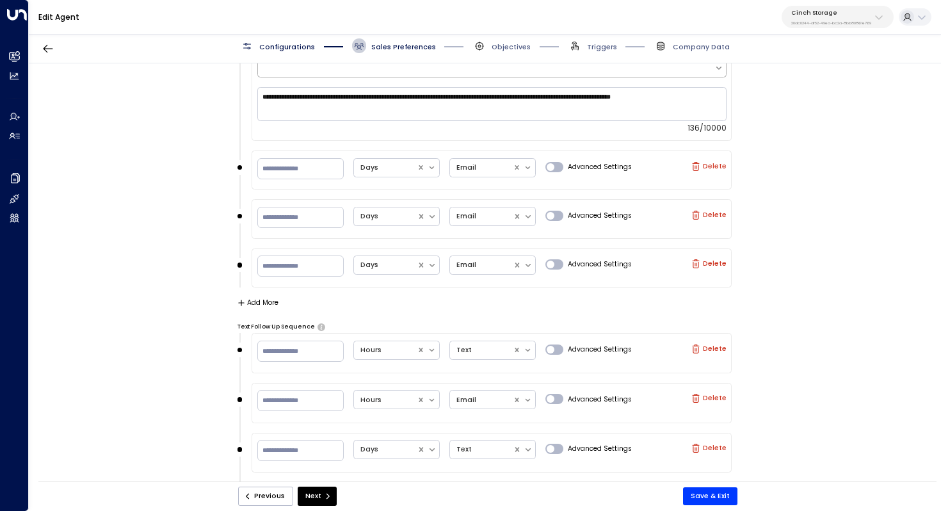
scroll to position [919, 0]
click at [253, 301] on button "Add More" at bounding box center [259, 302] width 42 height 8
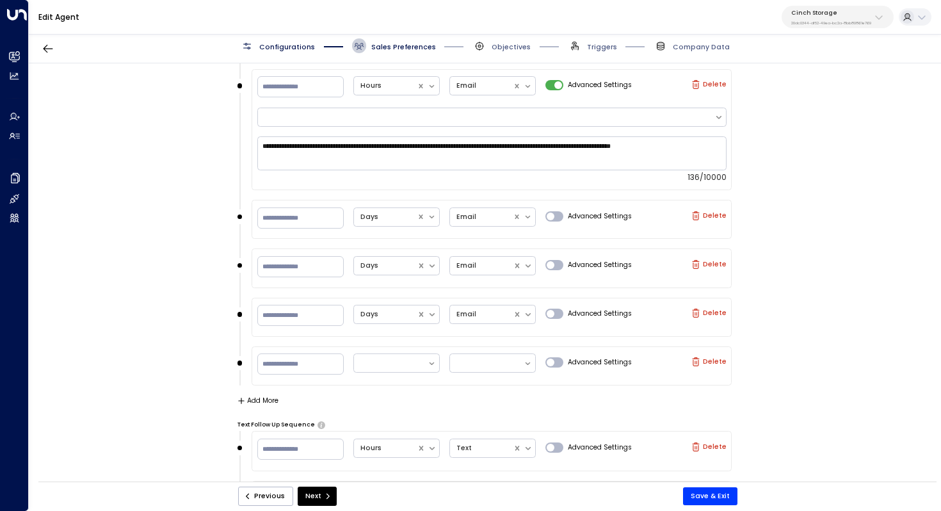
scroll to position [846, 0]
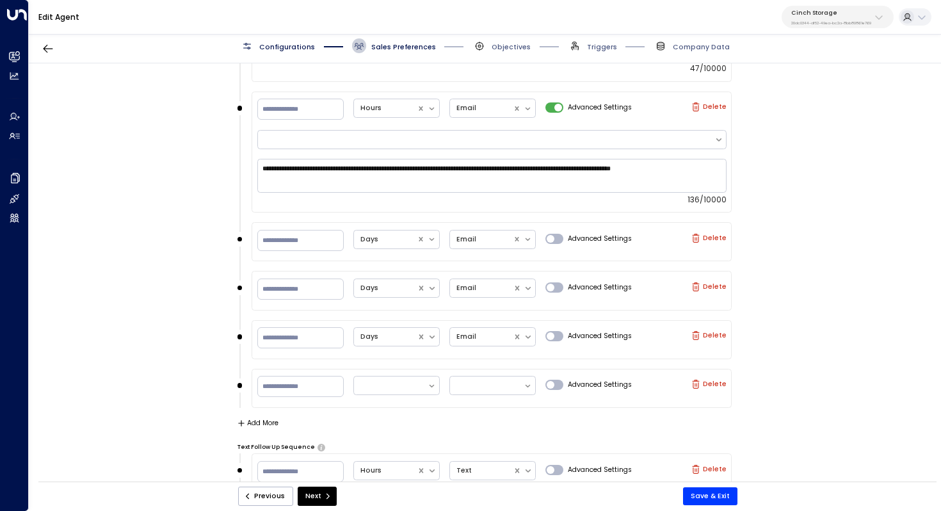
drag, startPoint x: 249, startPoint y: 385, endPoint x: 244, endPoint y: 374, distance: 12.6
click at [244, 374] on div "Advanced Settings Delete" at bounding box center [485, 388] width 495 height 39
drag, startPoint x: 345, startPoint y: 397, endPoint x: 345, endPoint y: 369, distance: 27.5
click at [345, 369] on div "Advanced Settings Delete" at bounding box center [492, 388] width 480 height 39
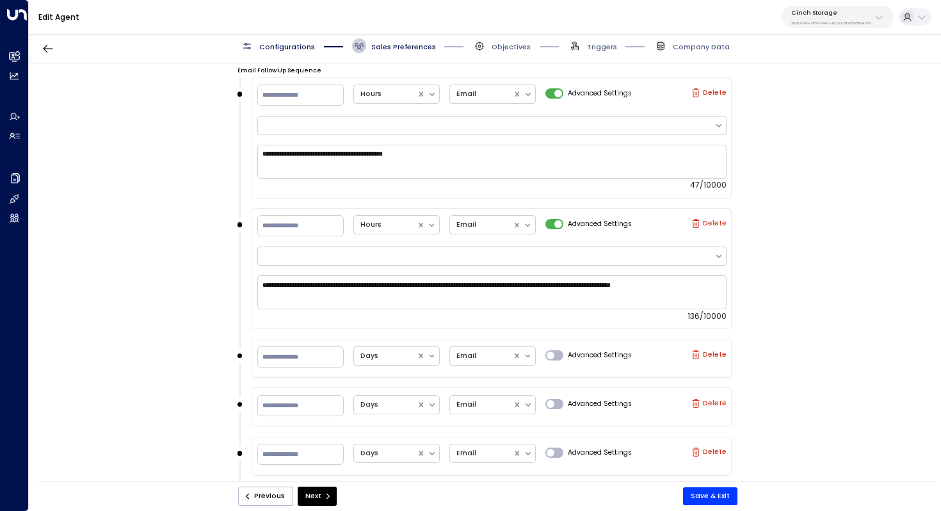
scroll to position [711, 0]
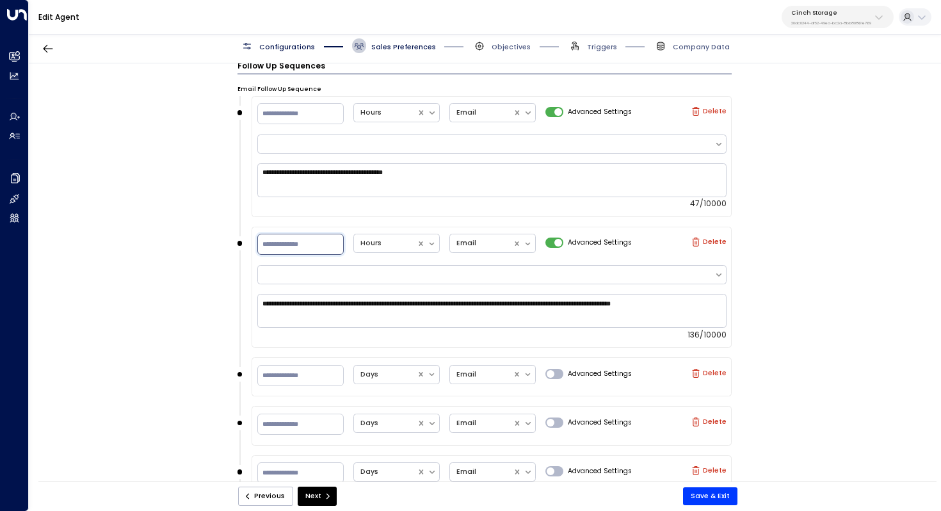
click at [293, 238] on input "**" at bounding box center [300, 244] width 86 height 21
click at [805, 248] on div "**********" at bounding box center [485, 275] width 912 height 424
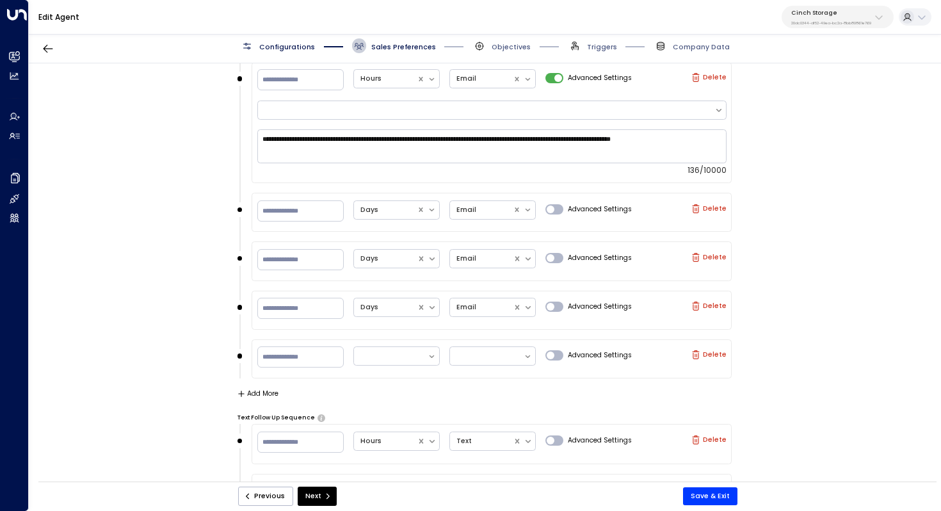
scroll to position [912, 0]
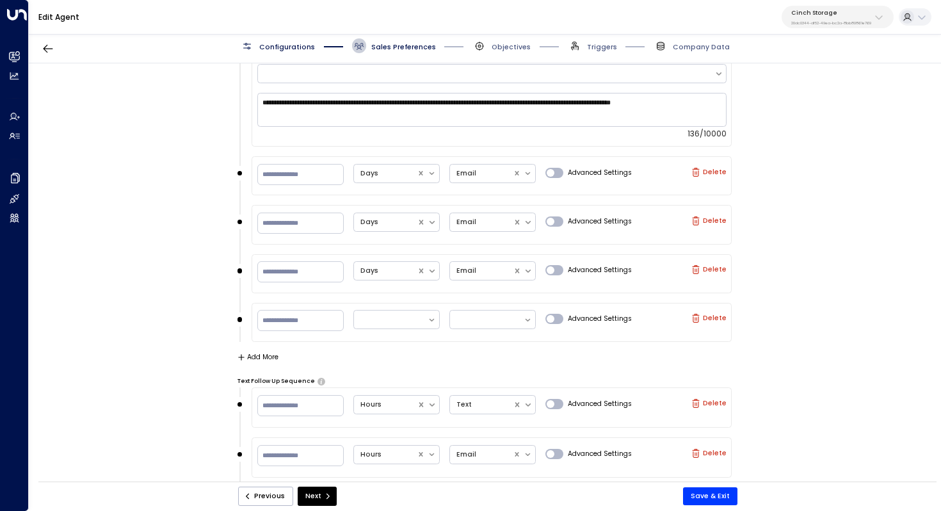
click at [710, 318] on label "Delete" at bounding box center [708, 318] width 35 height 9
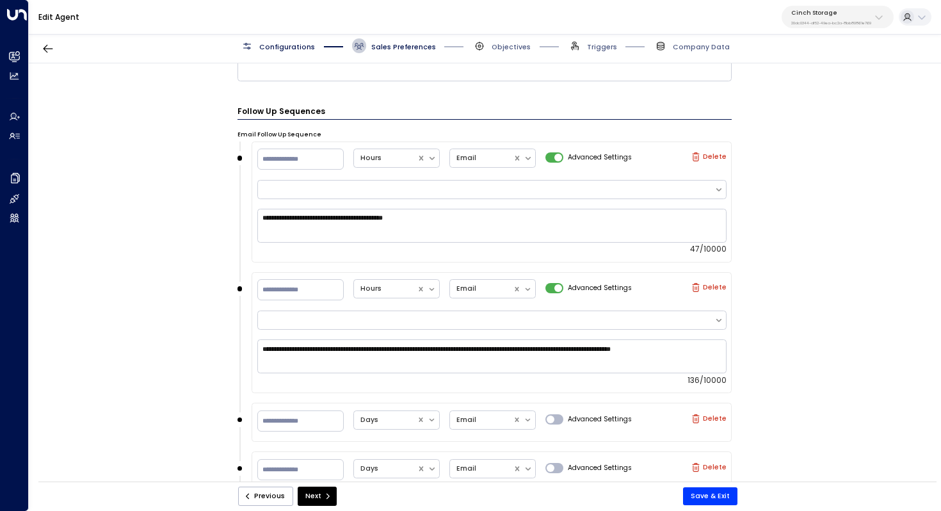
scroll to position [688, 0]
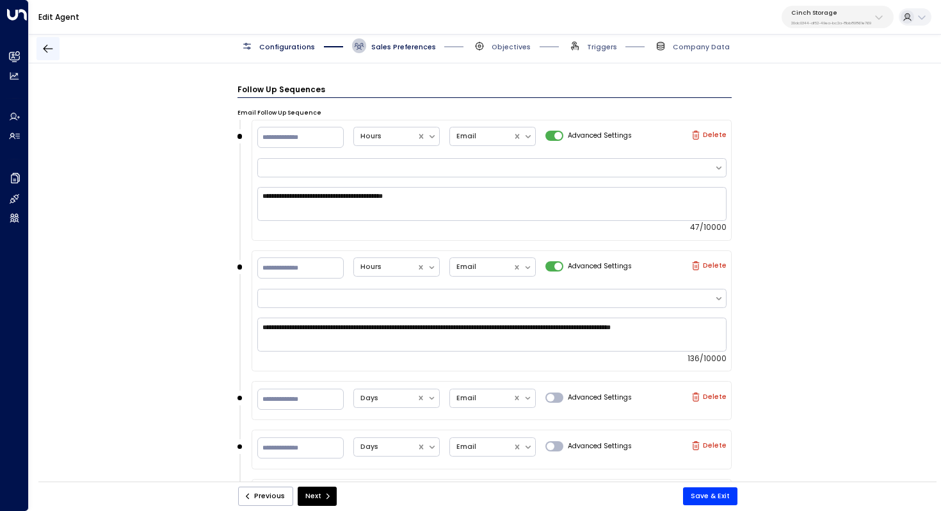
click at [47, 49] on icon "button" at bounding box center [49, 49] width 10 height 8
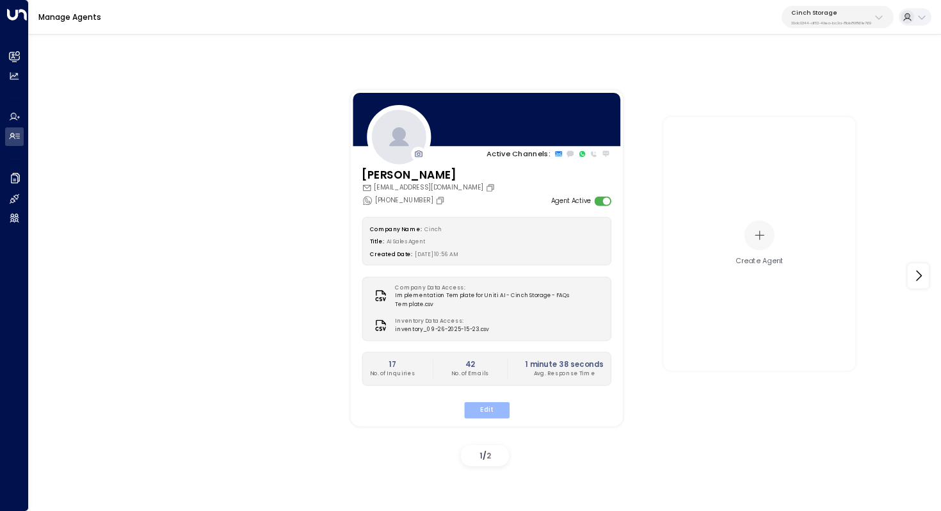
click at [493, 401] on button "Edit" at bounding box center [485, 409] width 45 height 17
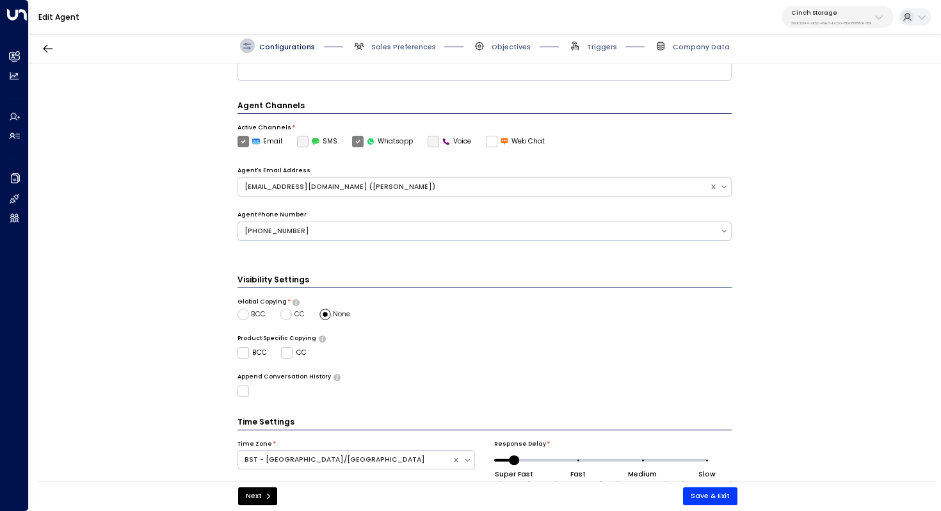
scroll to position [245, 0]
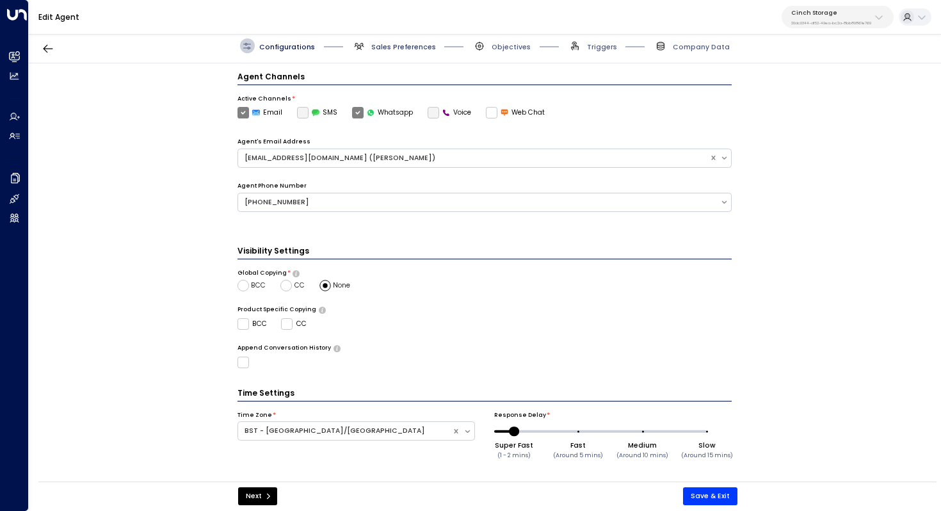
click at [404, 44] on span "Sales Preferences" at bounding box center [403, 47] width 65 height 10
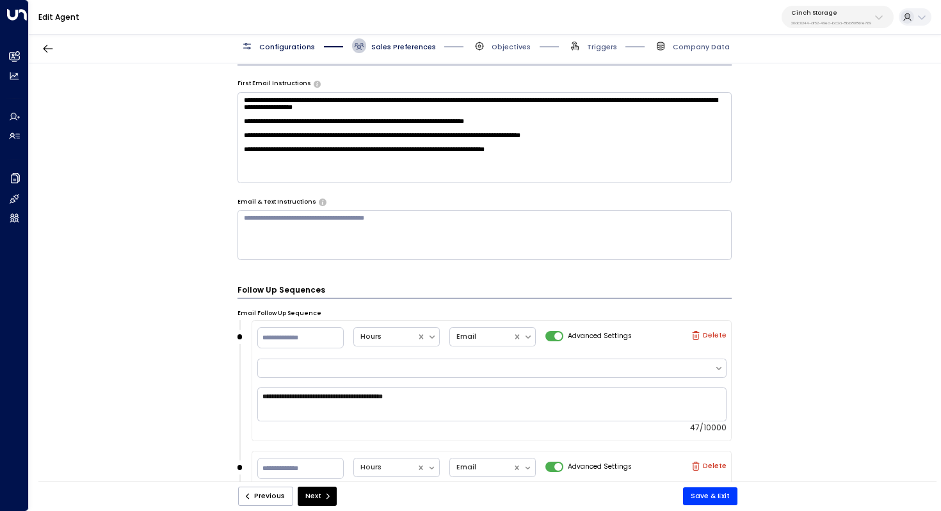
scroll to position [510, 0]
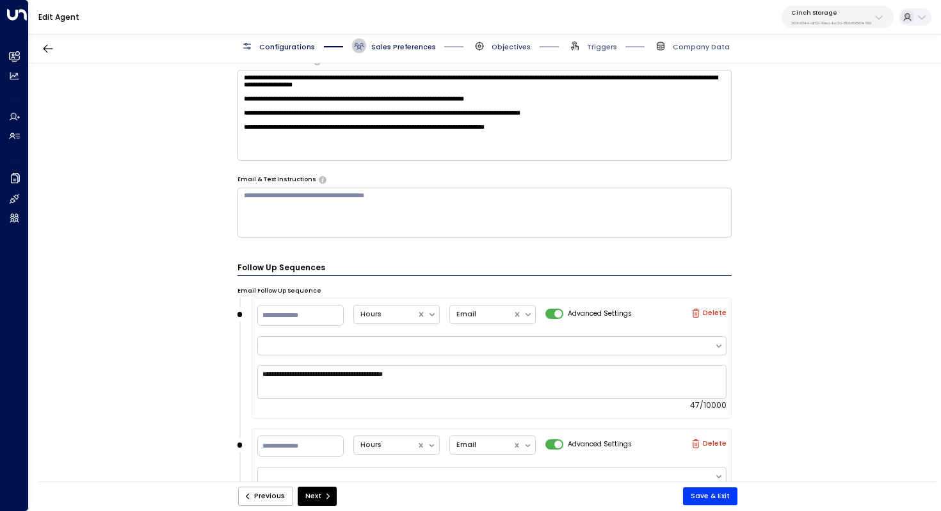
click at [504, 48] on span "Objectives" at bounding box center [511, 47] width 39 height 10
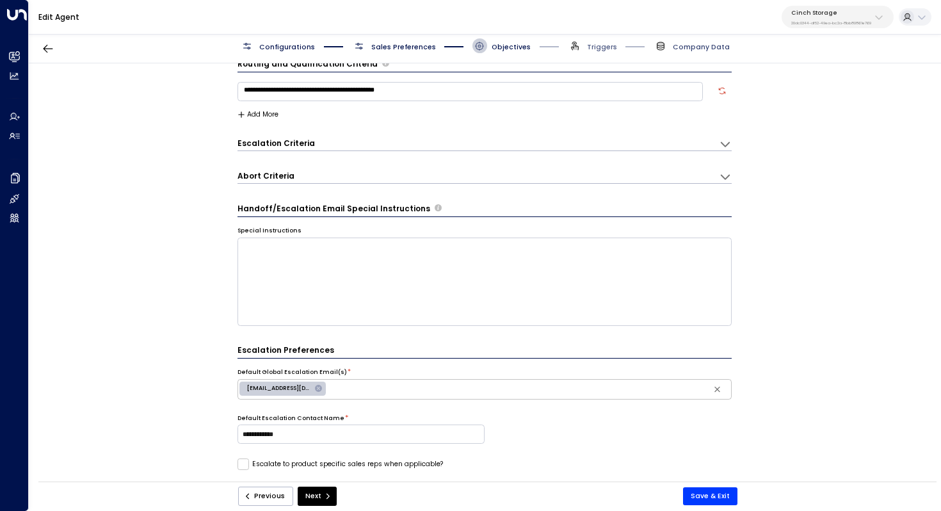
scroll to position [14, 0]
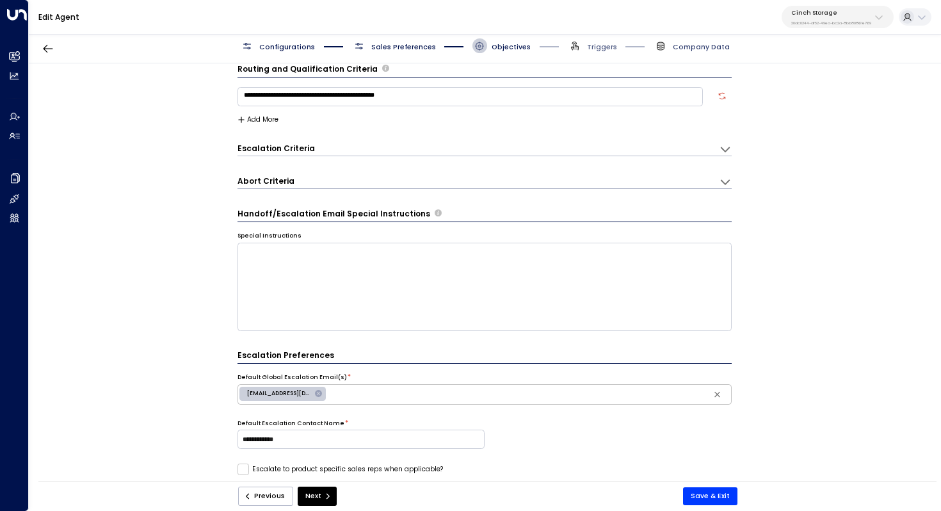
click at [704, 49] on span "Company Data" at bounding box center [701, 47] width 57 height 10
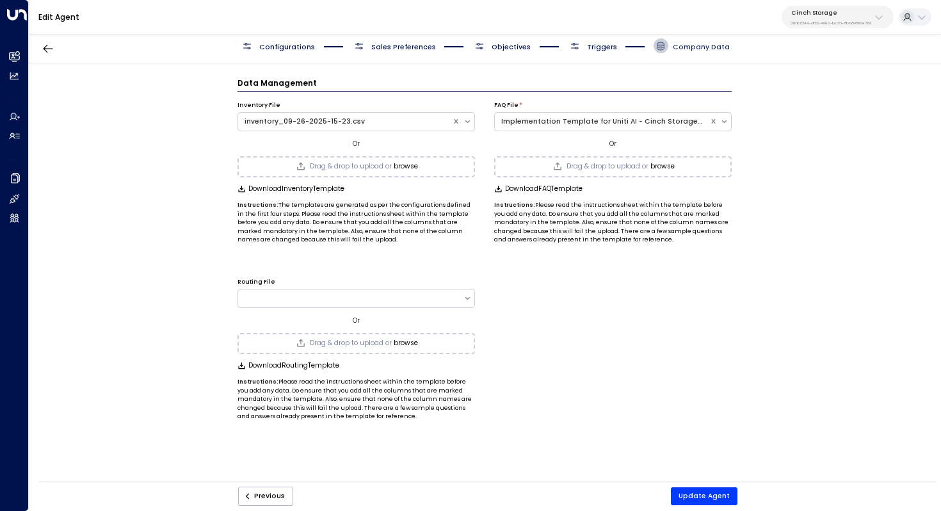
scroll to position [0, 0]
click at [602, 44] on span "Triggers" at bounding box center [602, 47] width 30 height 10
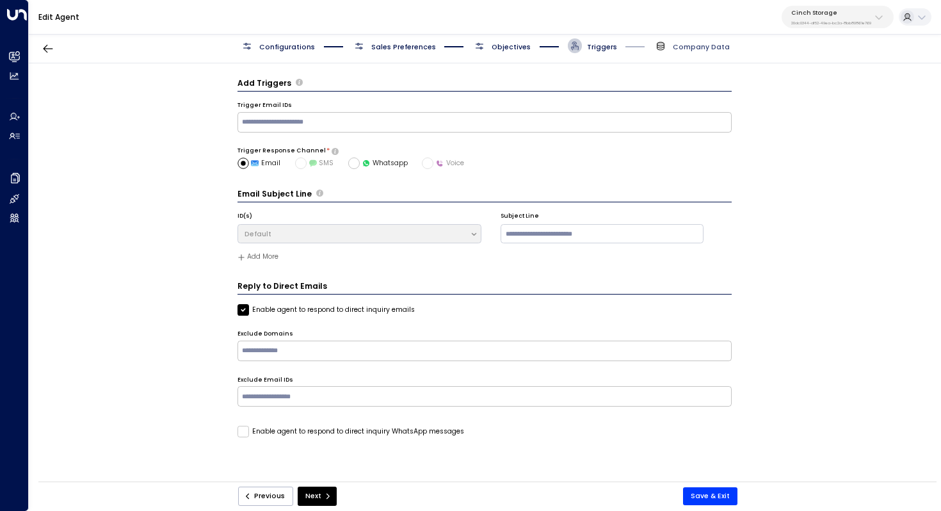
click at [693, 44] on span "Company Data" at bounding box center [701, 47] width 57 height 10
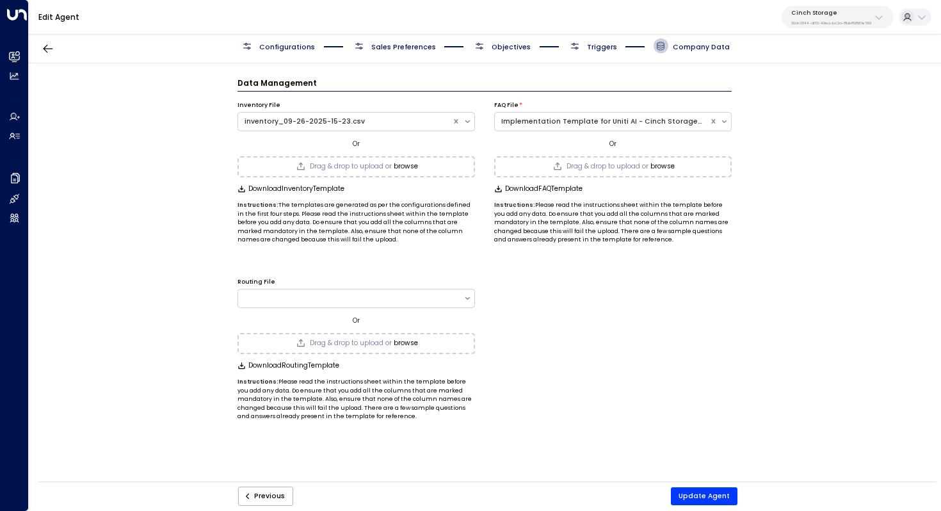
click at [604, 48] on span "Triggers" at bounding box center [602, 47] width 30 height 10
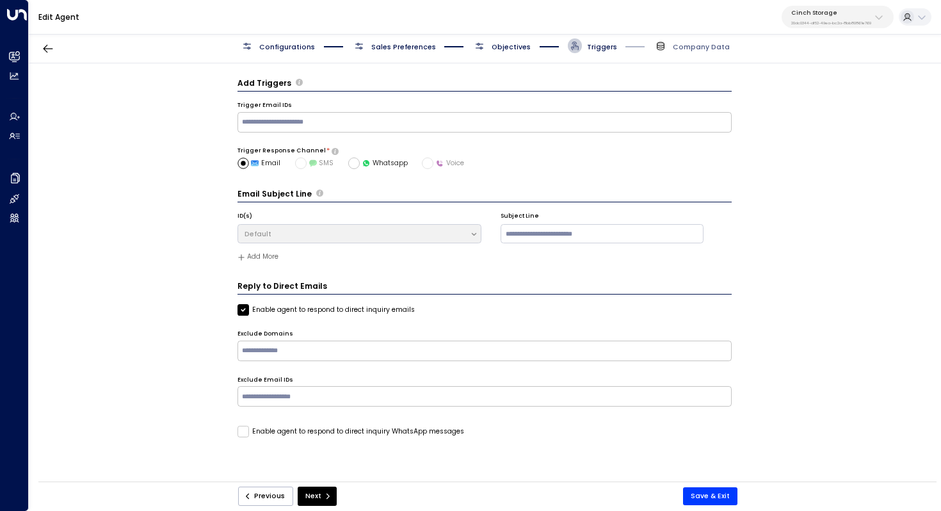
click at [515, 49] on span "Objectives" at bounding box center [511, 47] width 39 height 10
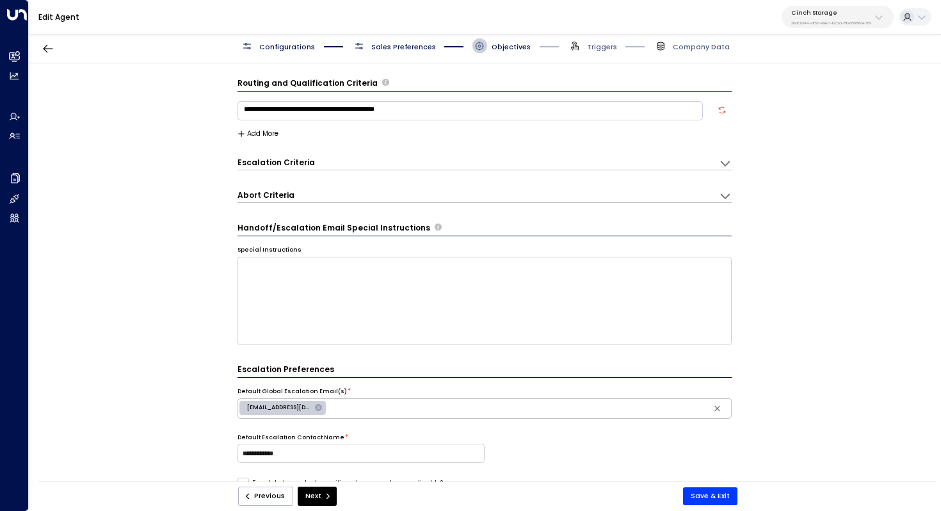
click at [725, 166] on icon at bounding box center [725, 163] width 13 height 13
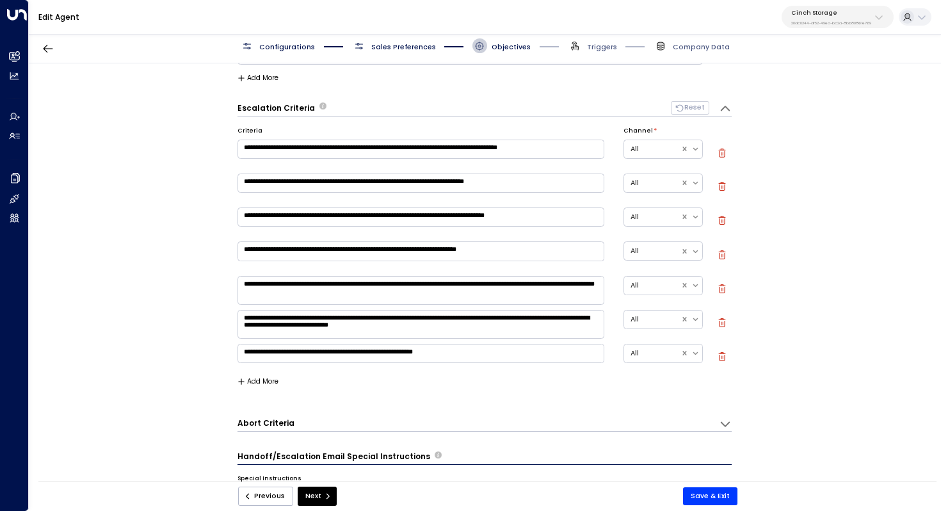
scroll to position [58, 0]
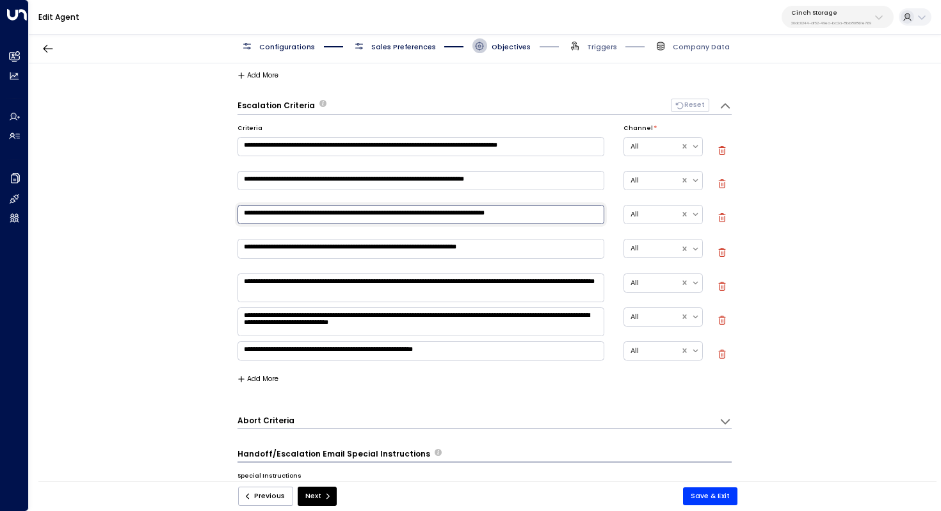
drag, startPoint x: 332, startPoint y: 216, endPoint x: 361, endPoint y: 216, distance: 28.8
click at [361, 216] on textarea "**********" at bounding box center [421, 214] width 367 height 19
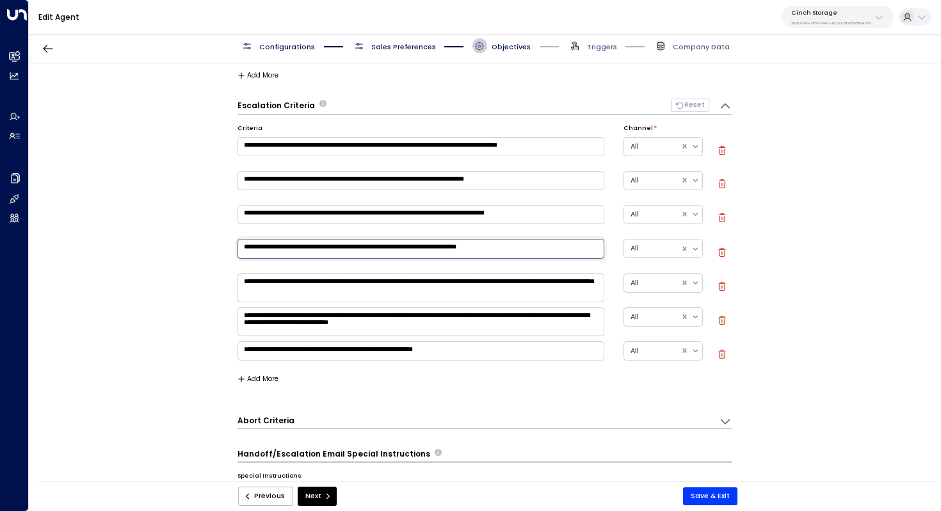
drag, startPoint x: 325, startPoint y: 246, endPoint x: 344, endPoint y: 246, distance: 19.2
click at [344, 246] on textarea "**********" at bounding box center [421, 248] width 367 height 19
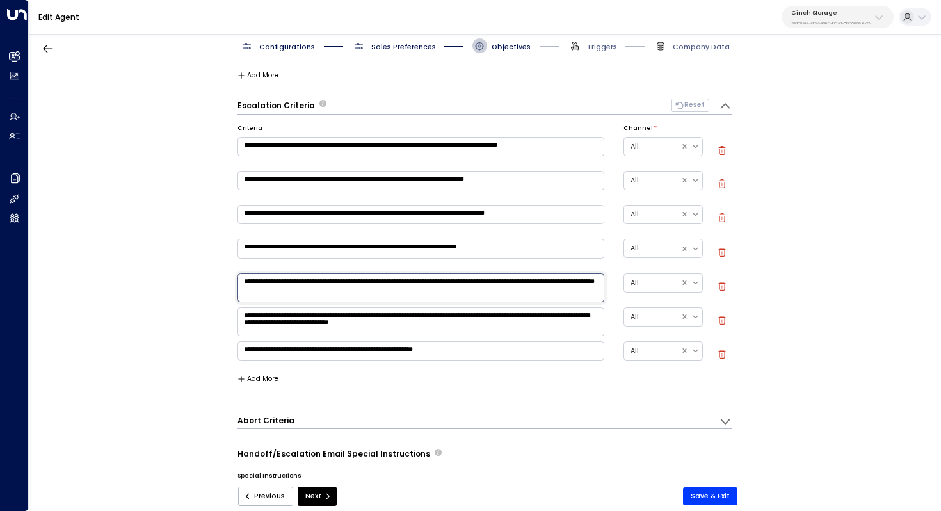
click at [335, 286] on textarea "**********" at bounding box center [421, 287] width 367 height 29
click at [351, 318] on textarea "**********" at bounding box center [421, 321] width 367 height 29
click at [52, 46] on icon "button" at bounding box center [48, 48] width 13 height 13
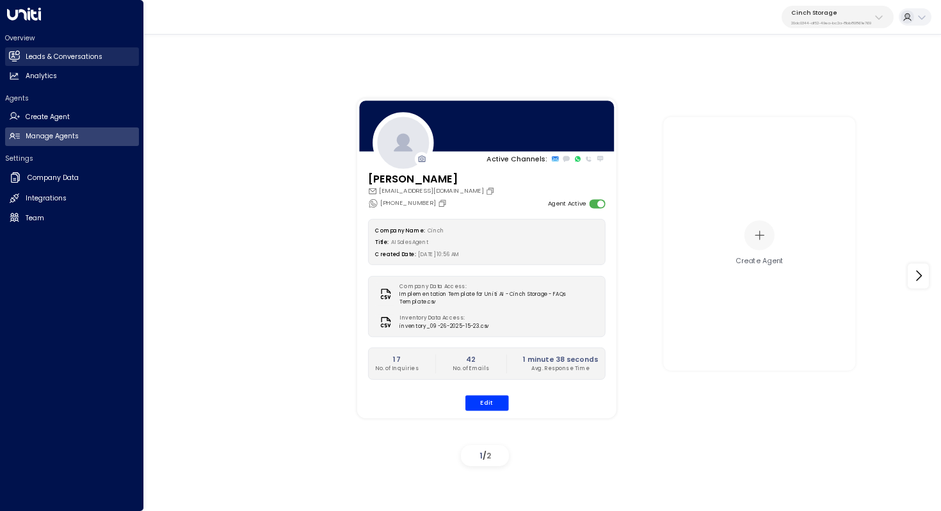
click at [45, 52] on h2 "Leads & Conversations" at bounding box center [64, 57] width 77 height 10
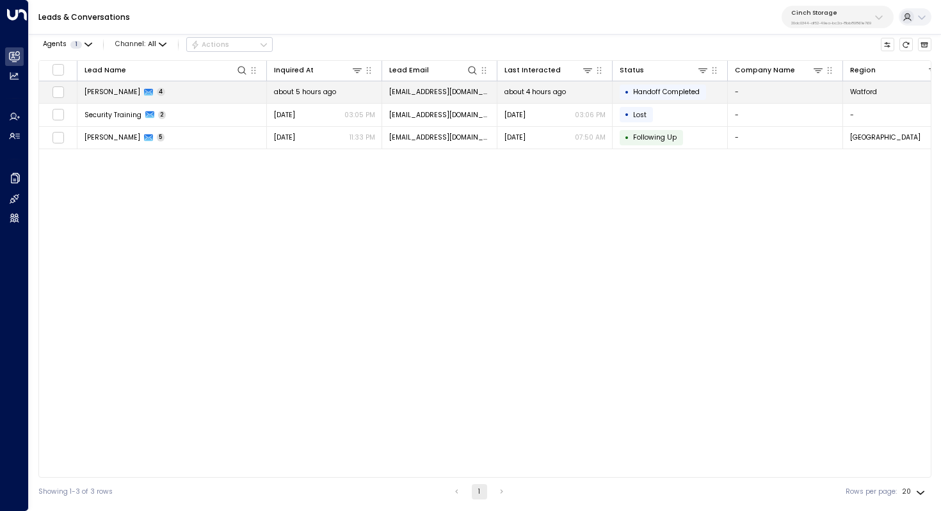
click at [108, 92] on span "Alex Dunbar" at bounding box center [113, 92] width 56 height 10
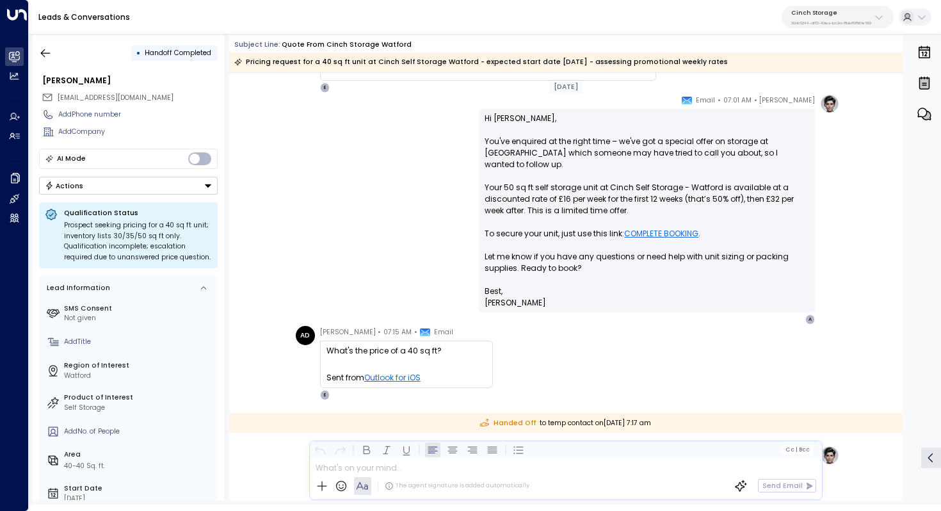
scroll to position [120, 0]
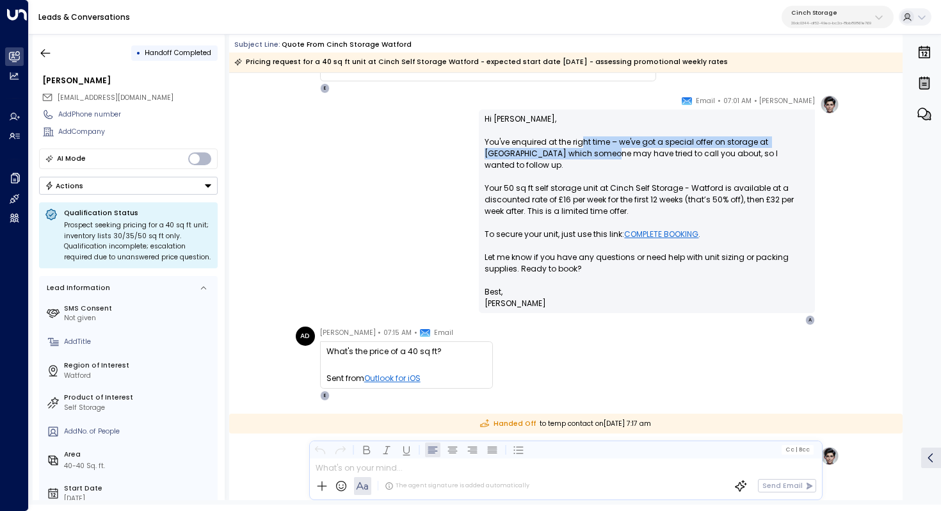
click at [583, 149] on p "Hi Alex, You've enquired at the right time – we've got a special offer on stora…" at bounding box center [647, 199] width 325 height 173
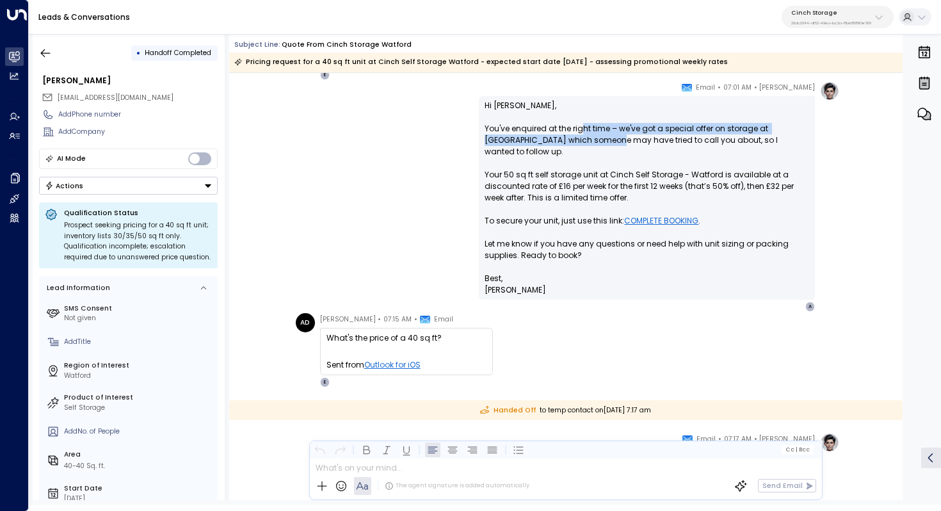
drag, startPoint x: 583, startPoint y: 127, endPoint x: 583, endPoint y: 139, distance: 11.5
click at [583, 139] on p "Hi Alex, You've enquired at the right time – we've got a special offer on stora…" at bounding box center [647, 186] width 325 height 173
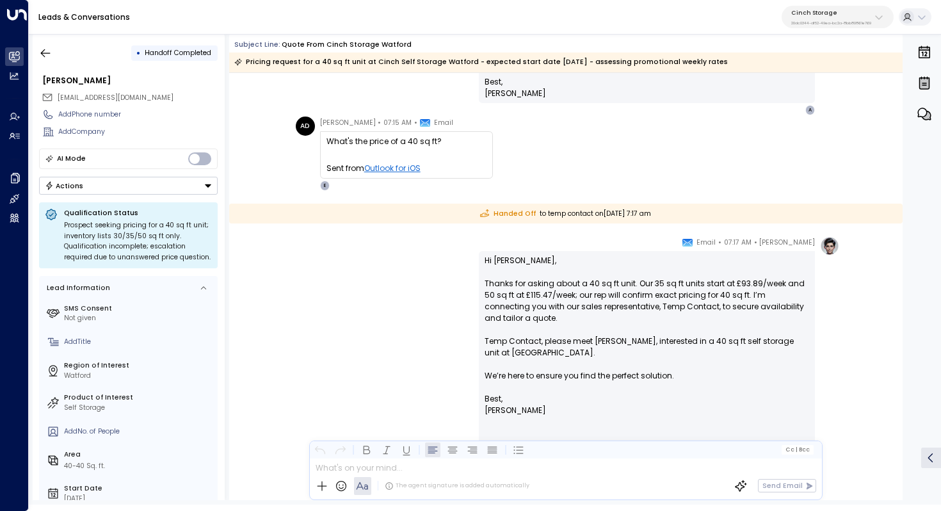
scroll to position [331, 0]
drag, startPoint x: 615, startPoint y: 286, endPoint x: 615, endPoint y: 293, distance: 7.0
click at [615, 293] on p "Hi Alex, Thanks for asking about a 40 sq ft unit. Our 35 sq ft units start at £…" at bounding box center [647, 323] width 325 height 138
click at [616, 293] on p "Hi Alex, Thanks for asking about a 40 sq ft unit. Our 35 sq ft units start at £…" at bounding box center [647, 323] width 325 height 138
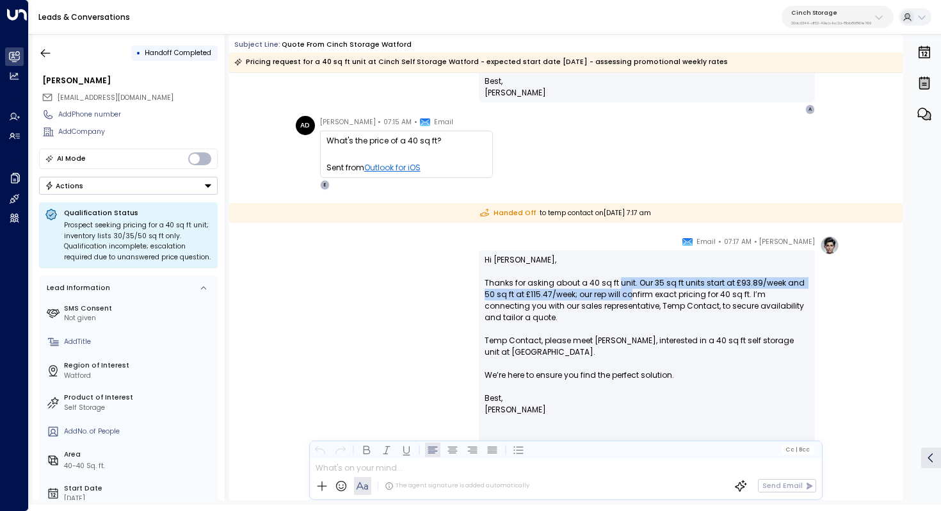
click at [616, 293] on p "Hi Alex, Thanks for asking about a 40 sq ft unit. Our 35 sq ft units start at £…" at bounding box center [647, 323] width 325 height 138
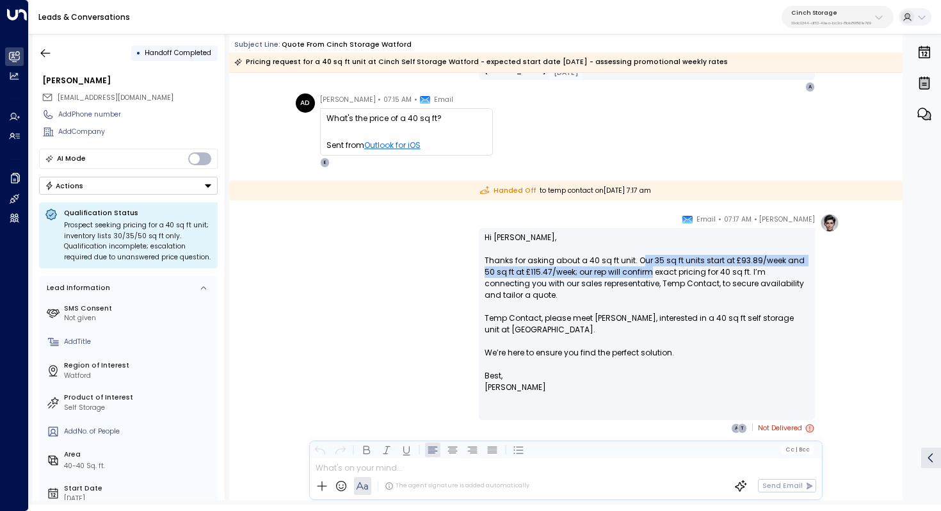
drag, startPoint x: 639, startPoint y: 260, endPoint x: 639, endPoint y: 271, distance: 11.5
click at [639, 271] on p "Hi Alex, Thanks for asking about a 40 sq ft unit. Our 35 sq ft units start at £…" at bounding box center [647, 301] width 325 height 138
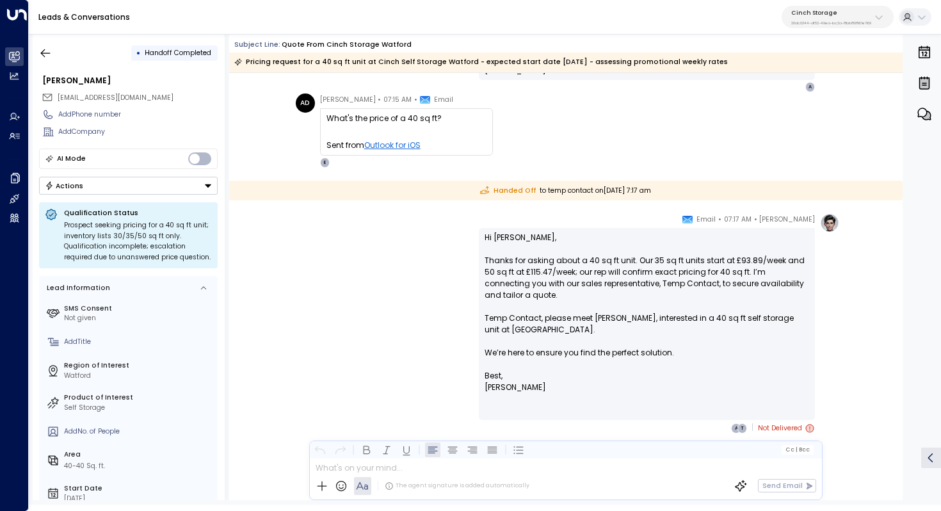
drag, startPoint x: 641, startPoint y: 264, endPoint x: 641, endPoint y: 273, distance: 8.3
click at [641, 272] on p "Hi Alex, Thanks for asking about a 40 sq ft unit. Our 35 sq ft units start at £…" at bounding box center [647, 301] width 325 height 138
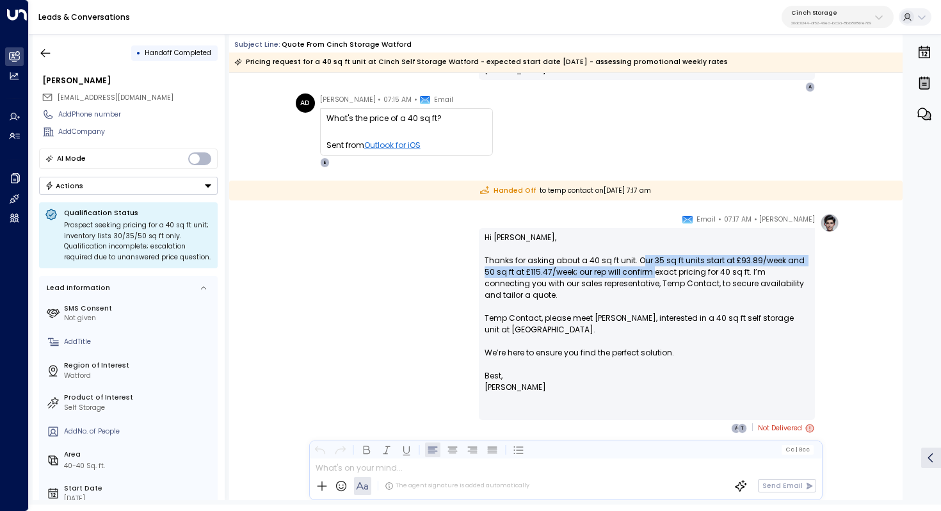
click at [641, 273] on p "Hi Alex, Thanks for asking about a 40 sq ft unit. Our 35 sq ft units start at £…" at bounding box center [647, 301] width 325 height 138
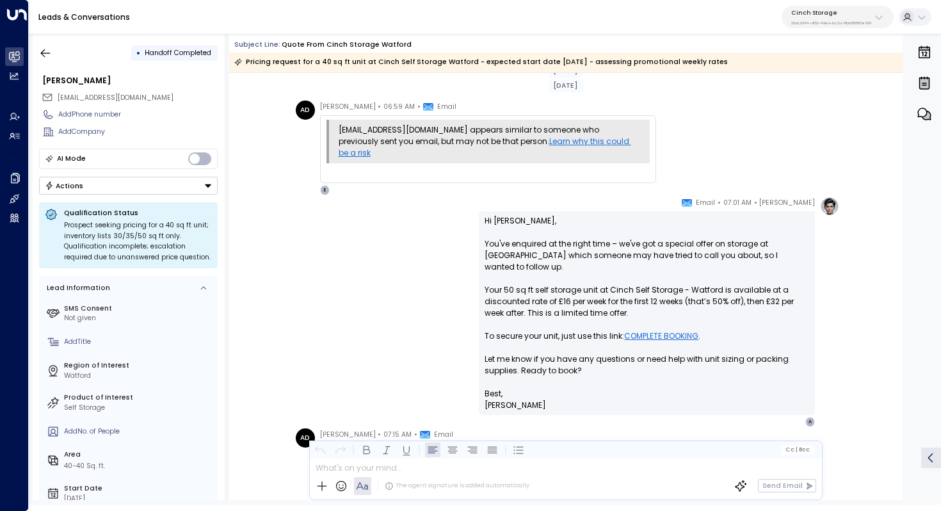
scroll to position [0, 0]
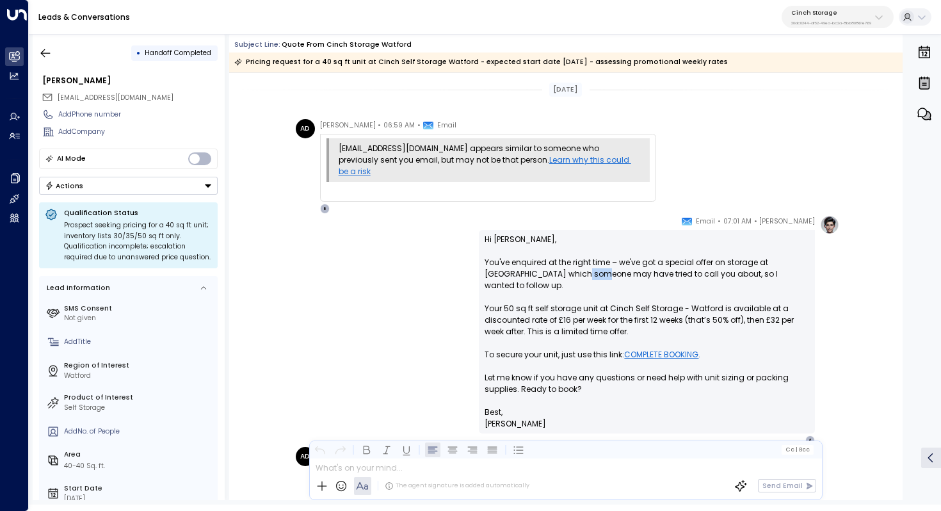
drag, startPoint x: 551, startPoint y: 268, endPoint x: 572, endPoint y: 268, distance: 20.5
click at [572, 268] on p "Hi Alex, You've enquired at the right time – we've got a special offer on stora…" at bounding box center [647, 320] width 325 height 173
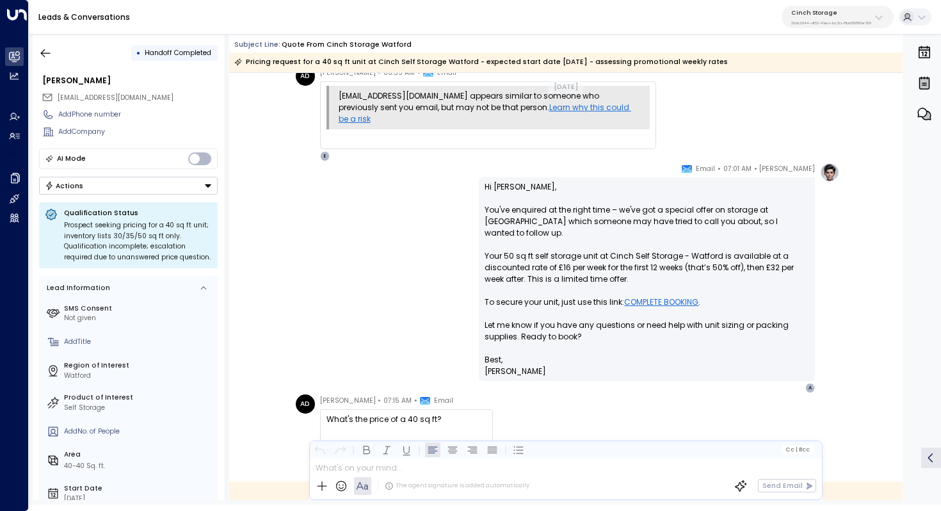
scroll to position [34, 0]
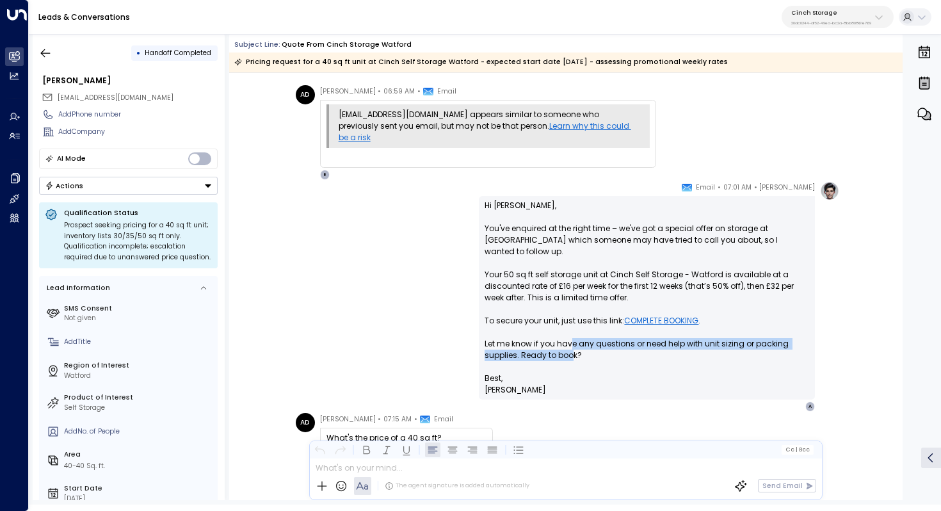
drag, startPoint x: 569, startPoint y: 329, endPoint x: 569, endPoint y: 341, distance: 11.5
click at [569, 341] on p "Hi Alex, You've enquired at the right time – we've got a special offer on stora…" at bounding box center [647, 286] width 325 height 173
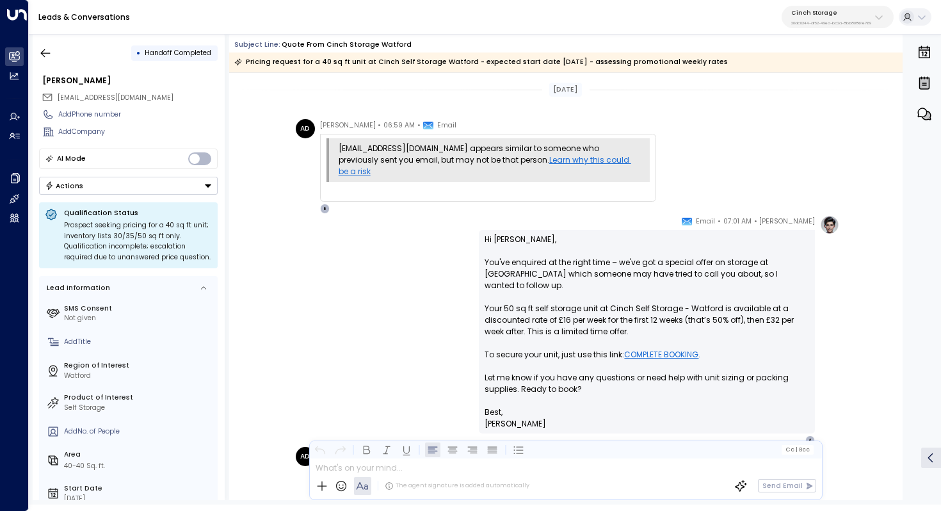
click at [560, 265] on p "Hi Alex, You've enquired at the right time – we've got a special offer on stora…" at bounding box center [647, 320] width 325 height 173
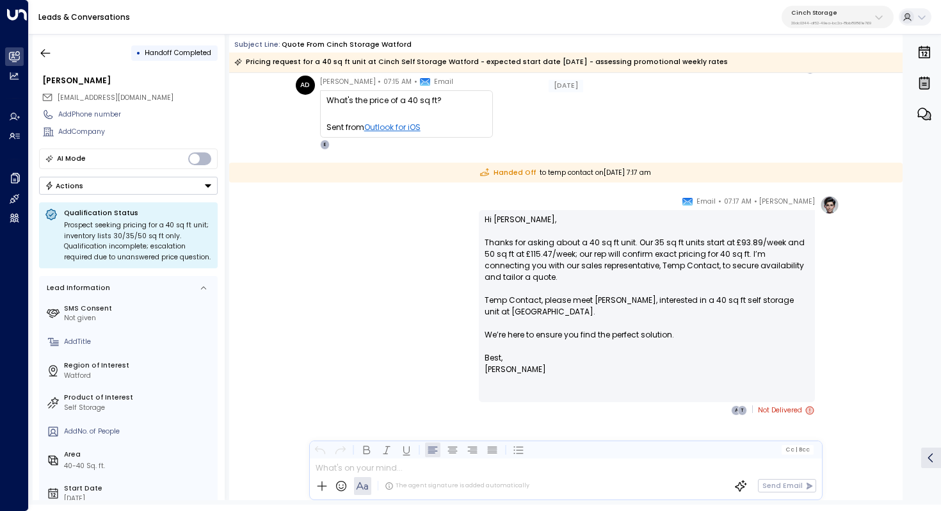
scroll to position [372, 0]
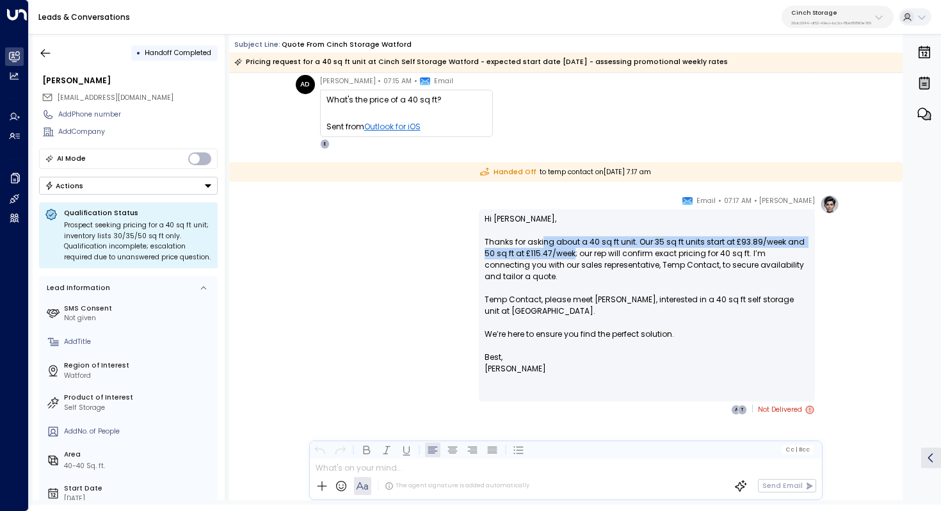
drag, startPoint x: 540, startPoint y: 245, endPoint x: 560, endPoint y: 248, distance: 20.1
click at [560, 248] on p "Hi Alex, Thanks for asking about a 40 sq ft unit. Our 35 sq ft units start at £…" at bounding box center [647, 282] width 325 height 138
click at [592, 248] on p "Hi Alex, Thanks for asking about a 40 sq ft unit. Our 35 sq ft units start at £…" at bounding box center [647, 282] width 325 height 138
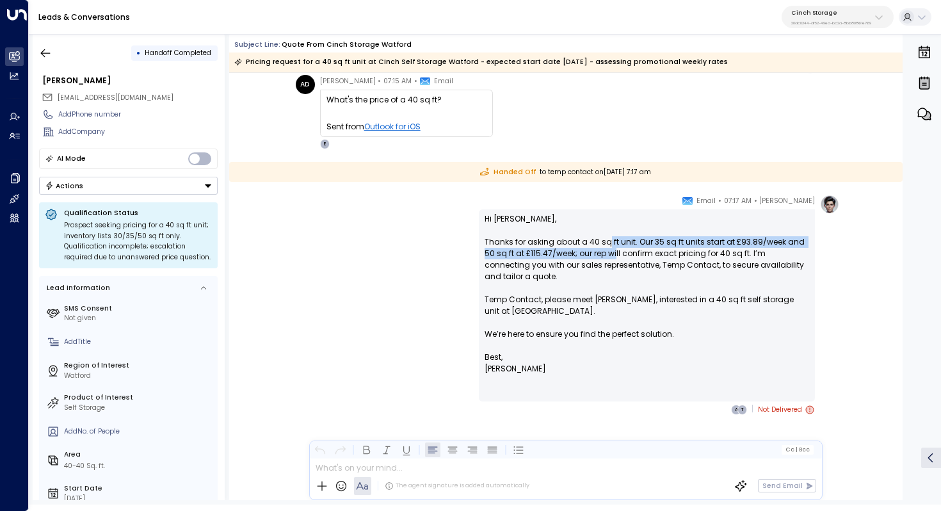
drag, startPoint x: 603, startPoint y: 242, endPoint x: 603, endPoint y: 252, distance: 10.2
click at [603, 252] on p "Hi Alex, Thanks for asking about a 40 sq ft unit. Our 35 sq ft units start at £…" at bounding box center [647, 282] width 325 height 138
drag, startPoint x: 630, startPoint y: 243, endPoint x: 630, endPoint y: 252, distance: 9.6
click at [630, 252] on p "Hi Alex, Thanks for asking about a 40 sq ft unit. Our 35 sq ft units start at £…" at bounding box center [647, 282] width 325 height 138
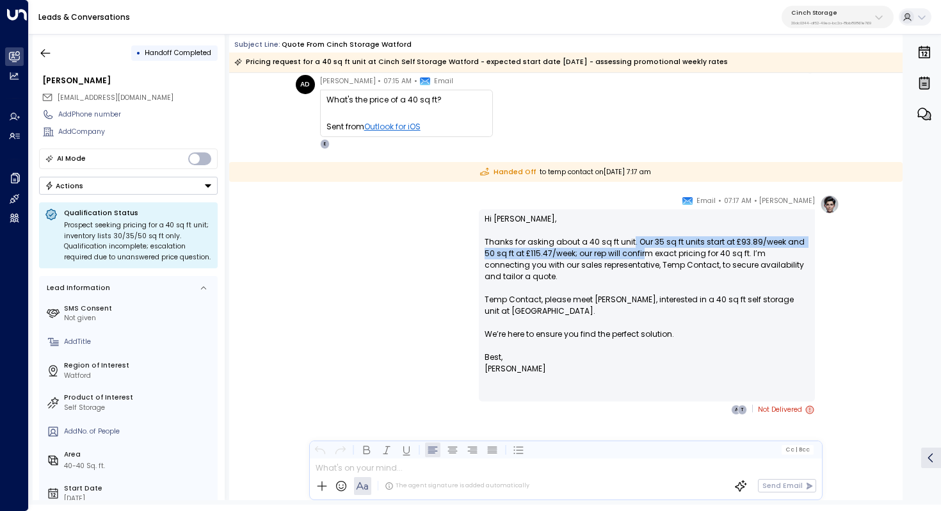
click at [630, 252] on p "Hi Alex, Thanks for asking about a 40 sq ft unit. Our 35 sq ft units start at £…" at bounding box center [647, 282] width 325 height 138
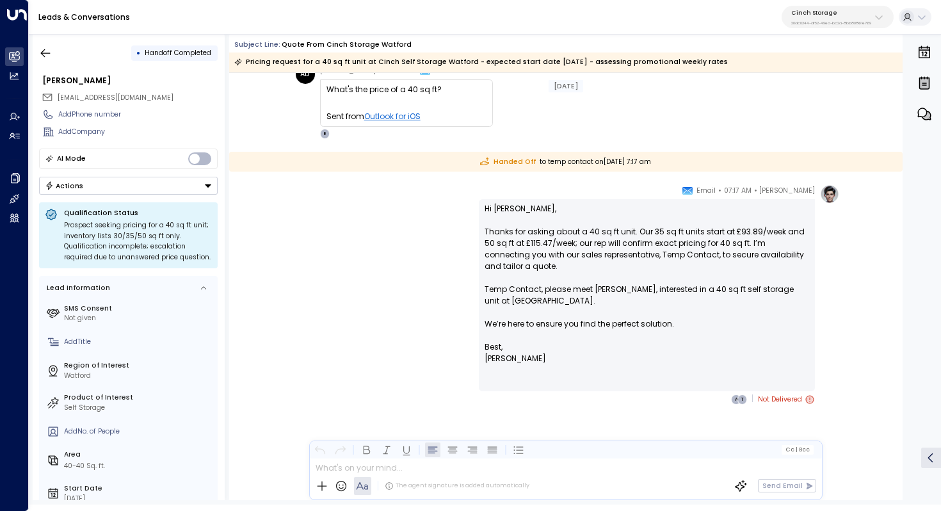
scroll to position [384, 0]
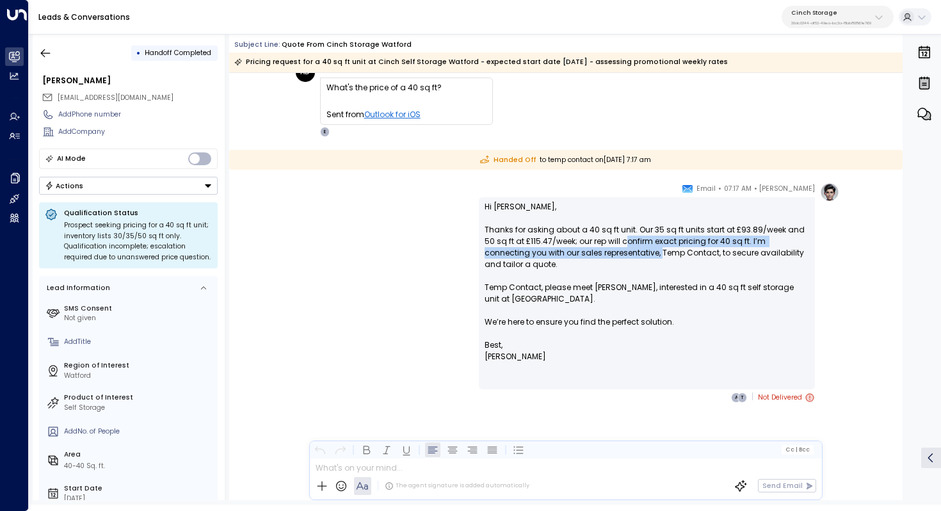
click at [614, 250] on p "Hi Alex, Thanks for asking about a 40 sq ft unit. Our 35 sq ft units start at £…" at bounding box center [647, 270] width 325 height 138
drag, startPoint x: 619, startPoint y: 243, endPoint x: 619, endPoint y: 252, distance: 9.6
click at [619, 252] on p "Hi Alex, Thanks for asking about a 40 sq ft unit. Our 35 sq ft units start at £…" at bounding box center [647, 270] width 325 height 138
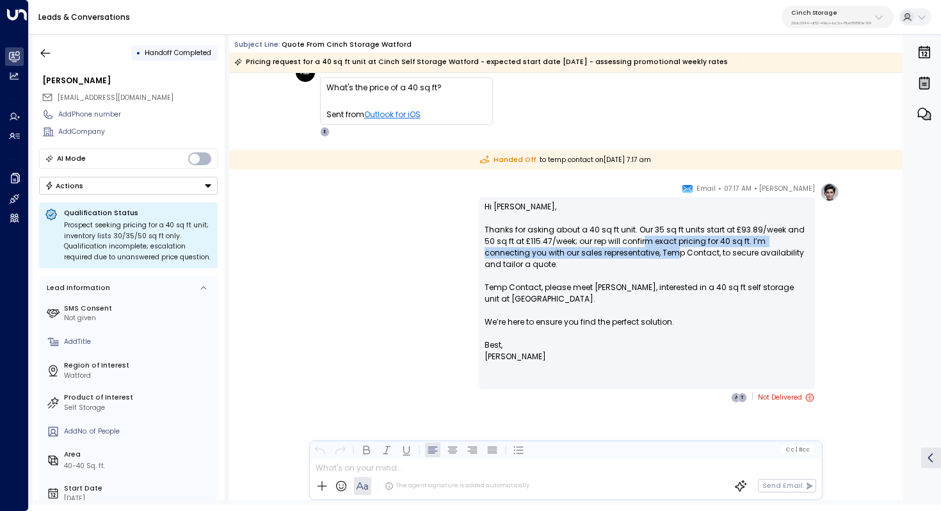
click at [630, 253] on p "Hi Alex, Thanks for asking about a 40 sq ft unit. Our 35 sq ft units start at £…" at bounding box center [647, 270] width 325 height 138
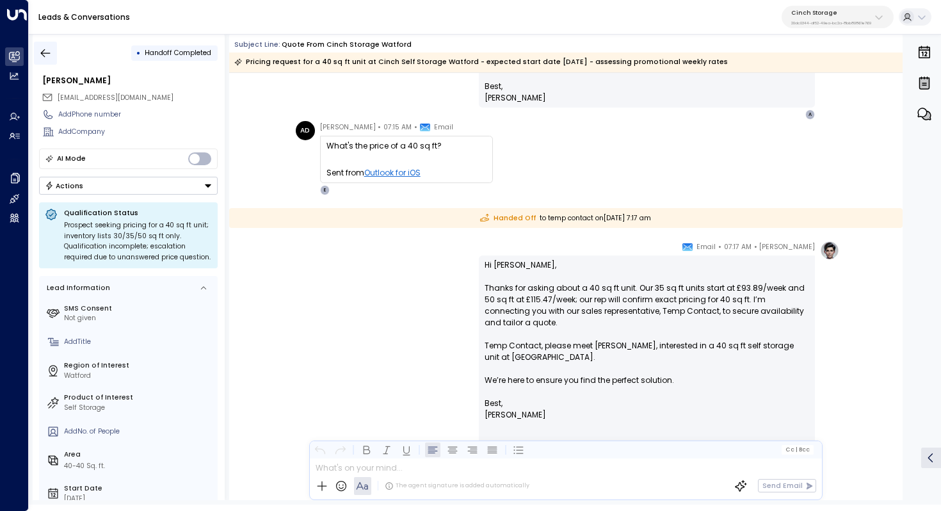
click at [47, 48] on icon "button" at bounding box center [45, 53] width 13 height 13
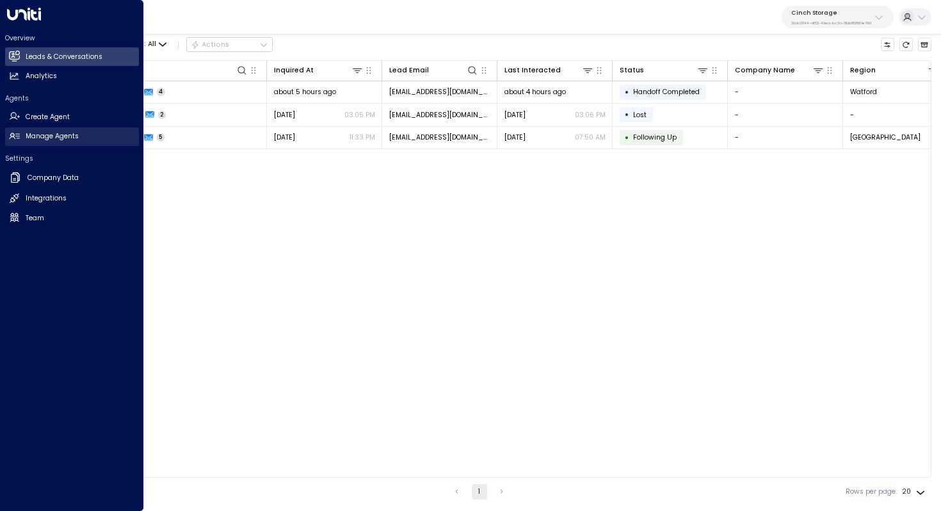
click at [29, 133] on h2 "Manage Agents" at bounding box center [52, 136] width 53 height 10
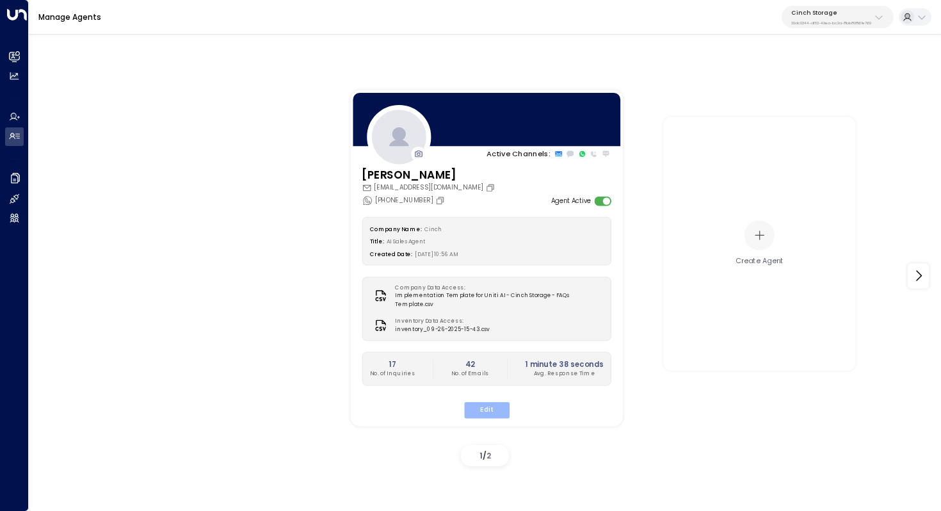
click at [496, 406] on button "Edit" at bounding box center [485, 409] width 45 height 17
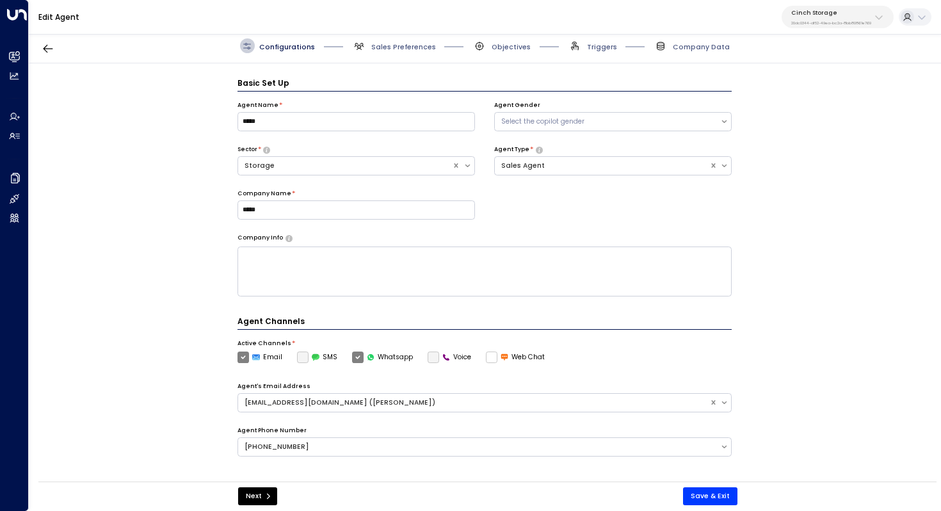
scroll to position [14, 0]
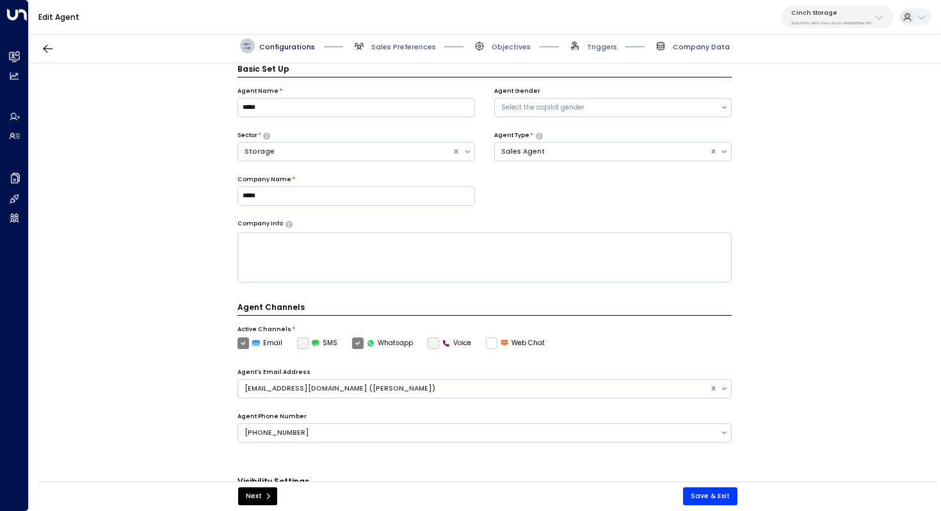
click at [697, 47] on span "Company Data" at bounding box center [701, 47] width 57 height 10
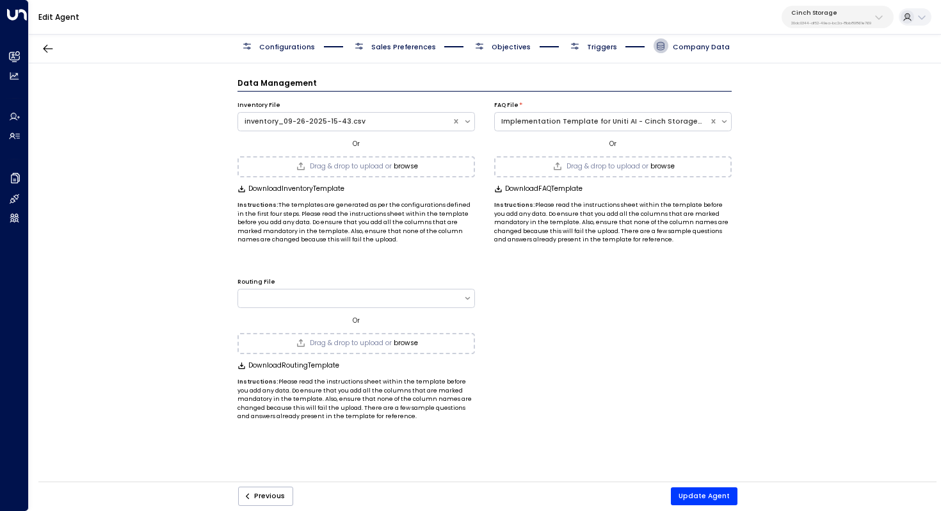
click at [610, 47] on span "Triggers" at bounding box center [602, 47] width 30 height 10
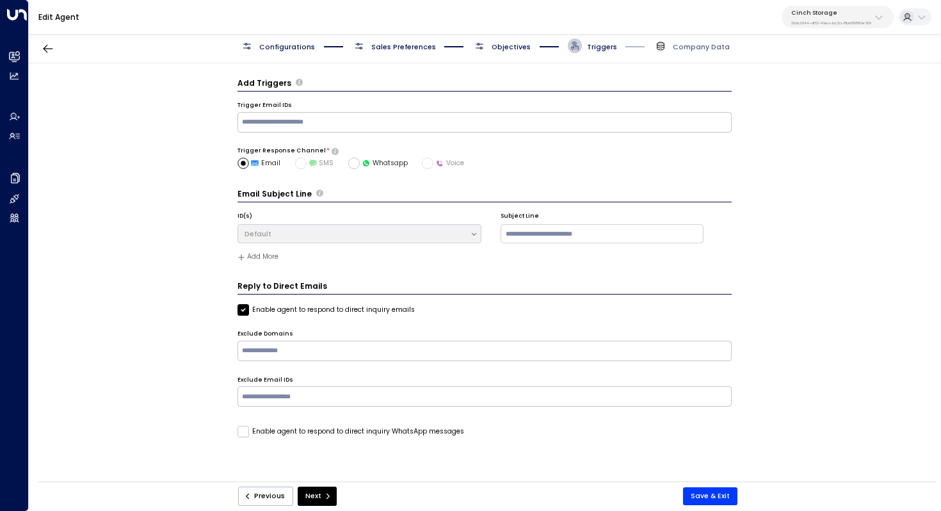
click at [517, 46] on span "Objectives" at bounding box center [511, 47] width 39 height 10
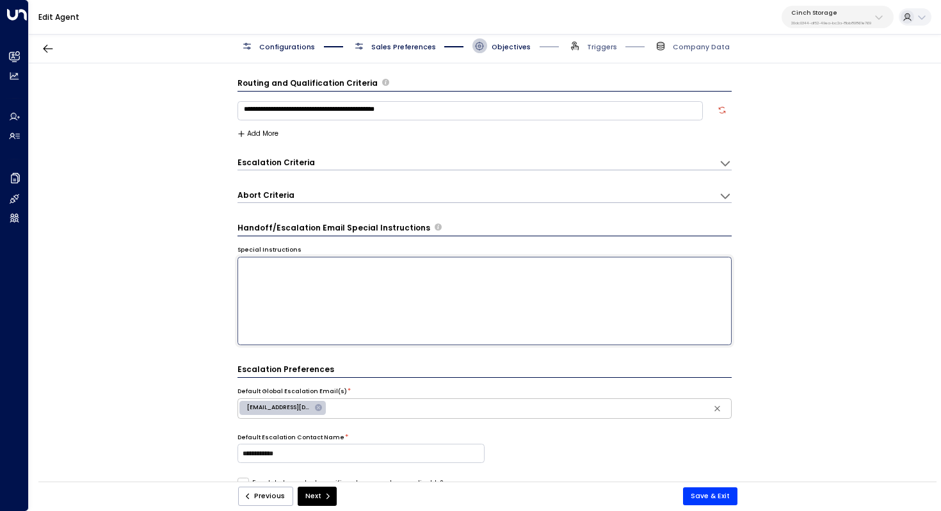
click at [409, 277] on textarea at bounding box center [485, 301] width 495 height 88
drag, startPoint x: 656, startPoint y: 265, endPoint x: 530, endPoint y: 268, distance: 125.5
click at [530, 268] on textarea "**********" at bounding box center [485, 301] width 495 height 88
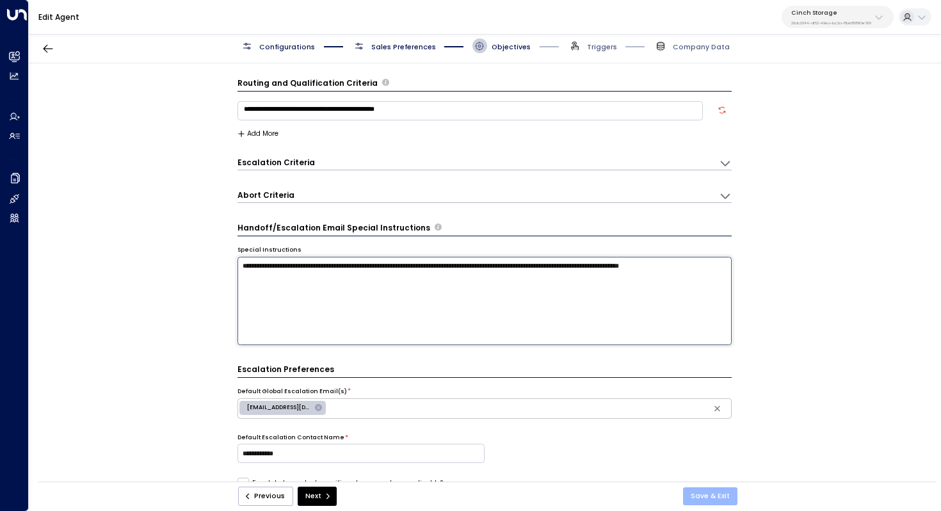
type textarea "**********"
click at [721, 495] on button "Save & Exit" at bounding box center [710, 496] width 54 height 18
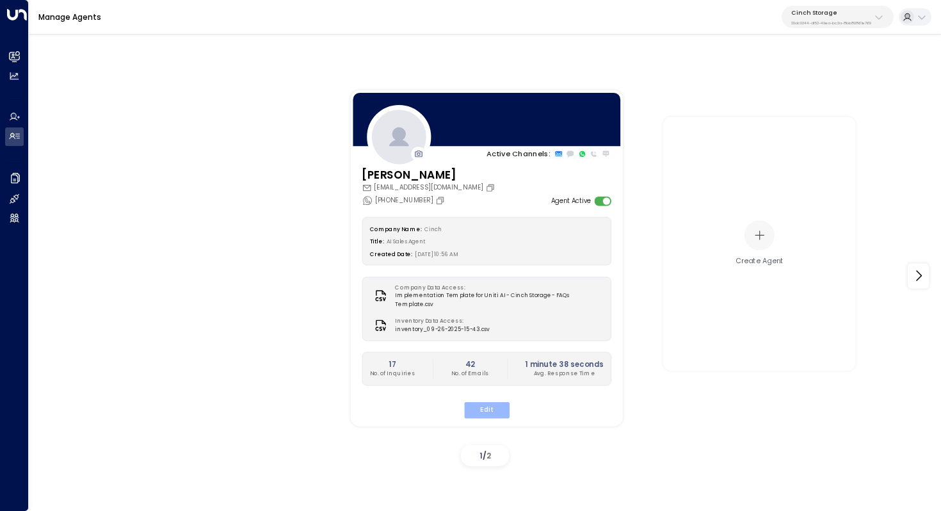
click at [487, 401] on button "Edit" at bounding box center [485, 409] width 45 height 17
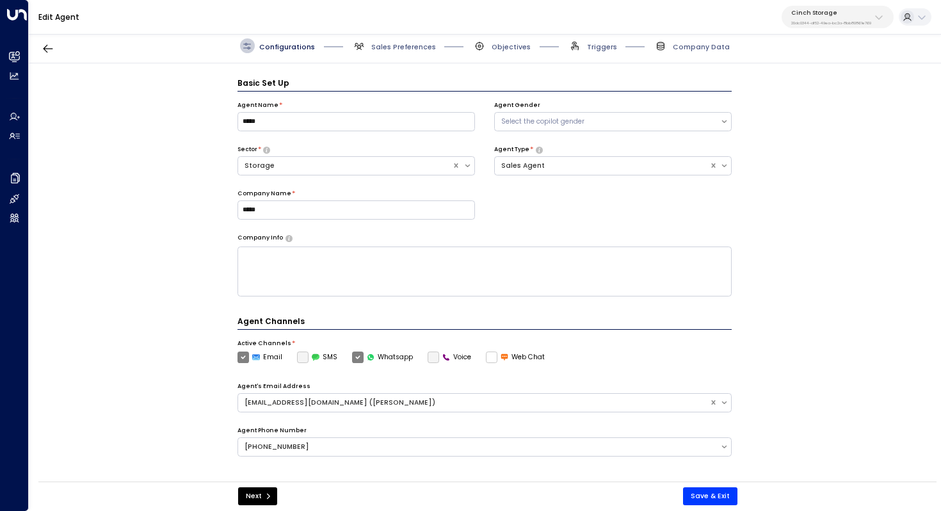
scroll to position [14, 0]
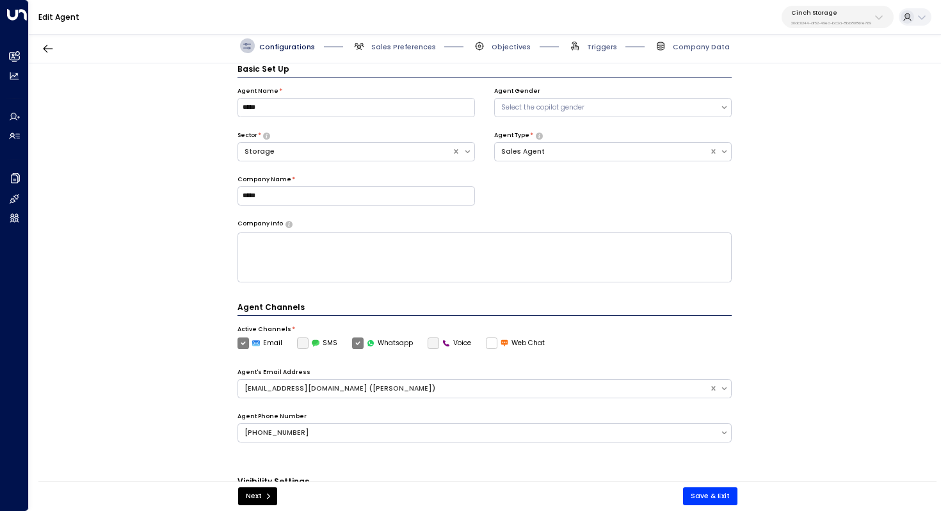
click at [421, 51] on span "Sales Preferences" at bounding box center [394, 45] width 84 height 15
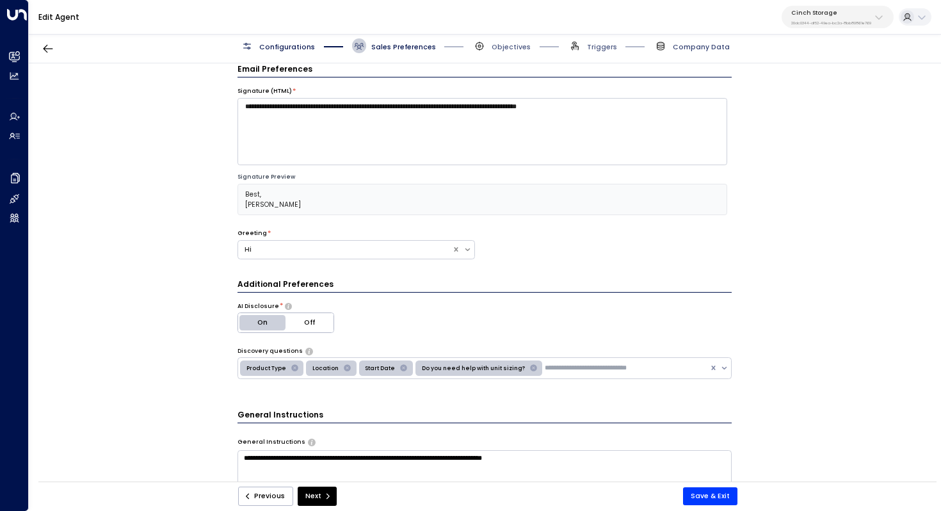
click at [702, 42] on span "Company Data" at bounding box center [701, 47] width 57 height 10
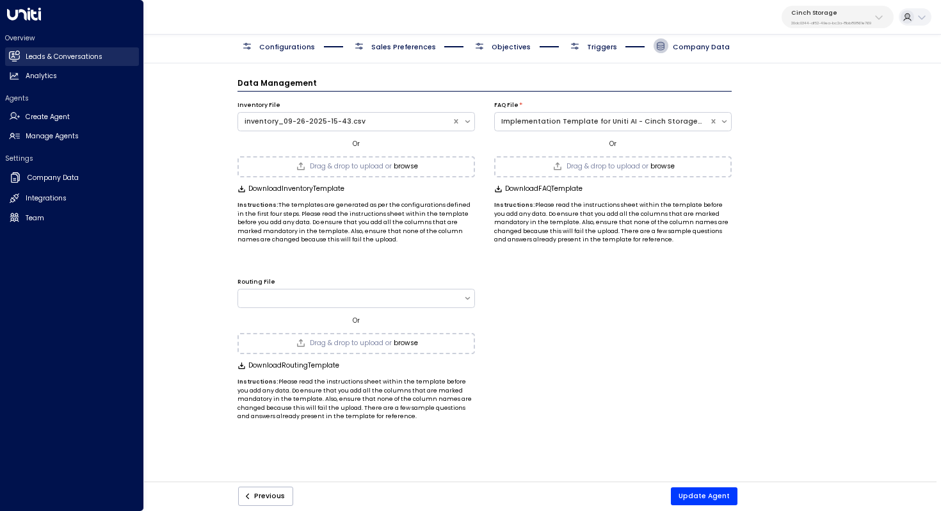
click at [52, 54] on h2 "Leads & Conversations" at bounding box center [64, 57] width 77 height 10
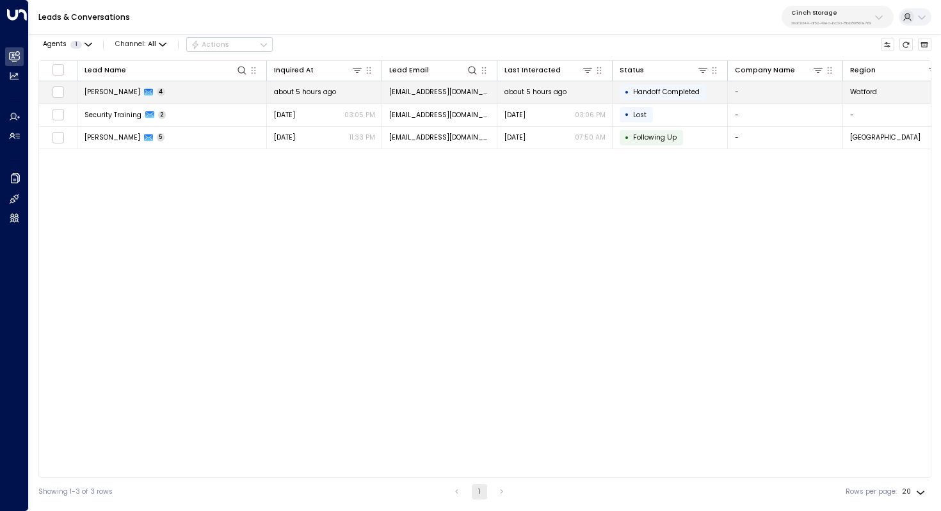
click at [159, 92] on td "Alex Dunbar 4" at bounding box center [171, 92] width 189 height 22
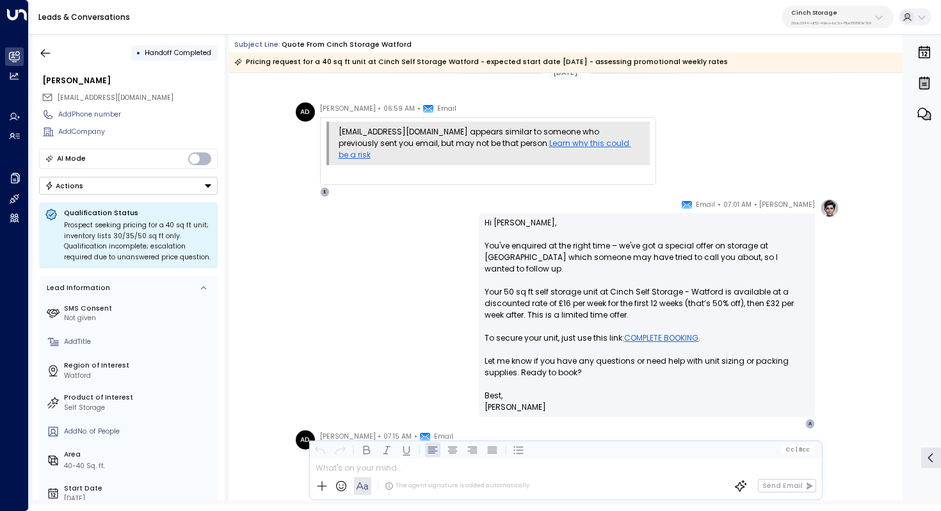
scroll to position [26, 0]
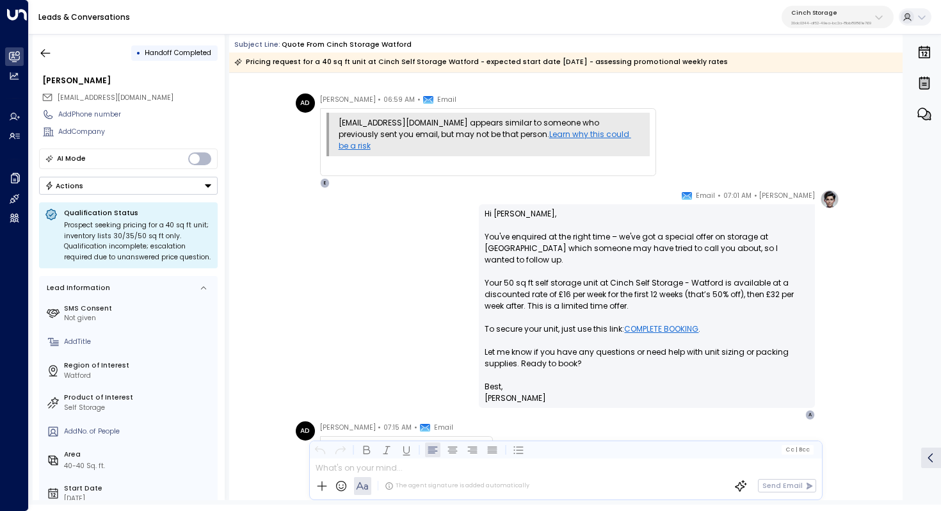
click at [638, 237] on p "Hi Alex, You've enquired at the right time – we've got a special offer on stora…" at bounding box center [647, 294] width 325 height 173
click at [636, 237] on p "Hi Alex, You've enquired at the right time – we've got a special offer on stora…" at bounding box center [647, 294] width 325 height 173
click at [643, 241] on p "Hi Alex, You've enquired at the right time – we've got a special offer on stora…" at bounding box center [647, 294] width 325 height 173
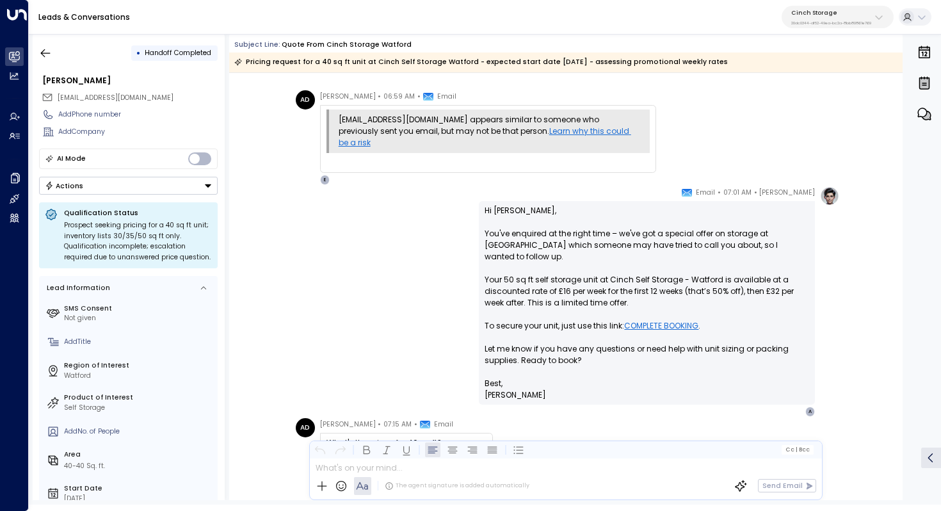
scroll to position [31, 0]
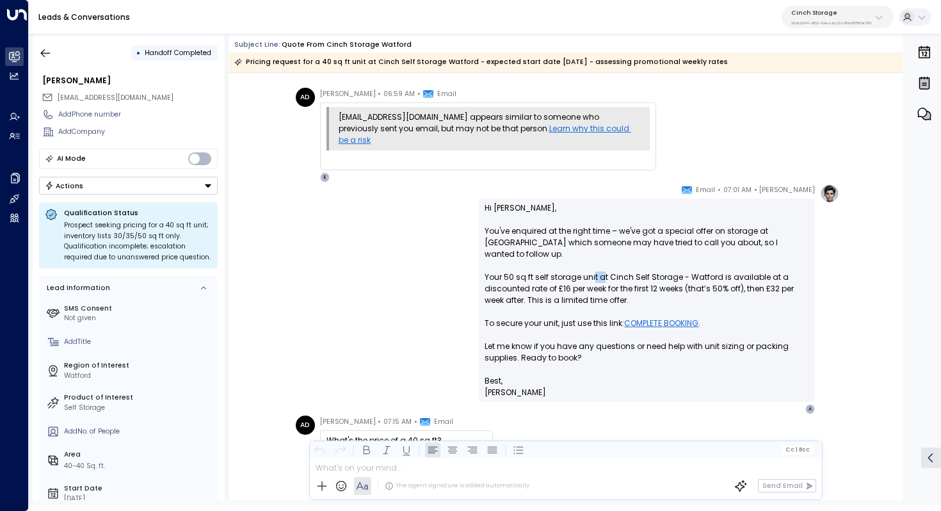
drag, startPoint x: 592, startPoint y: 270, endPoint x: 604, endPoint y: 270, distance: 12.2
click at [604, 270] on p "Hi Alex, You've enquired at the right time – we've got a special offer on stora…" at bounding box center [647, 288] width 325 height 173
click at [616, 275] on p "Hi Alex, You've enquired at the right time – we've got a special offer on stora…" at bounding box center [647, 288] width 325 height 173
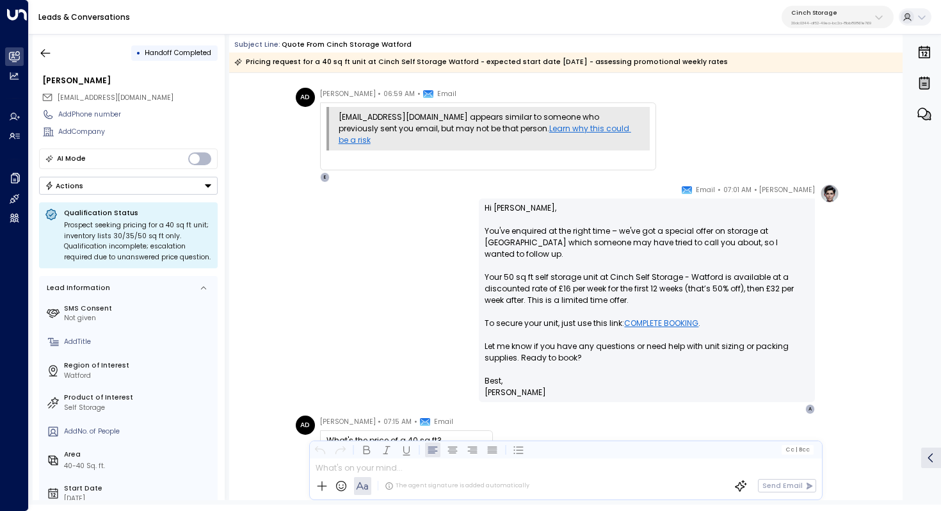
click at [629, 271] on p "Hi Alex, You've enquired at the right time – we've got a special offer on stora…" at bounding box center [647, 288] width 325 height 173
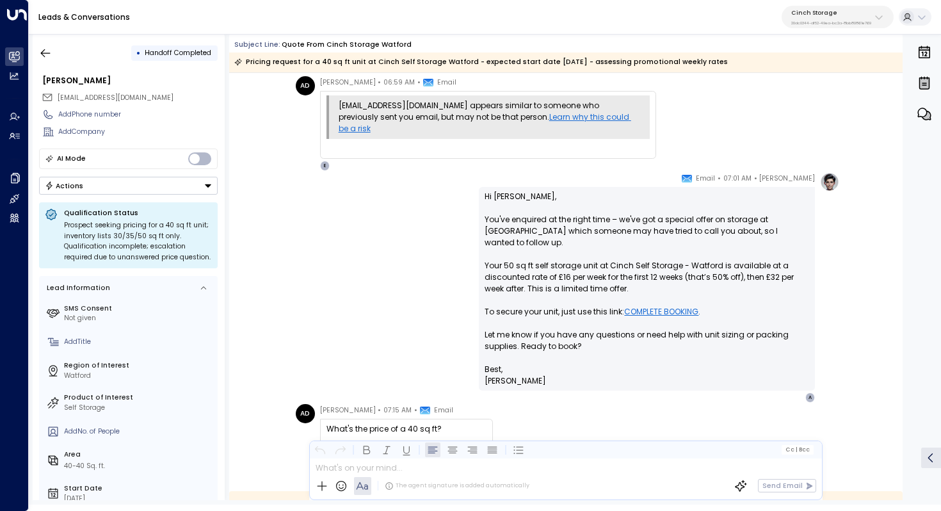
scroll to position [46, 0]
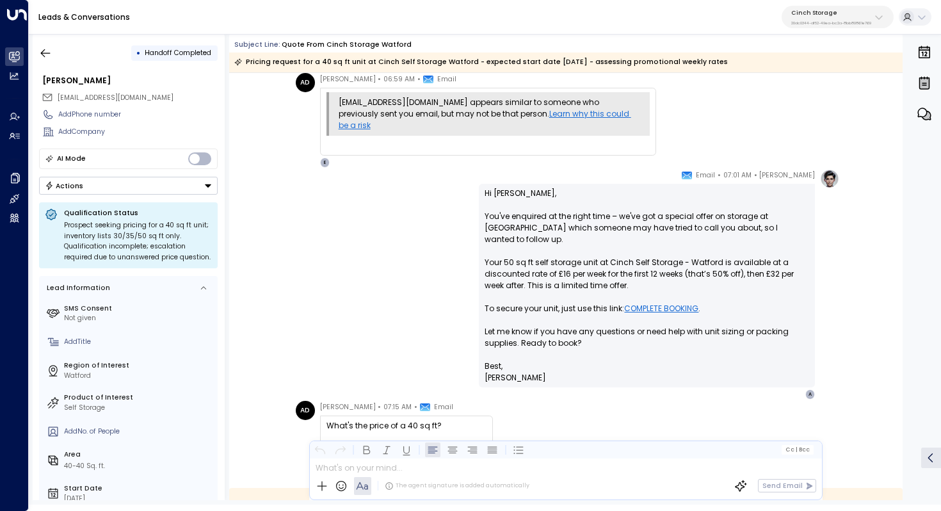
click at [636, 256] on p "Hi Alex, You've enquired at the right time – we've got a special offer on stora…" at bounding box center [647, 274] width 325 height 173
click at [642, 256] on p "Hi Alex, You've enquired at the right time – we've got a special offer on stora…" at bounding box center [647, 274] width 325 height 173
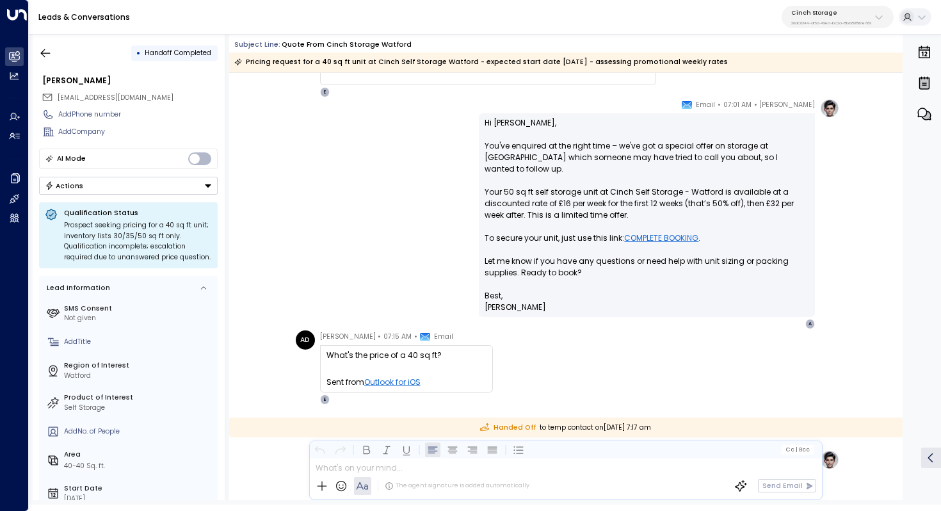
scroll to position [143, 0]
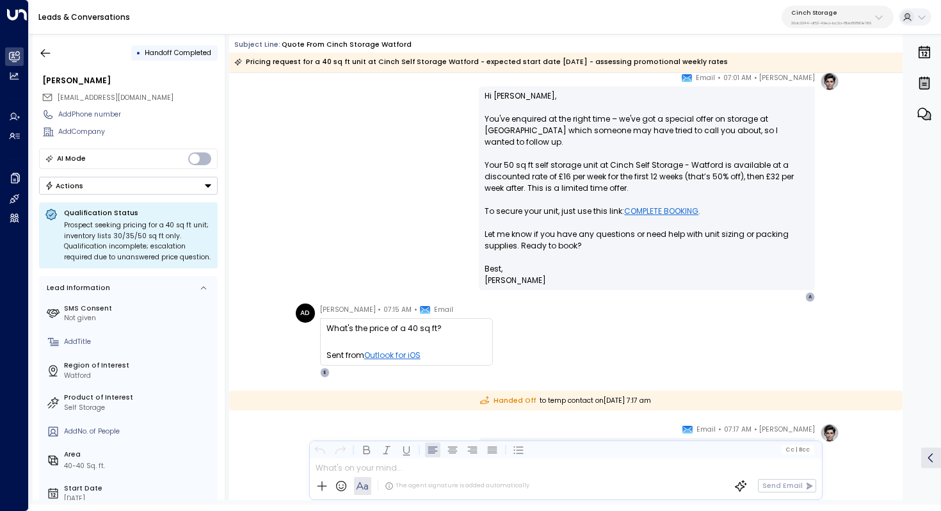
click at [590, 157] on p "Hi Alex, You've enquired at the right time – we've got a special offer on stora…" at bounding box center [647, 176] width 325 height 173
click at [596, 159] on p "Hi Alex, You've enquired at the right time – we've got a special offer on stora…" at bounding box center [647, 176] width 325 height 173
drag, startPoint x: 604, startPoint y: 156, endPoint x: 604, endPoint y: 163, distance: 7.7
click at [604, 163] on p "Hi Alex, You've enquired at the right time – we've got a special offer on stora…" at bounding box center [647, 176] width 325 height 173
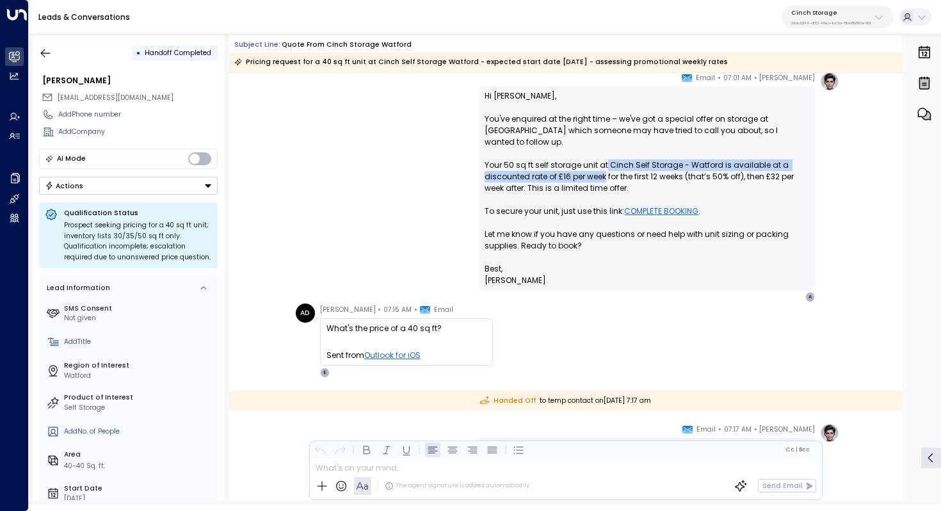
click at [604, 163] on p "Hi Alex, You've enquired at the right time – we've got a special offer on stora…" at bounding box center [647, 176] width 325 height 173
drag, startPoint x: 611, startPoint y: 154, endPoint x: 611, endPoint y: 166, distance: 12.2
click at [611, 166] on p "Hi Alex, You've enquired at the right time – we've got a special offer on stora…" at bounding box center [647, 176] width 325 height 173
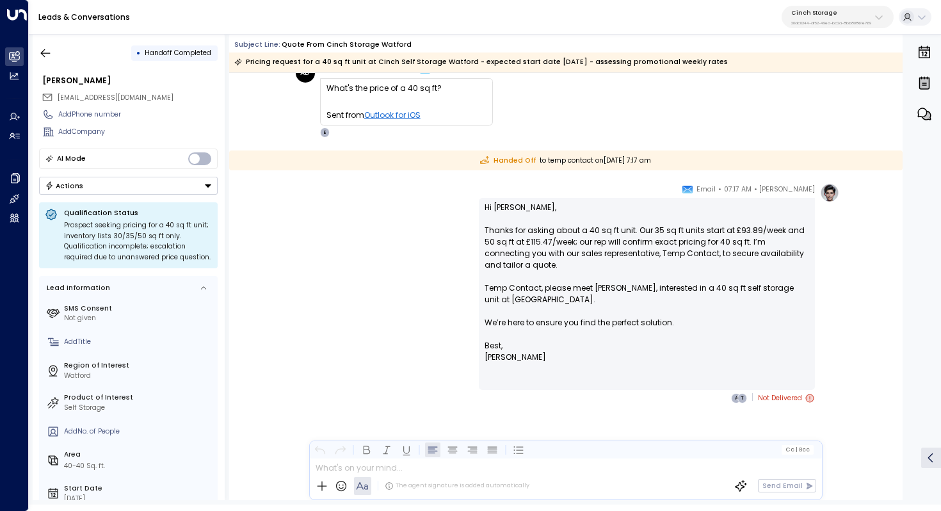
scroll to position [384, 0]
drag, startPoint x: 721, startPoint y: 229, endPoint x: 746, endPoint y: 229, distance: 25.0
click at [746, 229] on p "Hi Alex, Thanks for asking about a 40 sq ft unit. Our 35 sq ft units start at £…" at bounding box center [647, 270] width 325 height 138
drag, startPoint x: 716, startPoint y: 229, endPoint x: 715, endPoint y: 243, distance: 14.1
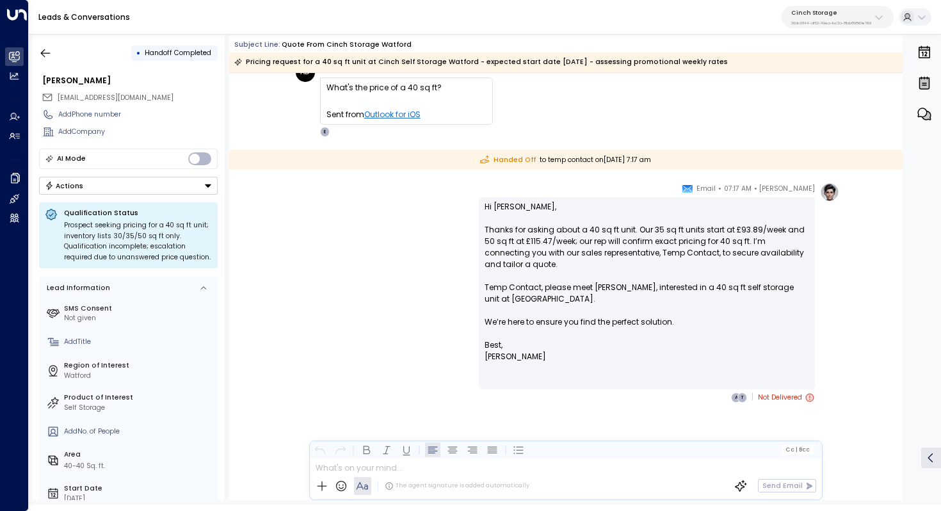
click at [716, 243] on p "Hi Alex, Thanks for asking about a 40 sq ft unit. Our 35 sq ft units start at £…" at bounding box center [647, 270] width 325 height 138
click at [715, 243] on p "Hi Alex, Thanks for asking about a 40 sq ft unit. Our 35 sq ft units start at £…" at bounding box center [647, 270] width 325 height 138
drag, startPoint x: 673, startPoint y: 232, endPoint x: 673, endPoint y: 239, distance: 7.7
click at [673, 239] on p "Hi Alex, Thanks for asking about a 40 sq ft unit. Our 35 sq ft units start at £…" at bounding box center [647, 270] width 325 height 138
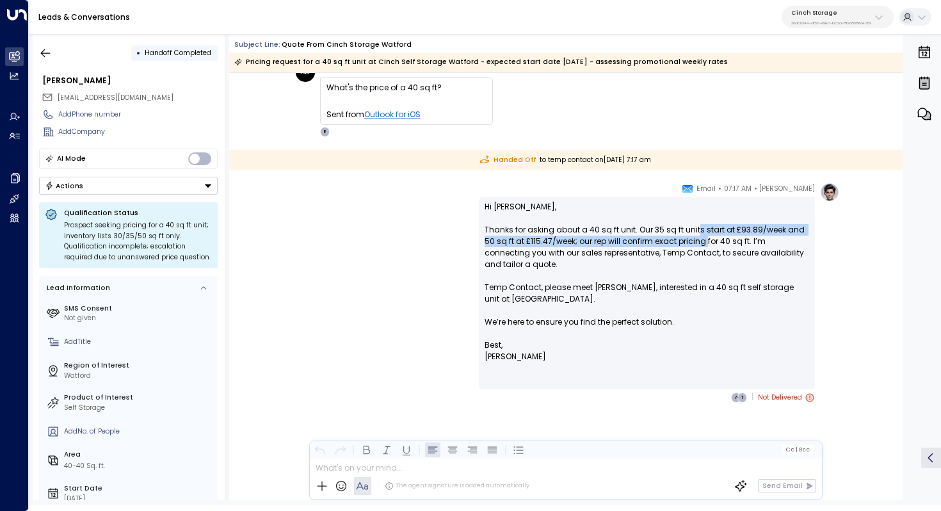
drag, startPoint x: 693, startPoint y: 234, endPoint x: 693, endPoint y: 245, distance: 10.2
click at [693, 245] on p "Hi Alex, Thanks for asking about a 40 sq ft unit. Our 35 sq ft units start at £…" at bounding box center [647, 270] width 325 height 138
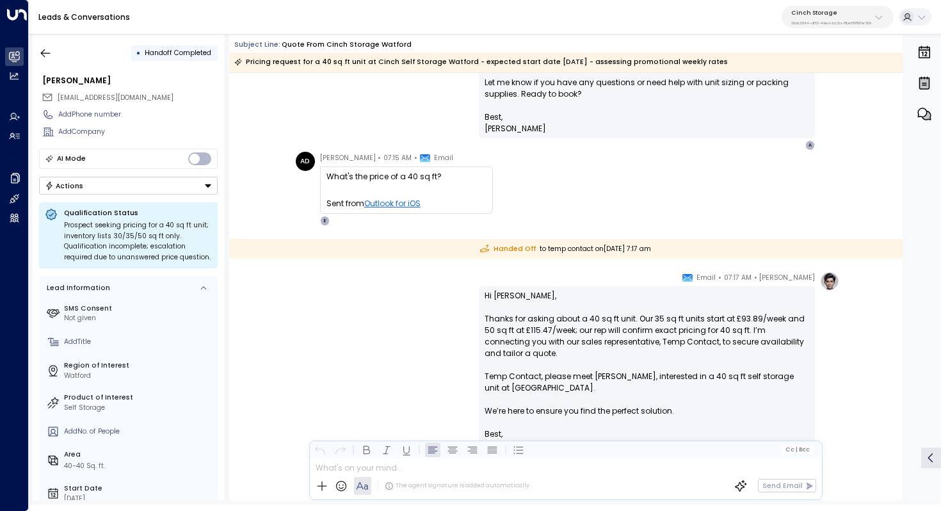
scroll to position [135, 0]
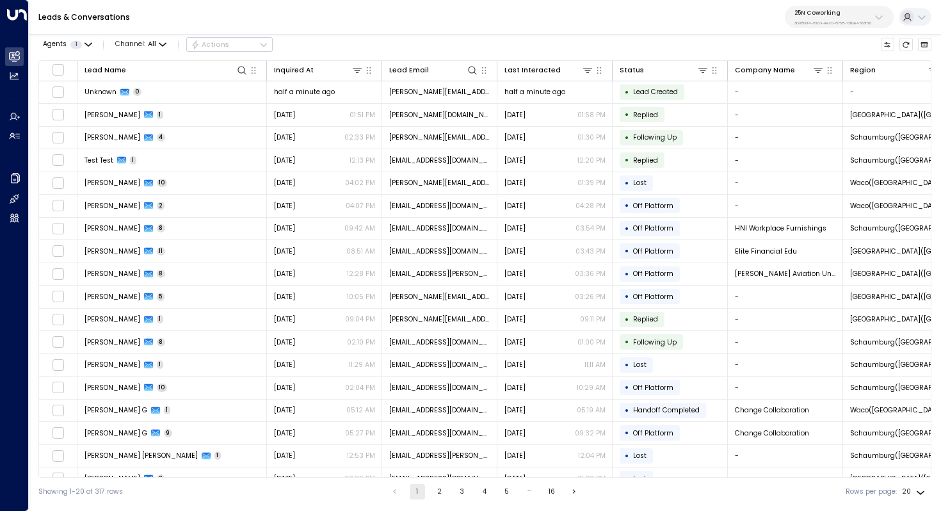
click at [833, 22] on p "3b9800f4-81ca-4ec0-8758-72fbe4763f36" at bounding box center [832, 22] width 77 height 5
type input "*****"
click at [839, 83] on div "Cinch Storage ID: 20dc0344-df52-49ea-bc2a-8bb80861e769" at bounding box center [857, 87] width 134 height 20
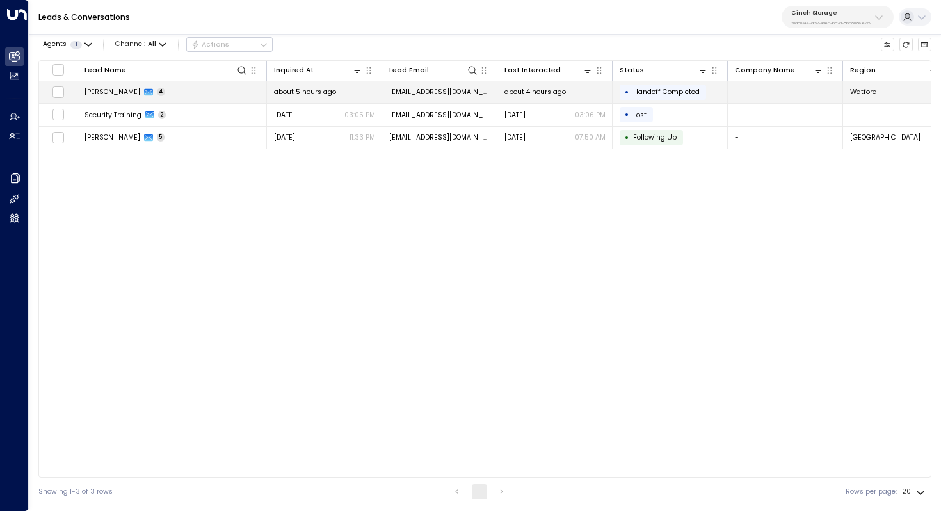
click at [109, 92] on span "[PERSON_NAME]" at bounding box center [113, 92] width 56 height 10
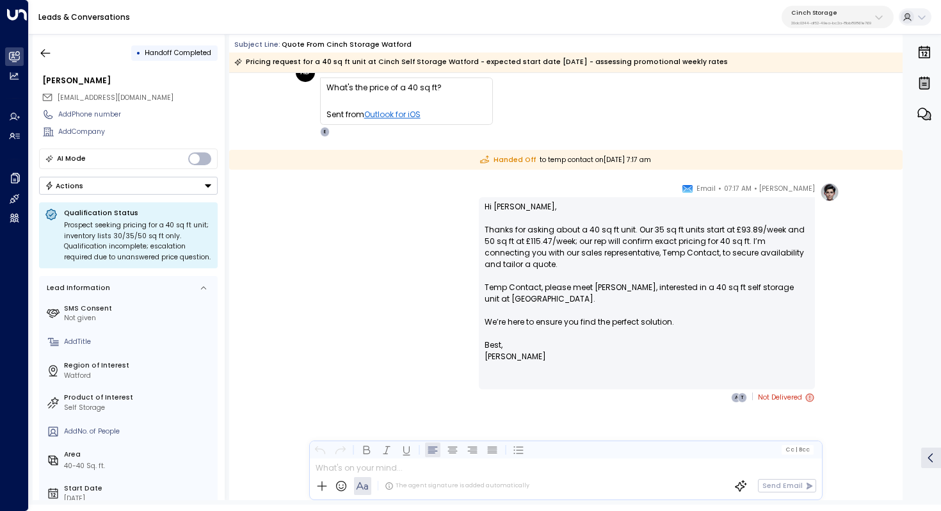
scroll to position [384, 0]
drag, startPoint x: 679, startPoint y: 302, endPoint x: 689, endPoint y: 302, distance: 10.2
click at [686, 302] on p "Hi Alex, Thanks for asking about a 40 sq ft unit. Our 35 sq ft units start at £…" at bounding box center [647, 270] width 325 height 138
click at [689, 302] on p "Hi Alex, Thanks for asking about a 40 sq ft unit. Our 35 sq ft units start at £…" at bounding box center [647, 270] width 325 height 138
click at [47, 59] on button "button" at bounding box center [45, 53] width 23 height 23
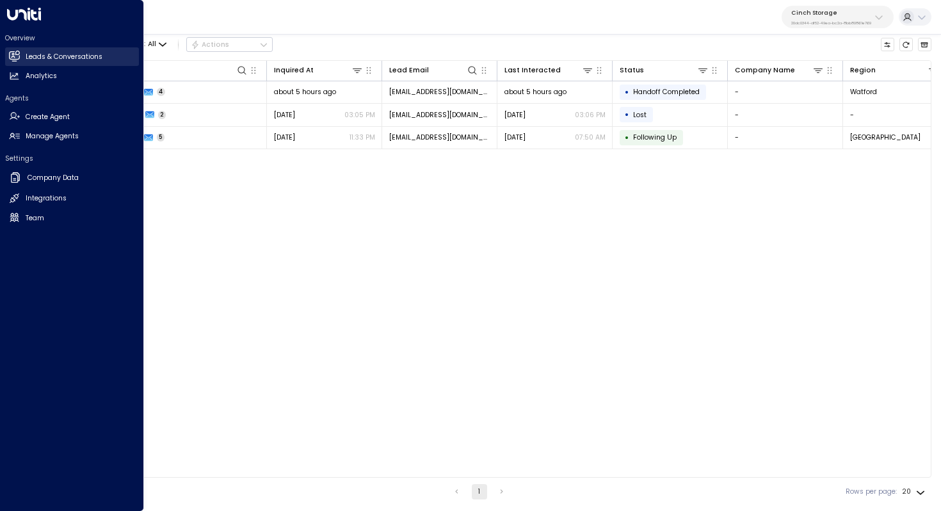
click at [43, 56] on h2 "Leads & Conversations" at bounding box center [64, 57] width 77 height 10
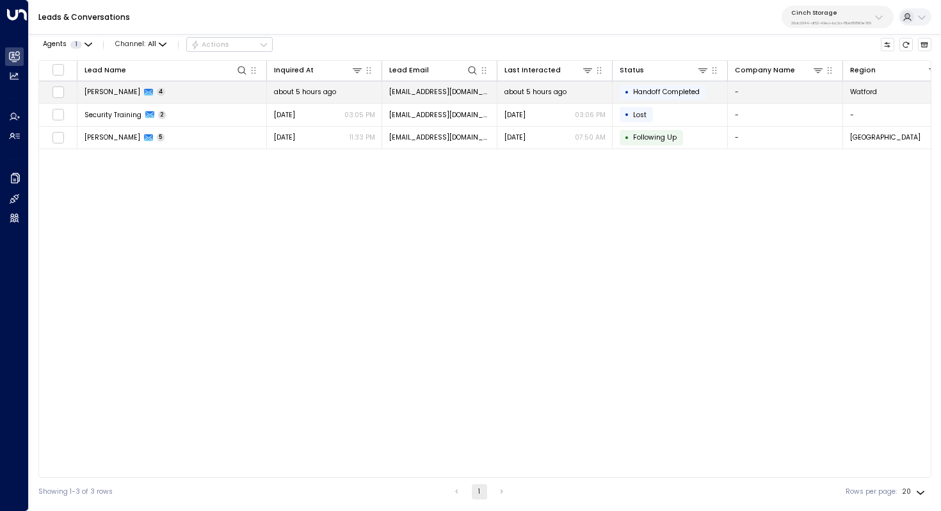
click at [204, 99] on td "[PERSON_NAME] 4" at bounding box center [171, 92] width 189 height 22
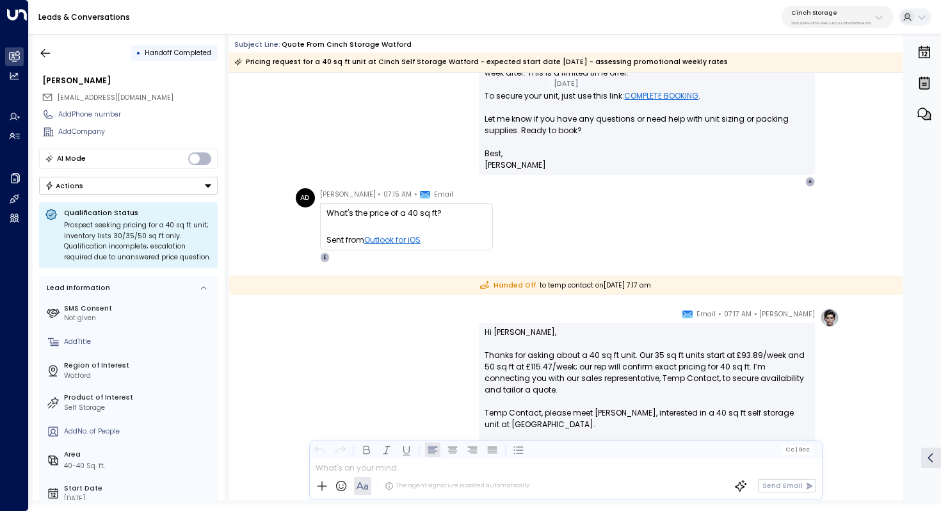
scroll to position [255, 0]
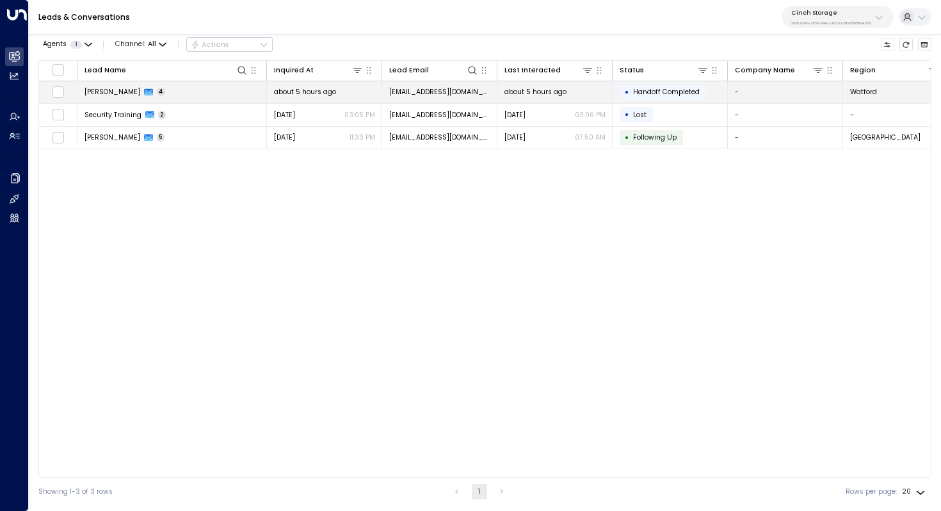
click at [113, 95] on span "[PERSON_NAME]" at bounding box center [113, 92] width 56 height 10
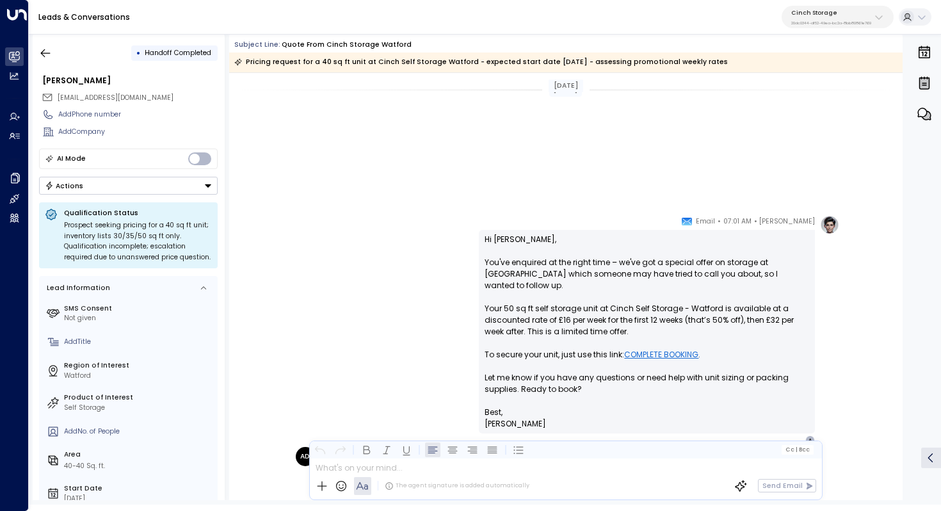
scroll to position [384, 0]
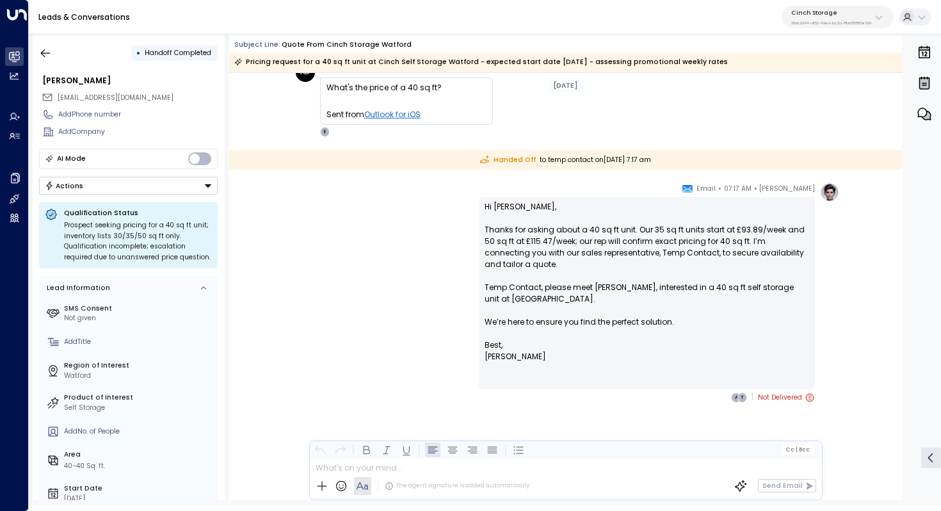
drag, startPoint x: 624, startPoint y: 223, endPoint x: 624, endPoint y: 234, distance: 10.2
click at [624, 234] on p "Hi Alex, Thanks for asking about a 40 sq ft unit. Our 35 sq ft units start at £…" at bounding box center [647, 270] width 325 height 138
drag, startPoint x: 729, startPoint y: 230, endPoint x: 755, endPoint y: 229, distance: 25.6
click at [755, 229] on p "Hi Alex, Thanks for asking about a 40 sq ft unit. Our 35 sq ft units start at £…" at bounding box center [647, 270] width 325 height 138
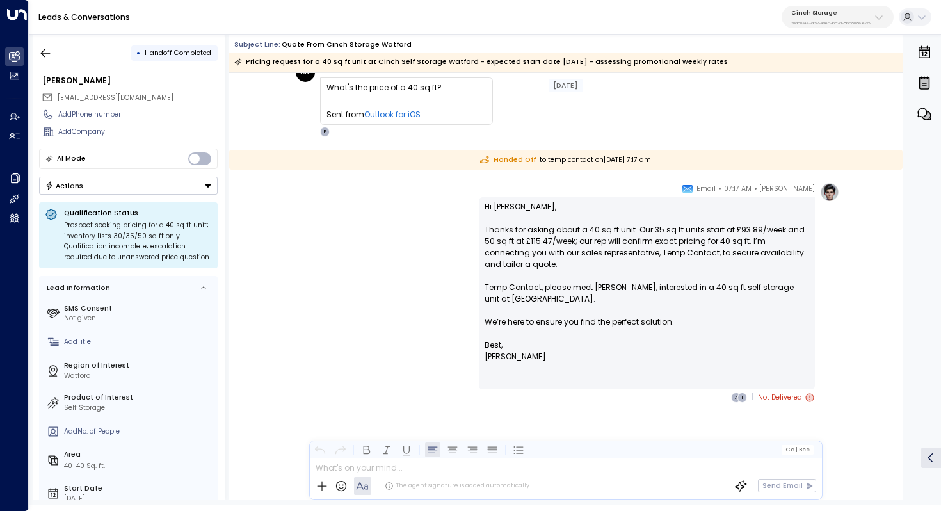
click at [692, 238] on p "Hi Alex, Thanks for asking about a 40 sq ft unit. Our 35 sq ft units start at £…" at bounding box center [647, 270] width 325 height 138
drag, startPoint x: 576, startPoint y: 230, endPoint x: 590, endPoint y: 230, distance: 14.1
click at [590, 230] on p "Hi Alex, Thanks for asking about a 40 sq ft unit. Our 35 sq ft units start at £…" at bounding box center [647, 270] width 325 height 138
drag, startPoint x: 567, startPoint y: 229, endPoint x: 604, endPoint y: 229, distance: 37.1
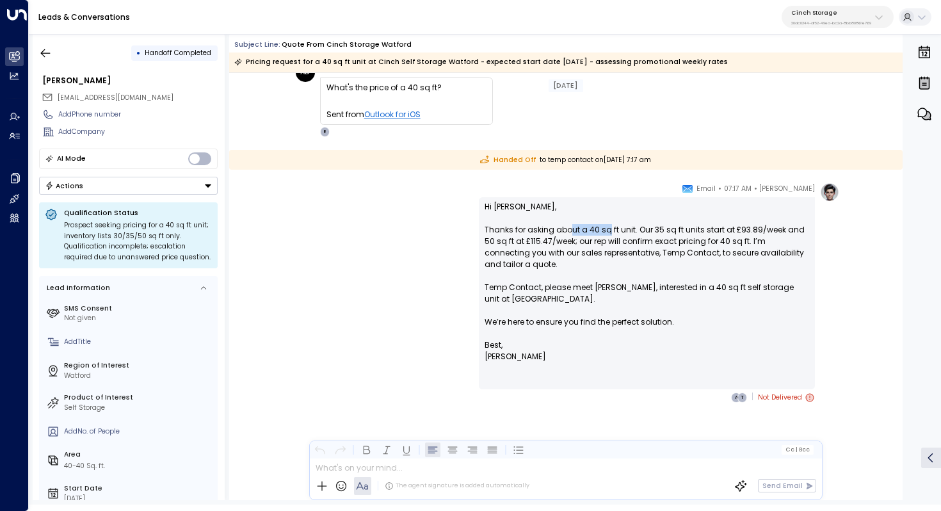
click at [604, 229] on p "Hi Alex, Thanks for asking about a 40 sq ft unit. Our 35 sq ft units start at £…" at bounding box center [647, 270] width 325 height 138
click at [657, 228] on p "Hi Alex, Thanks for asking about a 40 sq ft unit. Our 35 sq ft units start at £…" at bounding box center [647, 270] width 325 height 138
drag, startPoint x: 726, startPoint y: 228, endPoint x: 751, endPoint y: 227, distance: 25.0
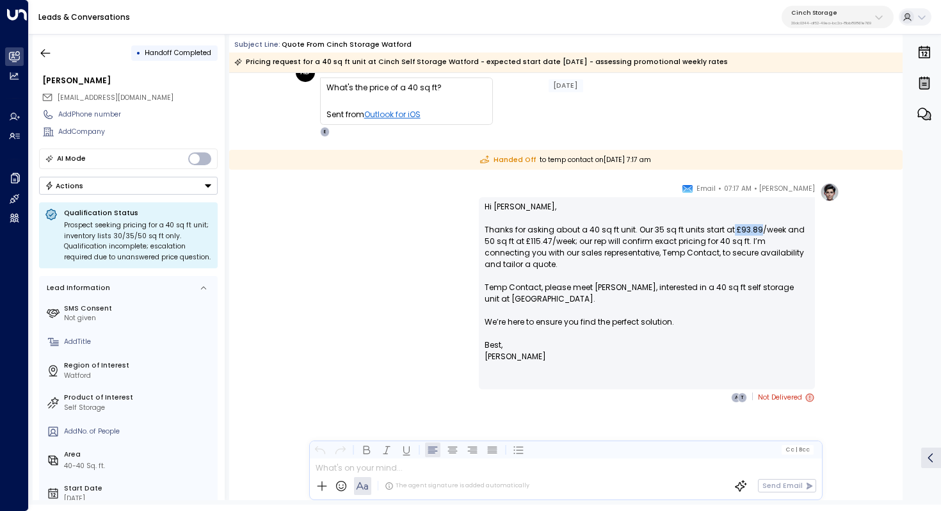
click at [752, 227] on p "Hi Alex, Thanks for asking about a 40 sq ft unit. Our 35 sq ft units start at £…" at bounding box center [647, 270] width 325 height 138
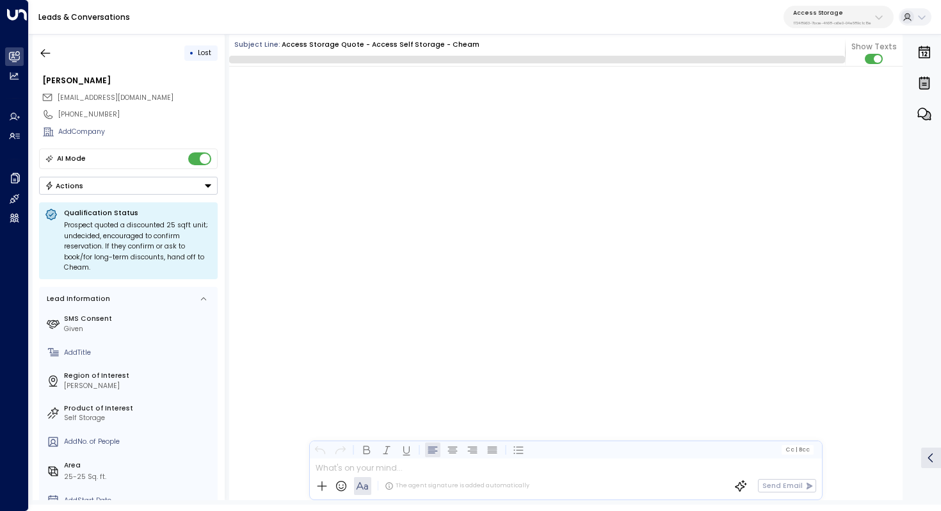
scroll to position [762, 0]
